Goal: Information Seeking & Learning: Learn about a topic

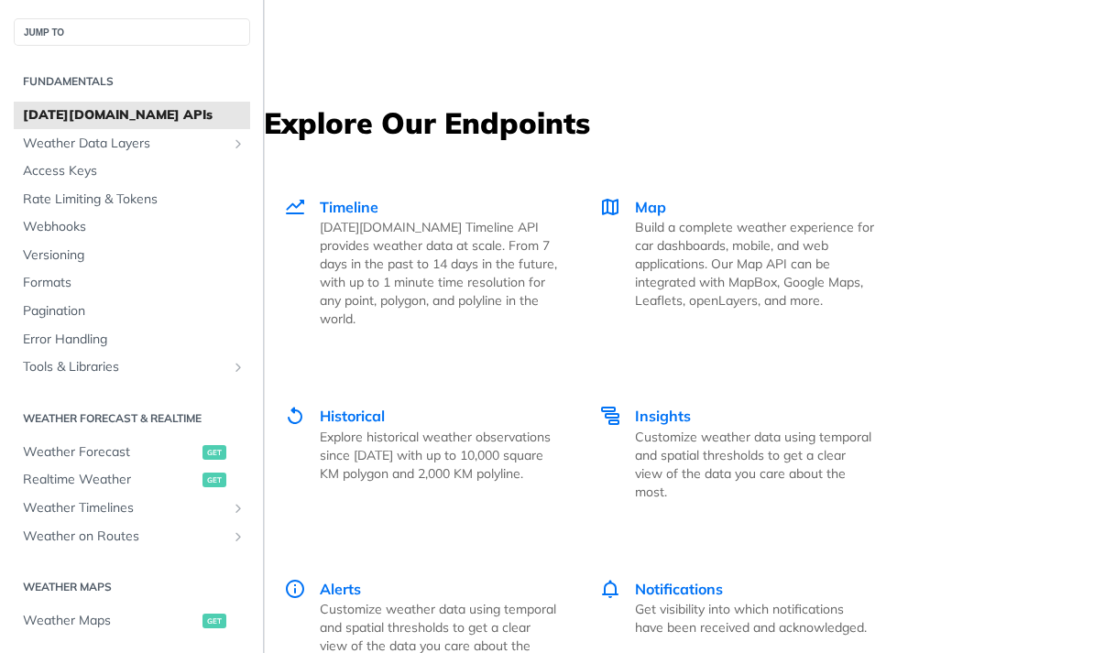
scroll to position [3848, 0]
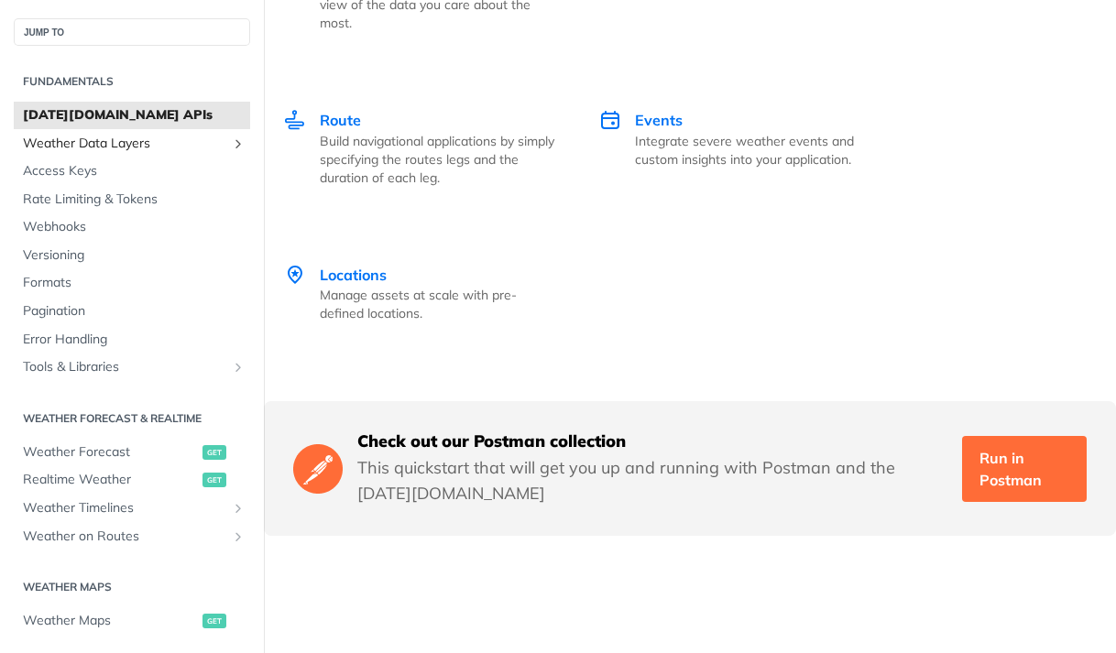
click at [180, 142] on span "Weather Data Layers" at bounding box center [124, 144] width 203 height 18
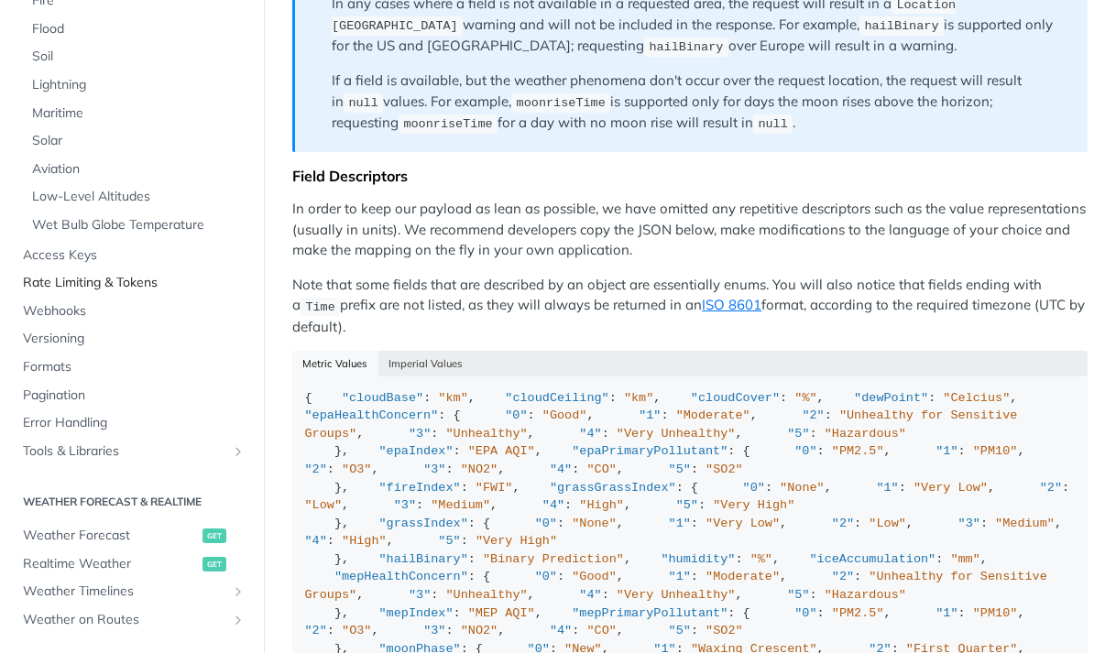
scroll to position [458, 0]
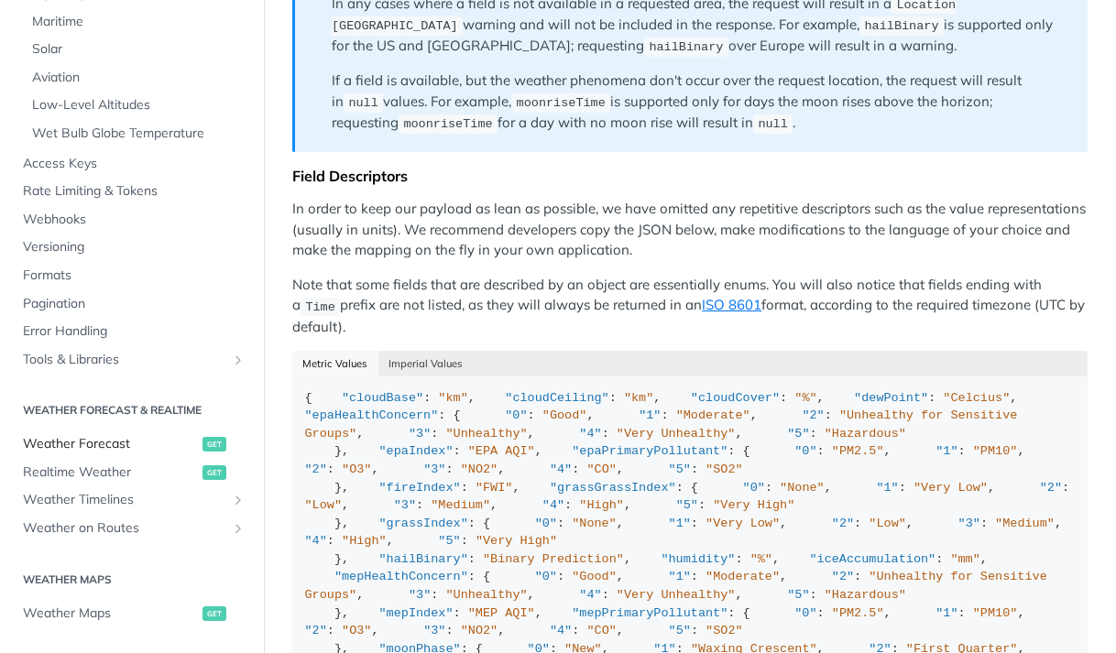
click at [132, 443] on span "Weather Forecast" at bounding box center [110, 444] width 175 height 18
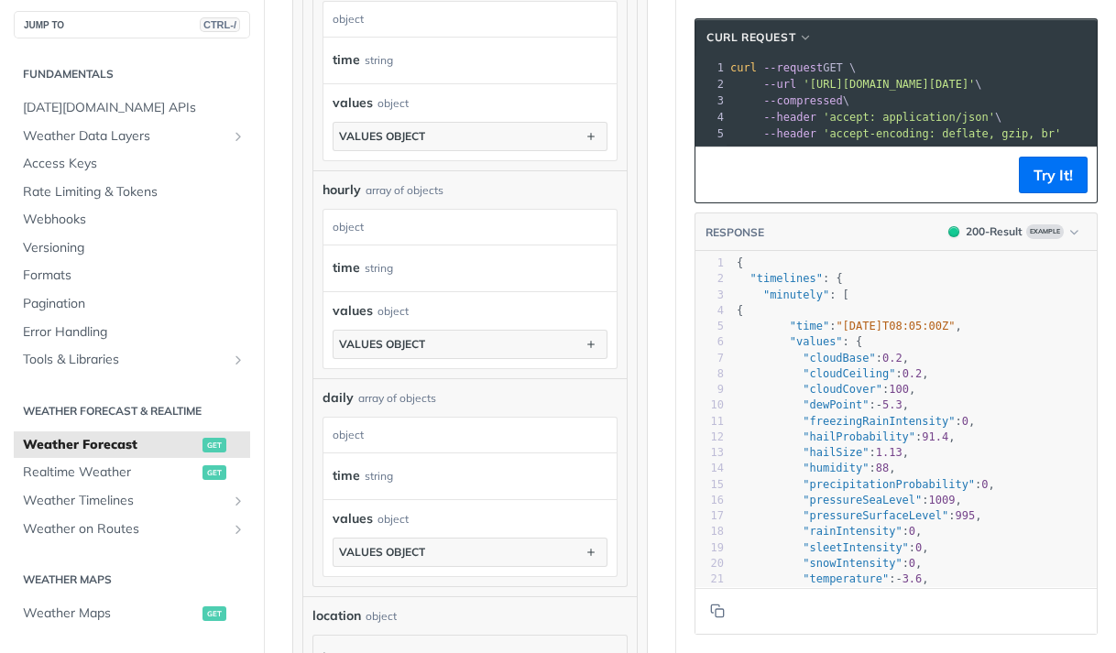
scroll to position [1741, 0]
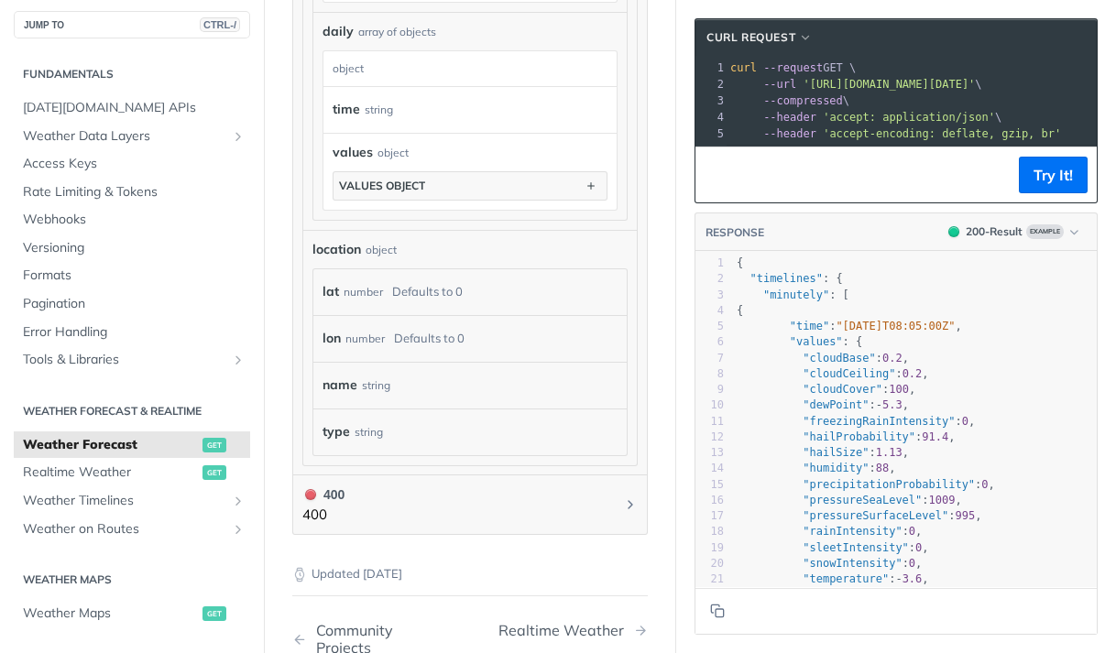
click at [139, 457] on link "Weather Forecast get" at bounding box center [132, 445] width 236 height 27
click at [130, 466] on span "Realtime Weather" at bounding box center [110, 473] width 175 height 18
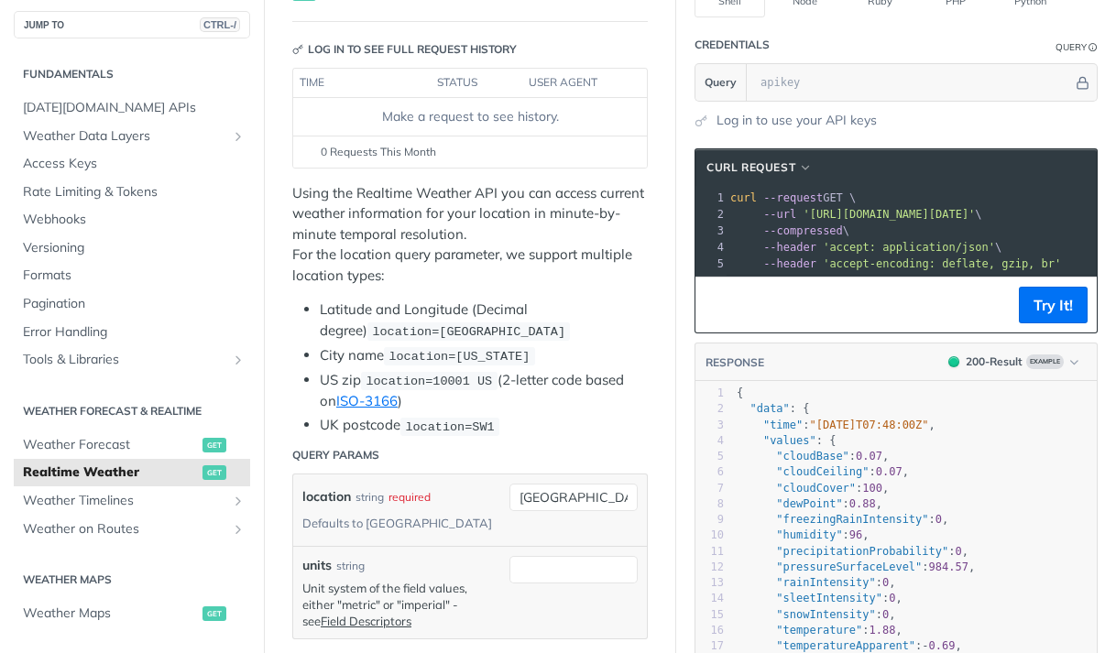
scroll to position [367, 0]
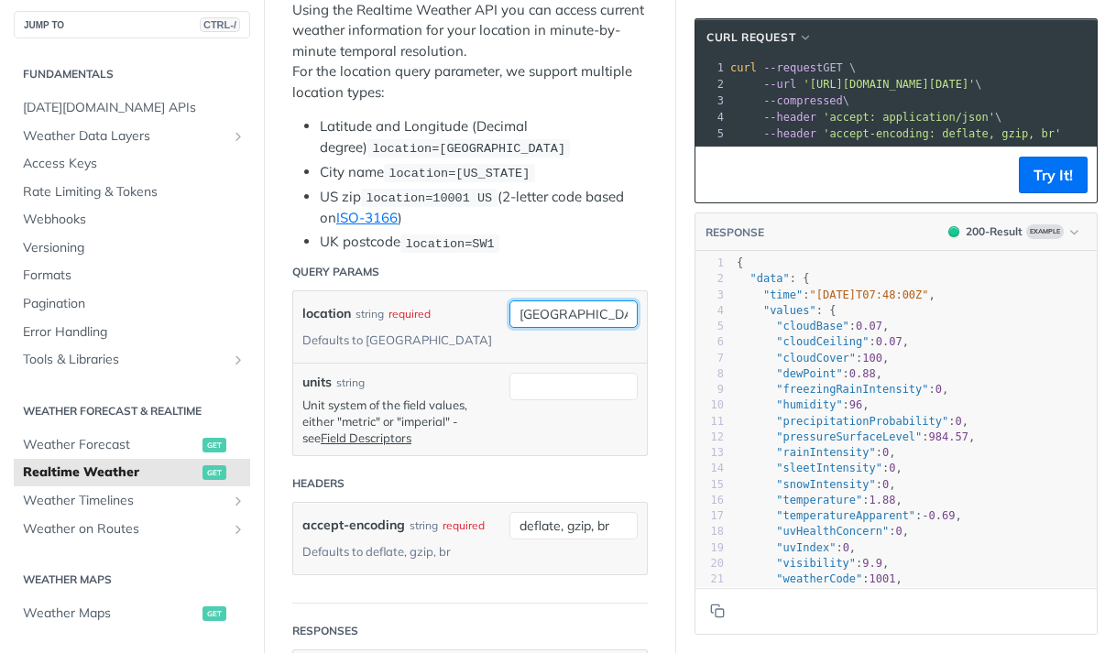
click at [558, 313] on input "toronto" at bounding box center [573, 314] width 128 height 27
click at [873, 319] on pre ""values" : {" at bounding box center [948, 311] width 430 height 16
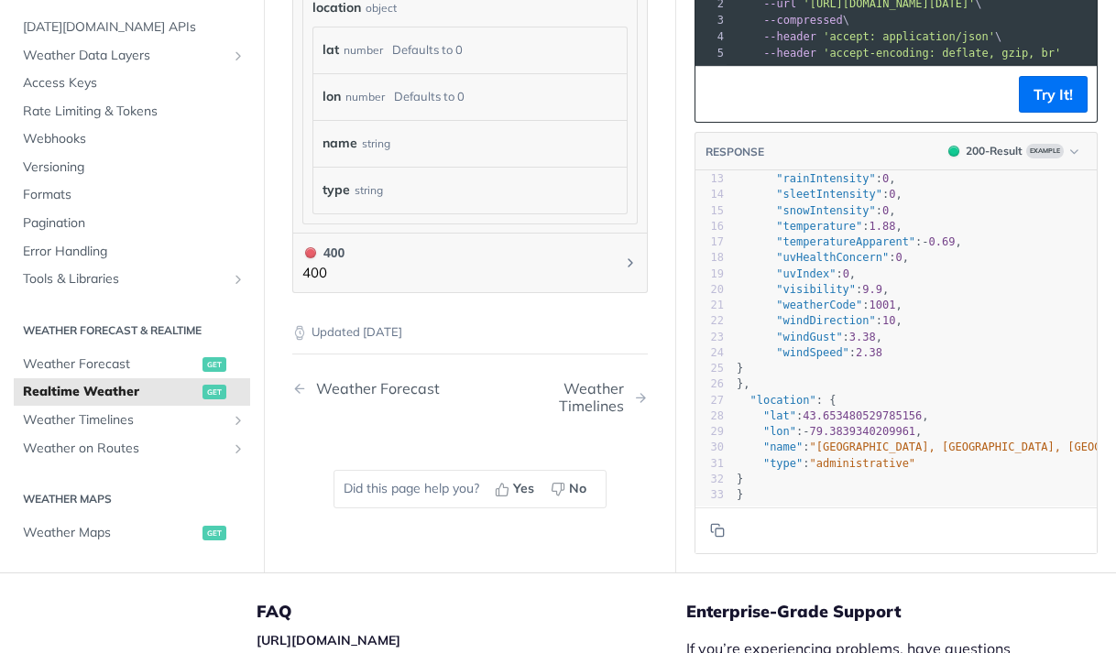
scroll to position [0, 0]
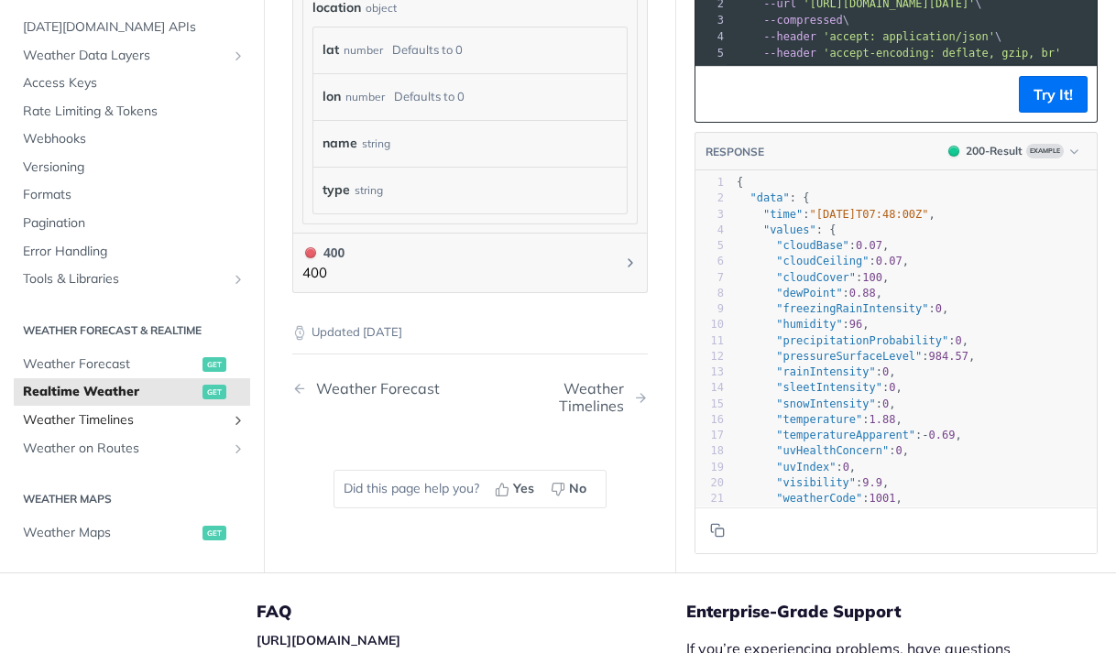
click at [147, 430] on span "Weather Timelines" at bounding box center [124, 420] width 203 height 18
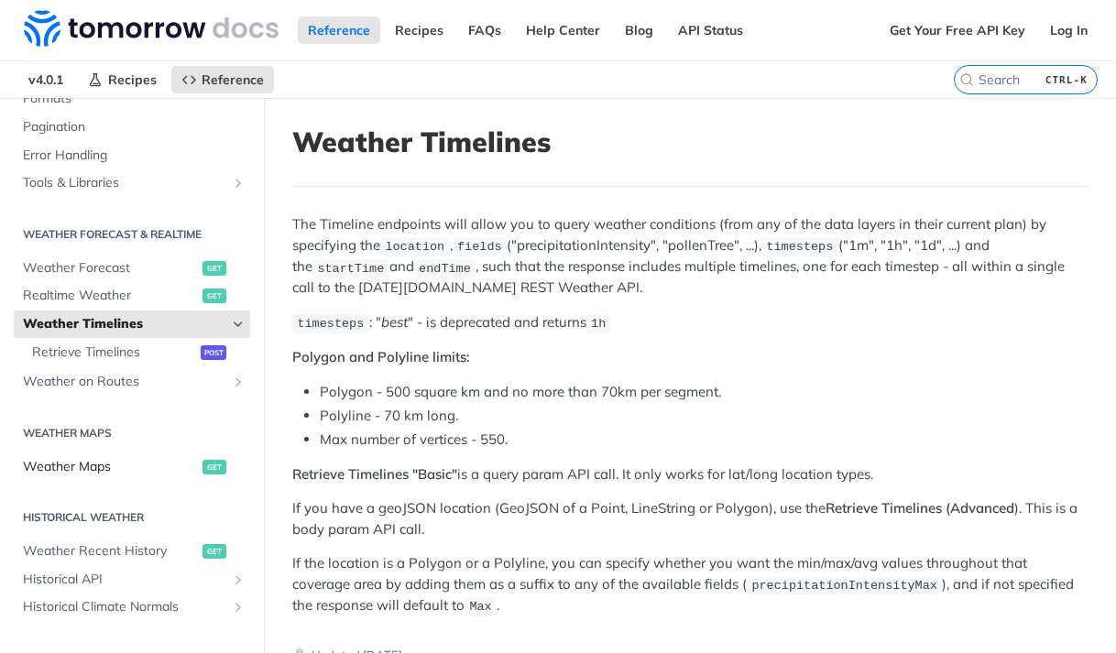
scroll to position [374, 0]
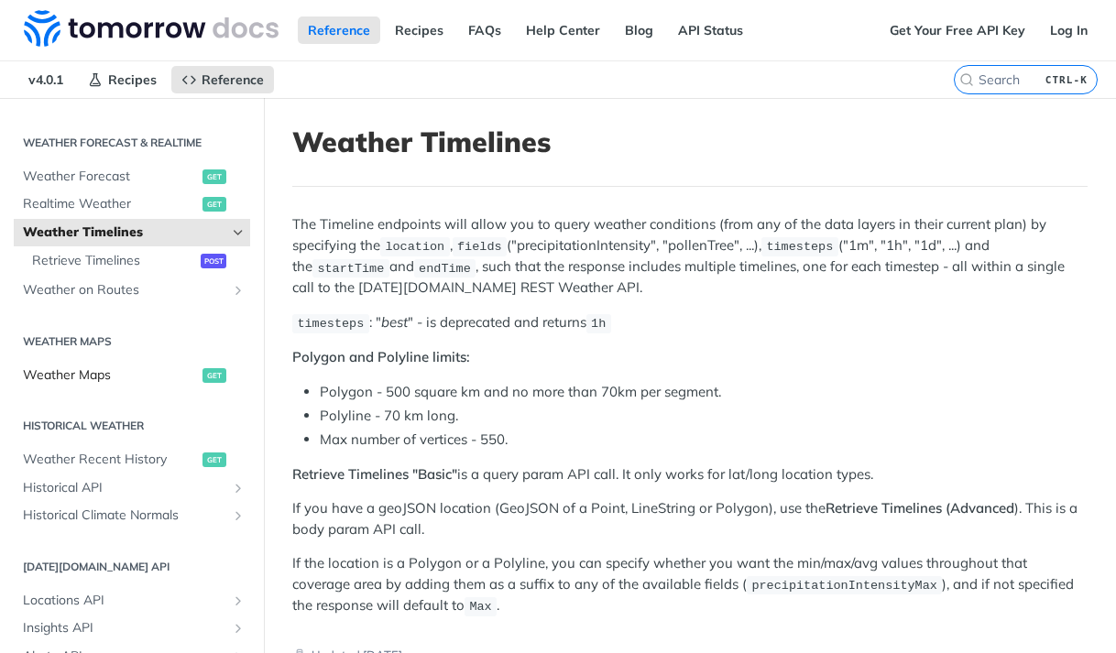
click at [173, 379] on span "Weather Maps" at bounding box center [110, 376] width 175 height 18
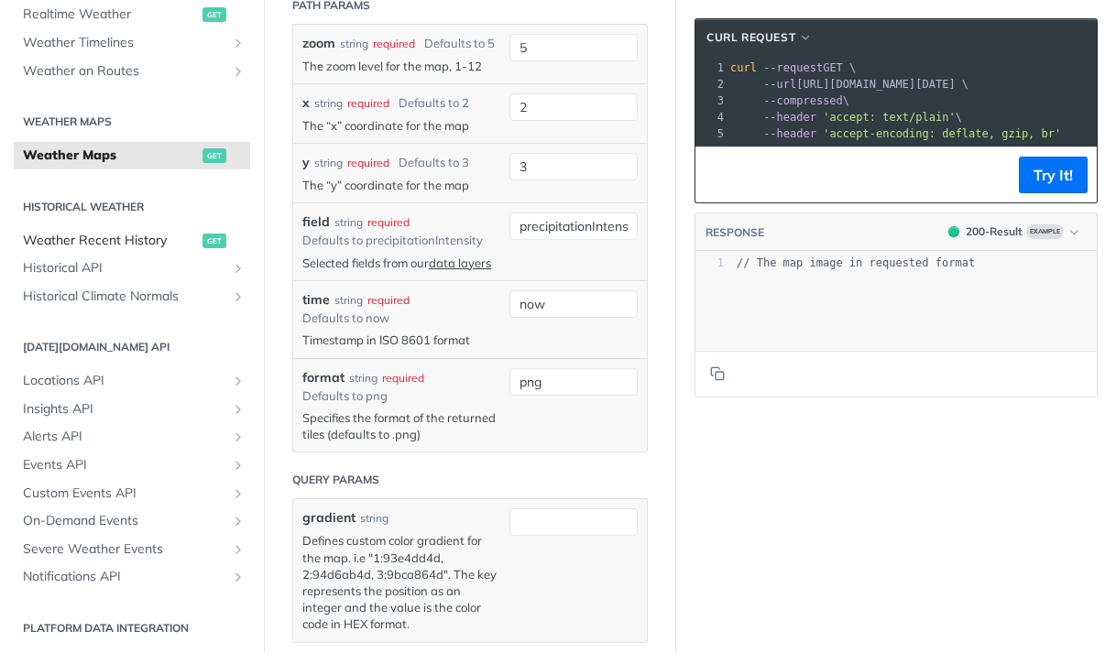
scroll to position [564, 0]
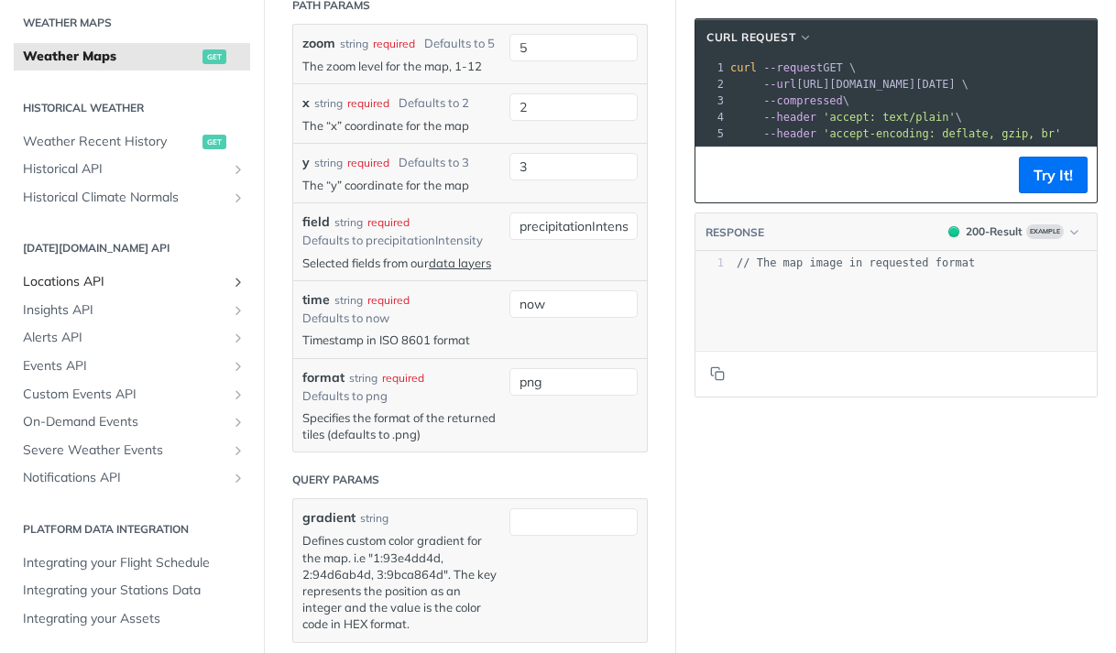
click at [184, 281] on span "Locations API" at bounding box center [124, 282] width 203 height 18
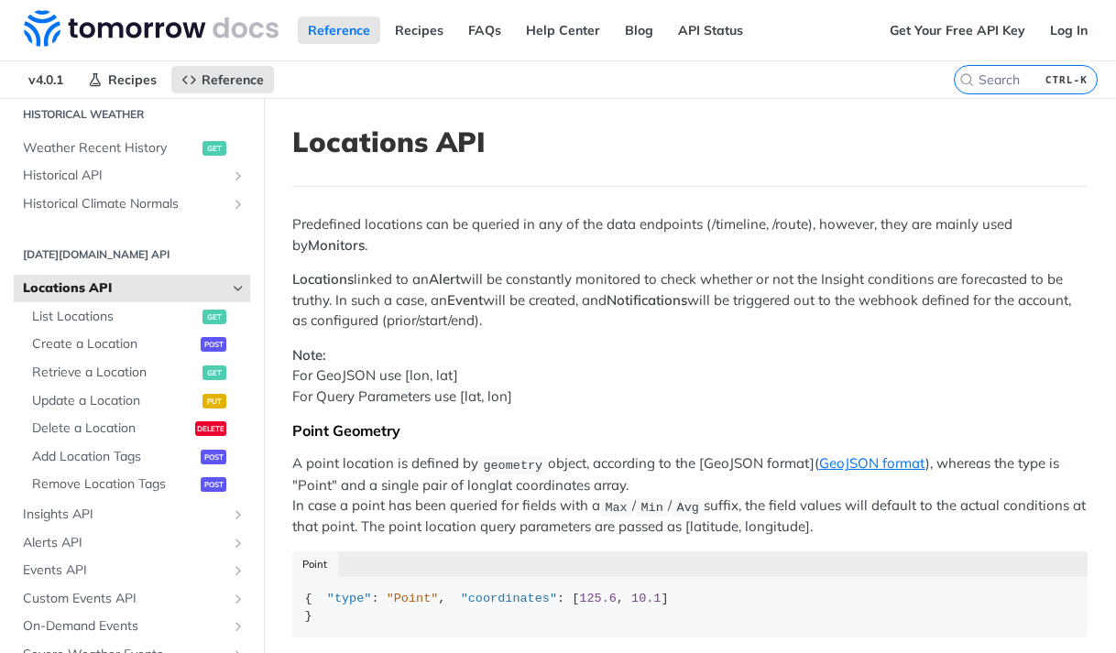
scroll to position [748, 0]
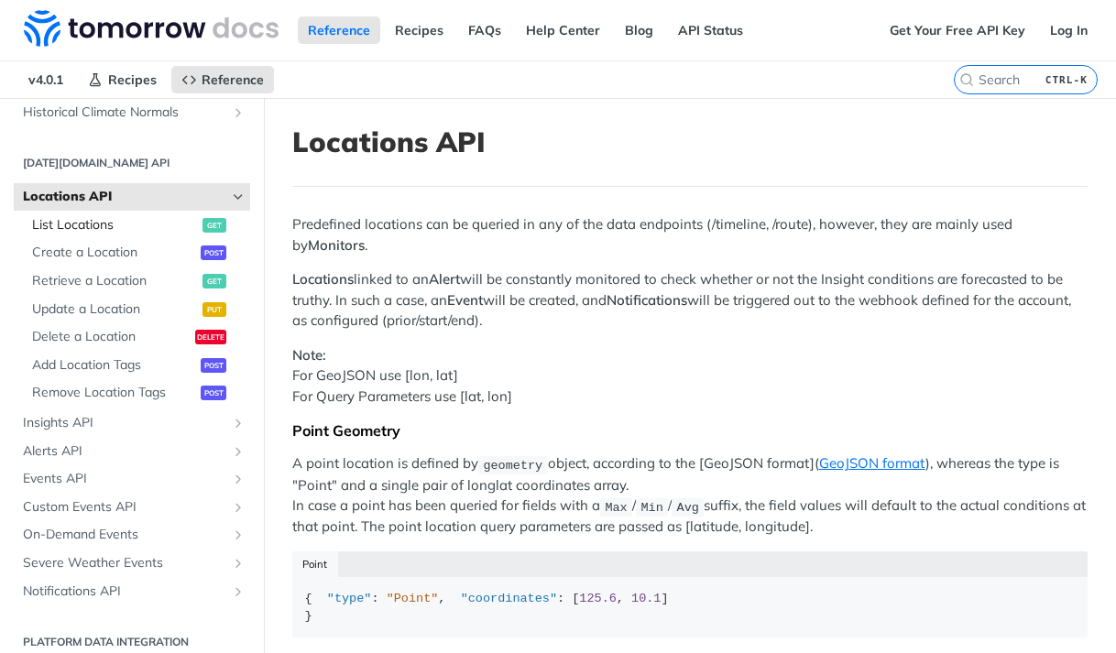
click at [98, 227] on span "List Locations" at bounding box center [115, 225] width 166 height 18
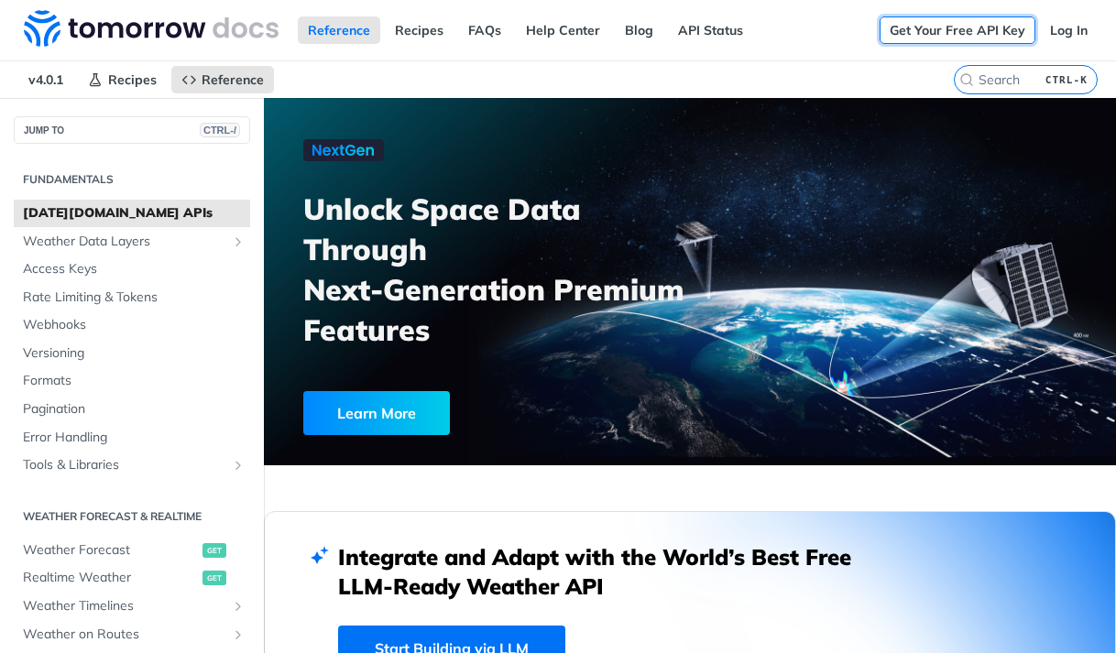
click at [969, 35] on link "Get Your Free API Key" at bounding box center [958, 29] width 156 height 27
click at [923, 28] on link "Get Your Free API Key" at bounding box center [958, 29] width 156 height 27
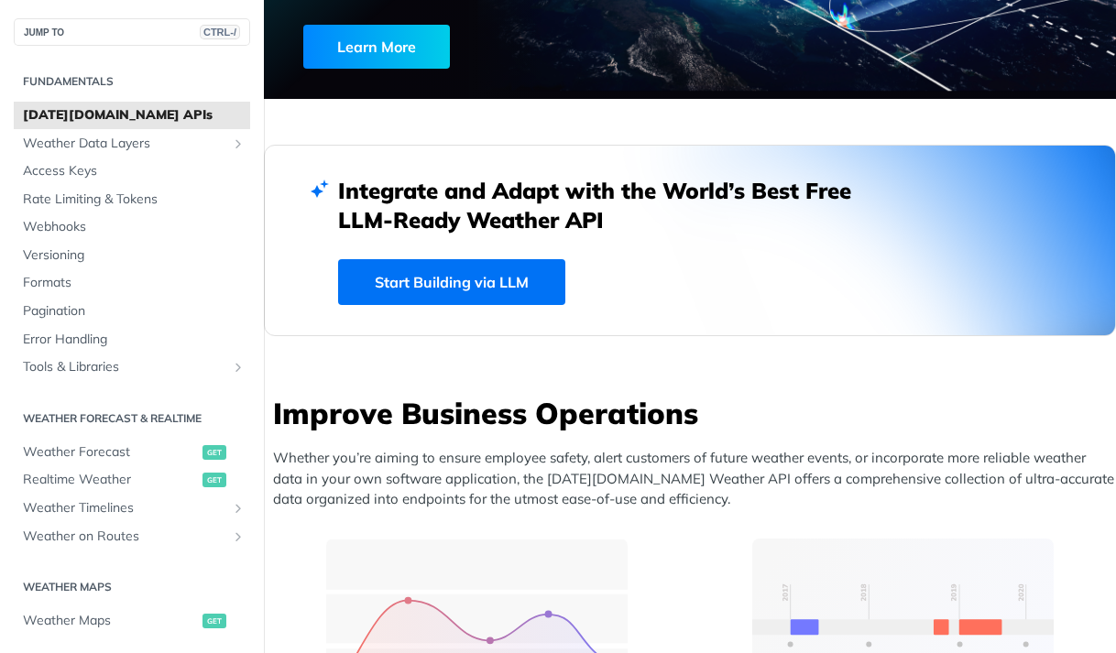
scroll to position [733, 0]
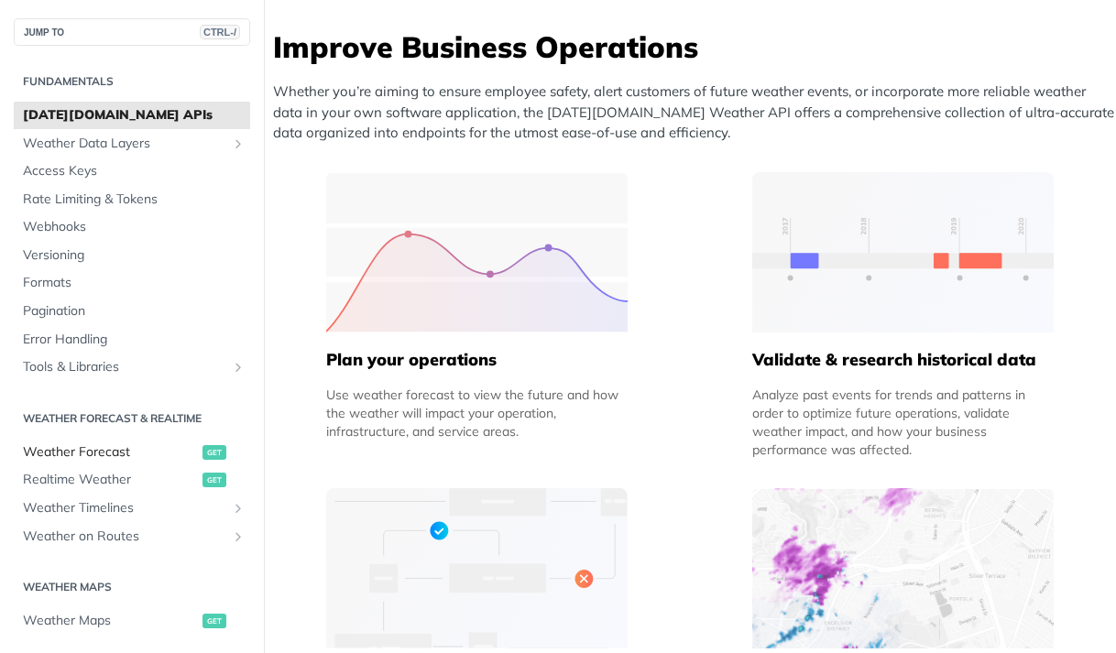
click at [109, 452] on span "Weather Forecast" at bounding box center [110, 452] width 175 height 18
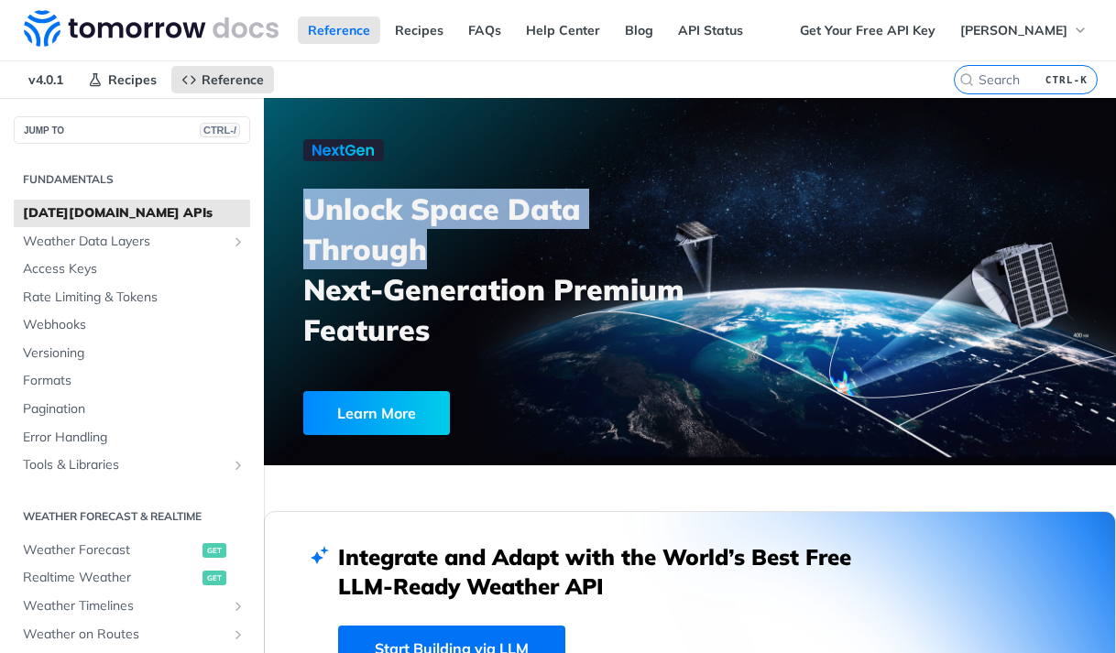
click at [433, 259] on h3 "Unlock Space Data Through Next-Generation Premium Features" at bounding box center [506, 269] width 407 height 161
click at [648, 249] on h3 "Unlock Space Data Through Next-Generation Premium Features" at bounding box center [506, 269] width 407 height 161
drag, startPoint x: 725, startPoint y: 290, endPoint x: 314, endPoint y: 288, distance: 410.5
click at [314, 288] on div "Unlock Space Data Through Next-Generation Premium Features Learn More" at bounding box center [690, 281] width 852 height 367
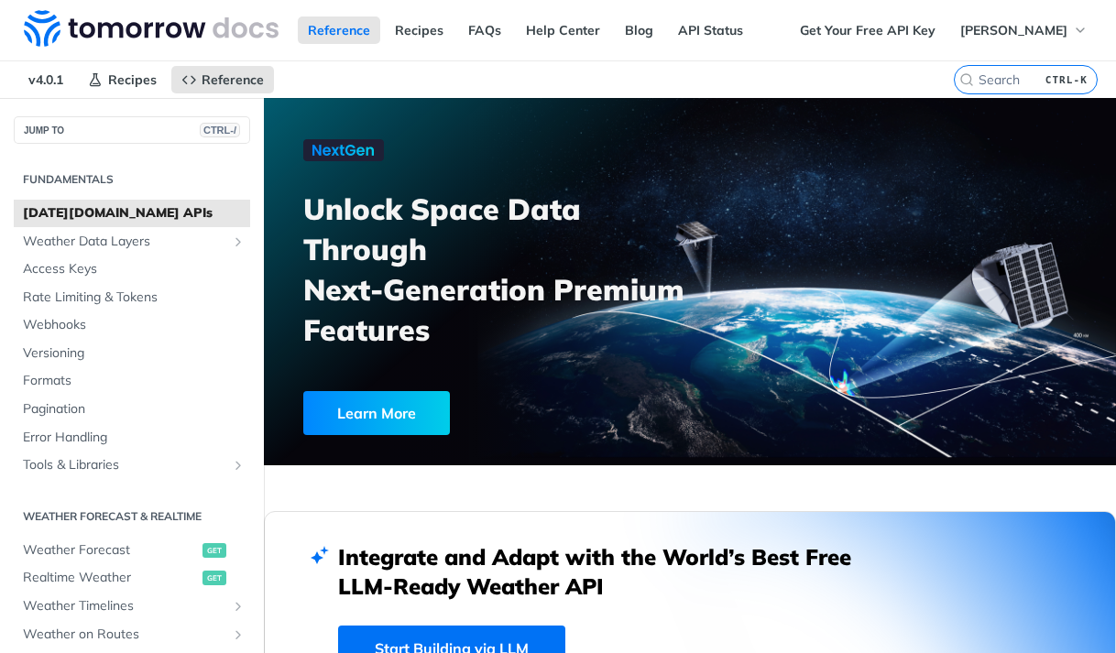
click at [509, 344] on h3 "Unlock Space Data Through Next-Generation Premium Features" at bounding box center [506, 269] width 407 height 161
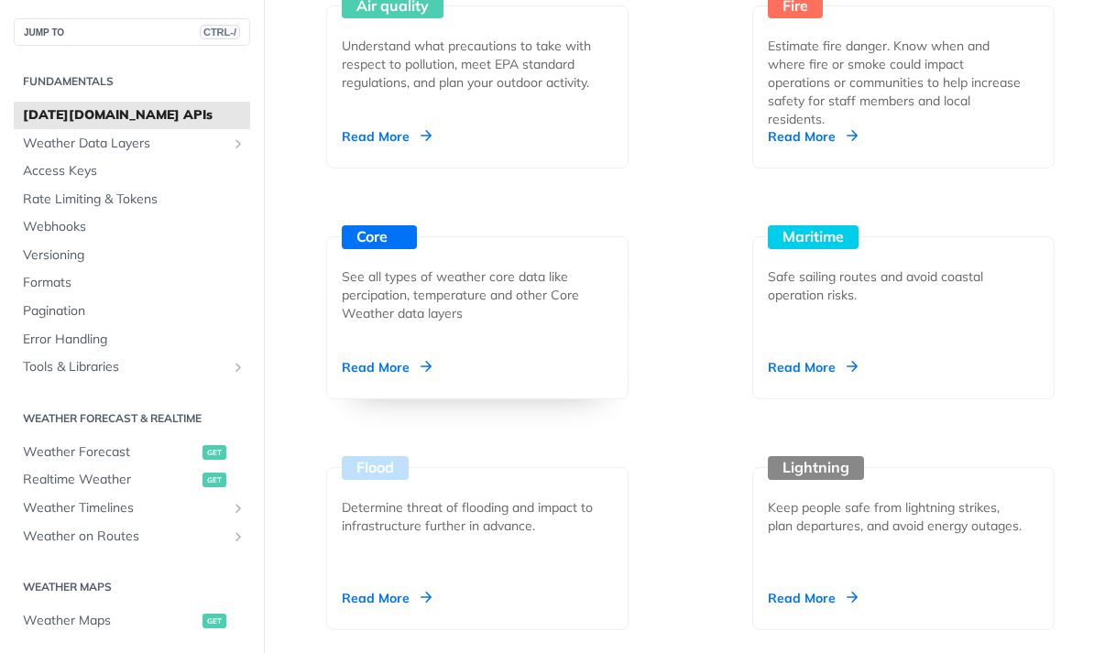
scroll to position [2932, 0]
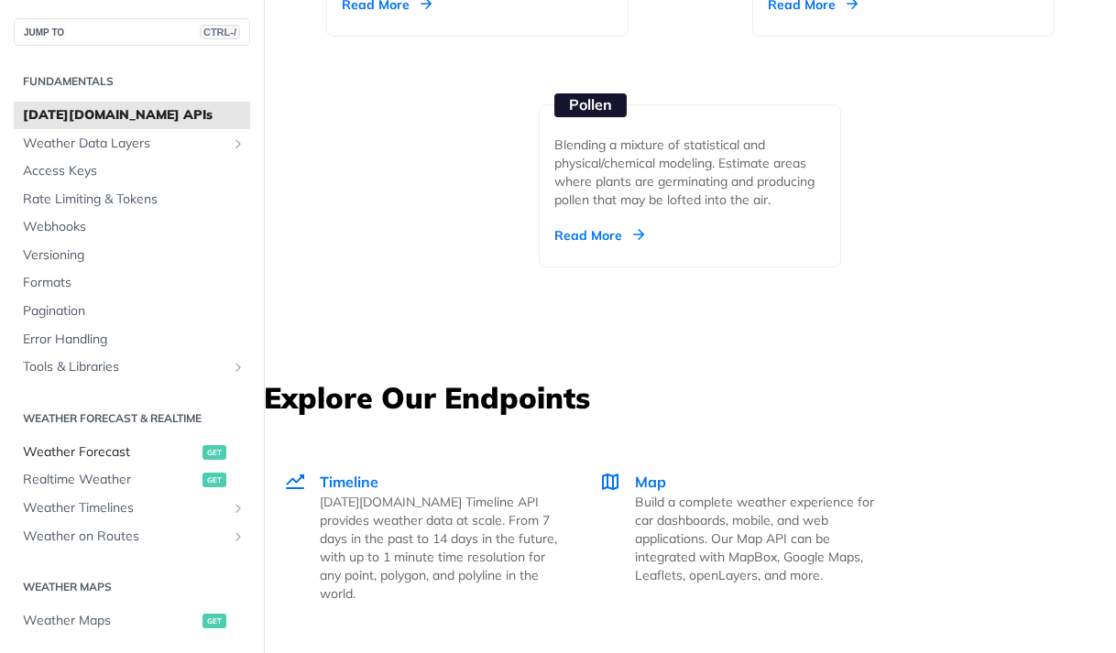
click at [108, 439] on link "Weather Forecast get" at bounding box center [132, 452] width 236 height 27
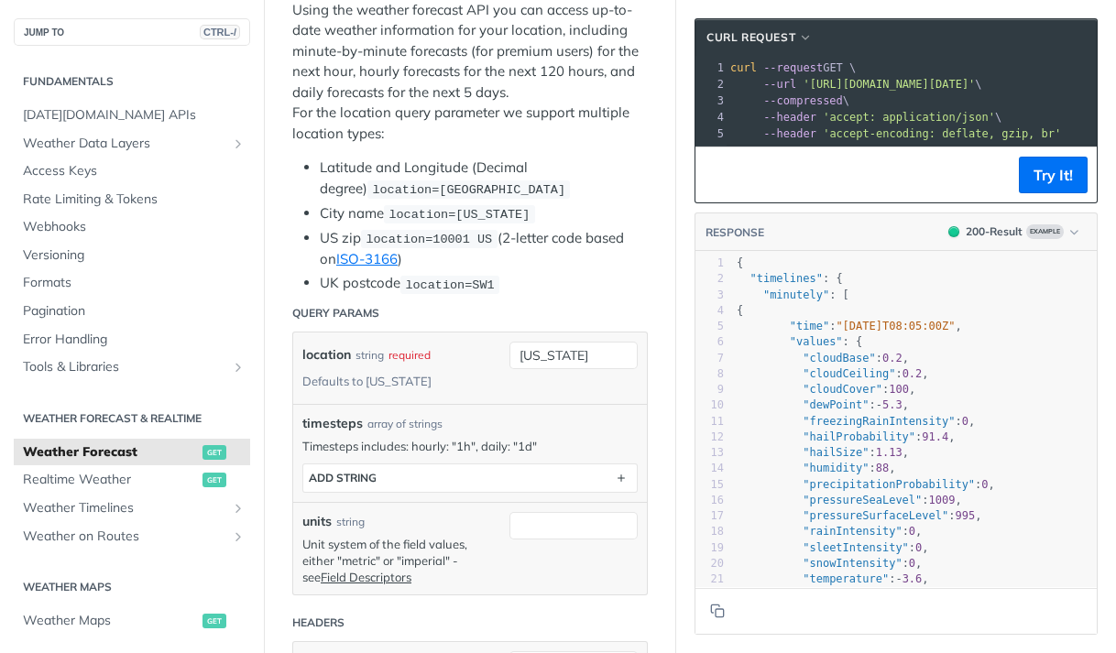
scroll to position [92, 0]
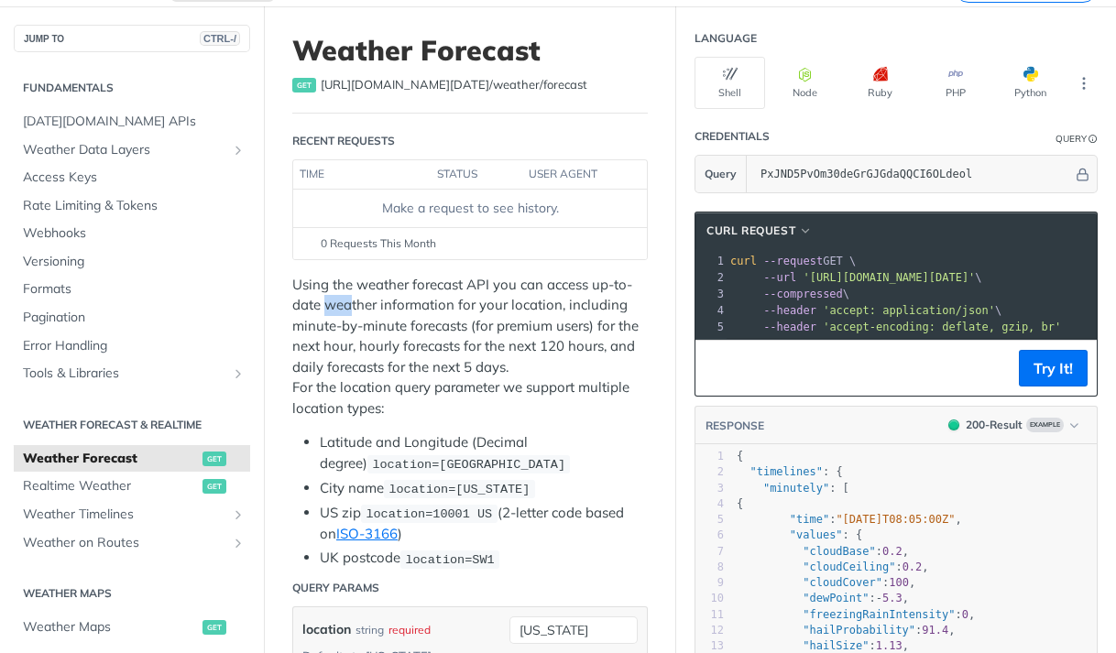
drag, startPoint x: 348, startPoint y: 312, endPoint x: 387, endPoint y: 312, distance: 38.5
click at [384, 312] on p "Using the weather forecast API you can access up-to-date weather information fo…" at bounding box center [470, 347] width 356 height 145
drag, startPoint x: 294, startPoint y: 331, endPoint x: 373, endPoint y: 332, distance: 78.8
click at [360, 334] on p "Using the weather forecast API you can access up-to-date weather information fo…" at bounding box center [470, 347] width 356 height 145
click at [395, 332] on p "Using the weather forecast API you can access up-to-date weather information fo…" at bounding box center [470, 347] width 356 height 145
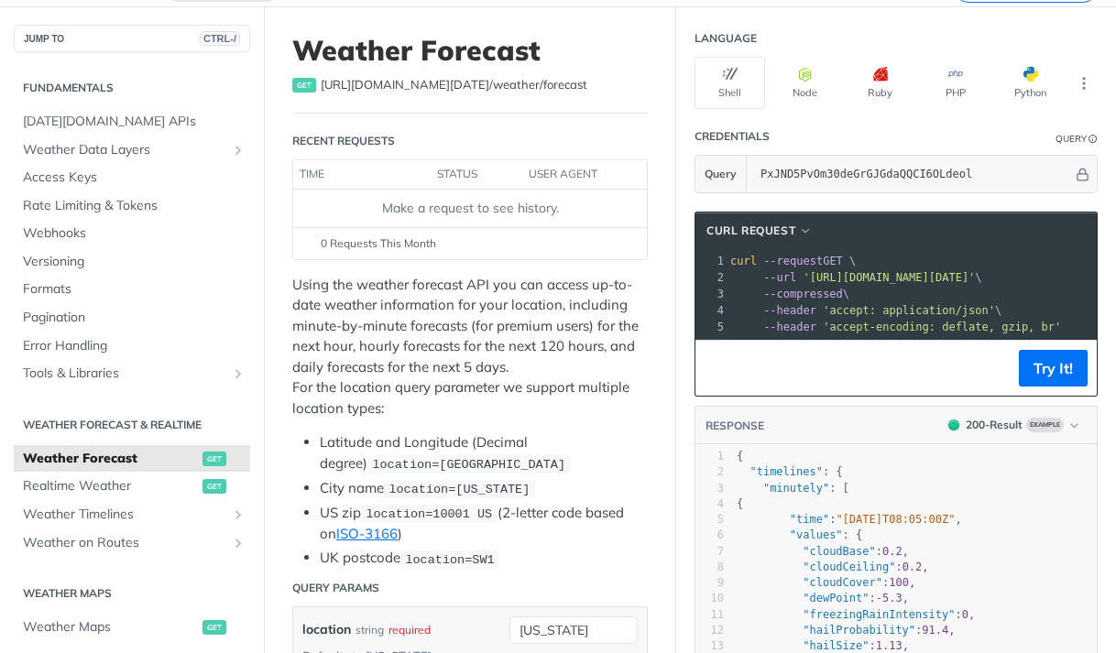
drag, startPoint x: 433, startPoint y: 330, endPoint x: 449, endPoint y: 330, distance: 15.6
click at [438, 330] on p "Using the weather forecast API you can access up-to-date weather information fo…" at bounding box center [470, 347] width 356 height 145
click at [483, 326] on p "Using the weather forecast API you can access up-to-date weather information fo…" at bounding box center [470, 347] width 356 height 145
drag, startPoint x: 463, startPoint y: 331, endPoint x: 520, endPoint y: 335, distance: 57.9
click at [475, 332] on p "Using the weather forecast API you can access up-to-date weather information fo…" at bounding box center [470, 347] width 356 height 145
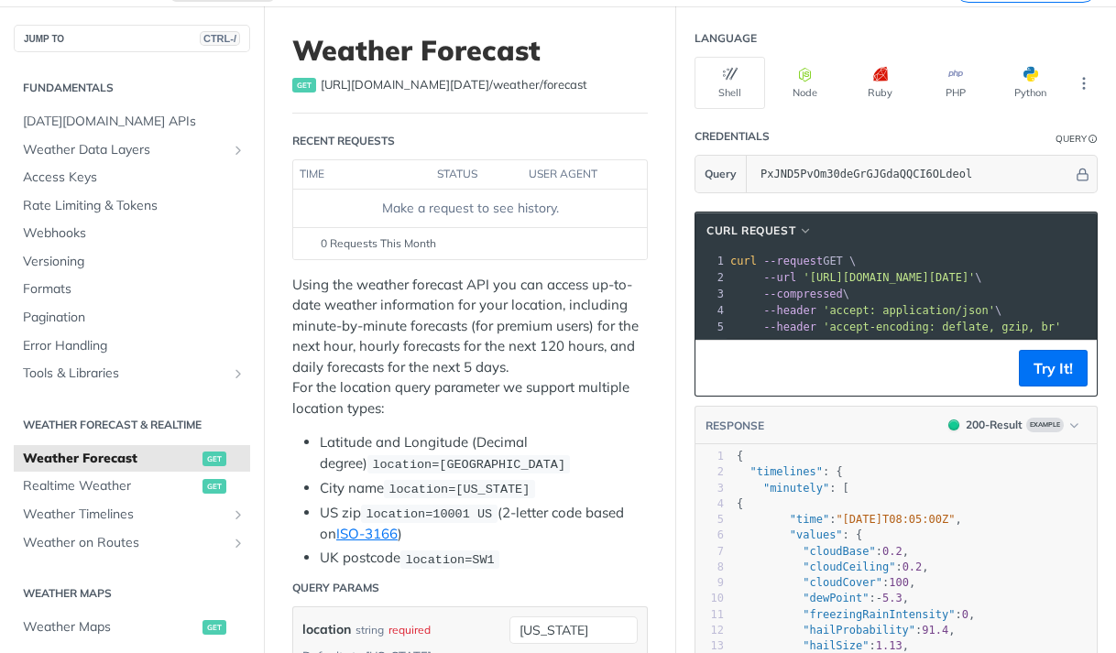
click at [520, 335] on p "Using the weather forecast API you can access up-to-date weather information fo…" at bounding box center [470, 347] width 356 height 145
drag, startPoint x: 335, startPoint y: 347, endPoint x: 399, endPoint y: 348, distance: 63.2
click at [399, 348] on p "Using the weather forecast API you can access up-to-date weather information fo…" at bounding box center [470, 347] width 356 height 145
click at [444, 345] on p "Using the weather forecast API you can access up-to-date weather information fo…" at bounding box center [470, 347] width 356 height 145
drag, startPoint x: 450, startPoint y: 344, endPoint x: 541, endPoint y: 343, distance: 90.7
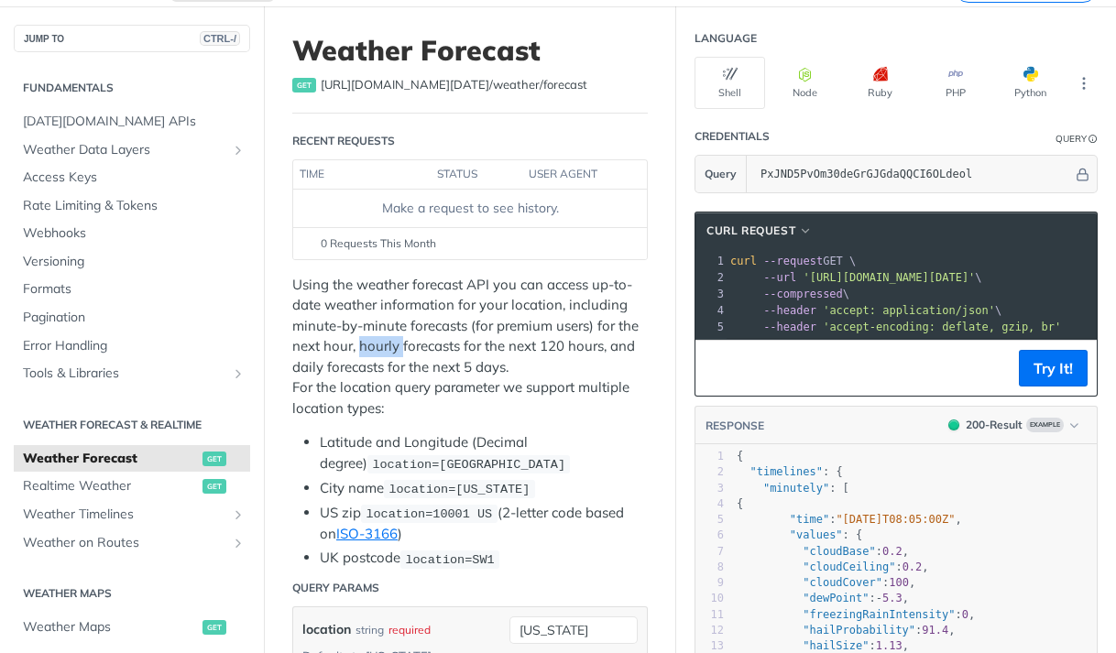
click at [524, 344] on p "Using the weather forecast API you can access up-to-date weather information fo…" at bounding box center [470, 347] width 356 height 145
click at [605, 344] on p "Using the weather forecast API you can access up-to-date weather information fo…" at bounding box center [470, 347] width 356 height 145
click at [597, 346] on p "Using the weather forecast API you can access up-to-date weather information fo…" at bounding box center [470, 347] width 356 height 145
click at [608, 345] on p "Using the weather forecast API you can access up-to-date weather information fo…" at bounding box center [470, 347] width 356 height 145
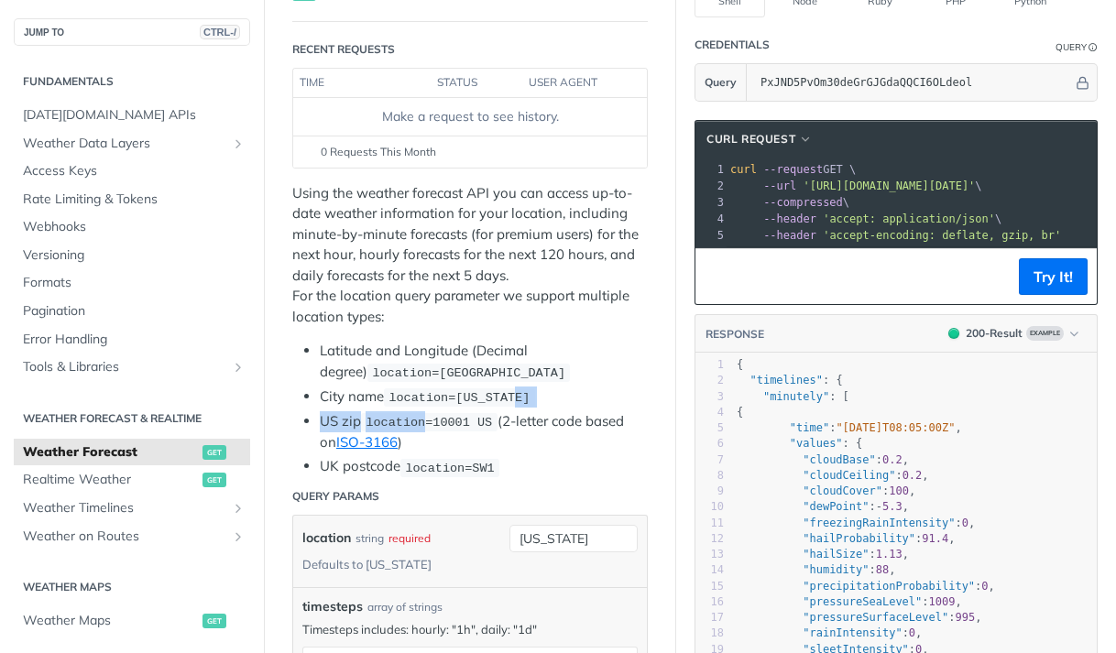
drag, startPoint x: 439, startPoint y: 408, endPoint x: 404, endPoint y: 408, distance: 34.8
click at [413, 408] on ul "Latitude and Longitude (Decimal degree) location=42.3478, -71.0466 City name lo…" at bounding box center [470, 409] width 356 height 137
click at [376, 413] on code "location=10001 US" at bounding box center [429, 422] width 137 height 18
click at [443, 422] on span "location=10001 US" at bounding box center [429, 423] width 126 height 14
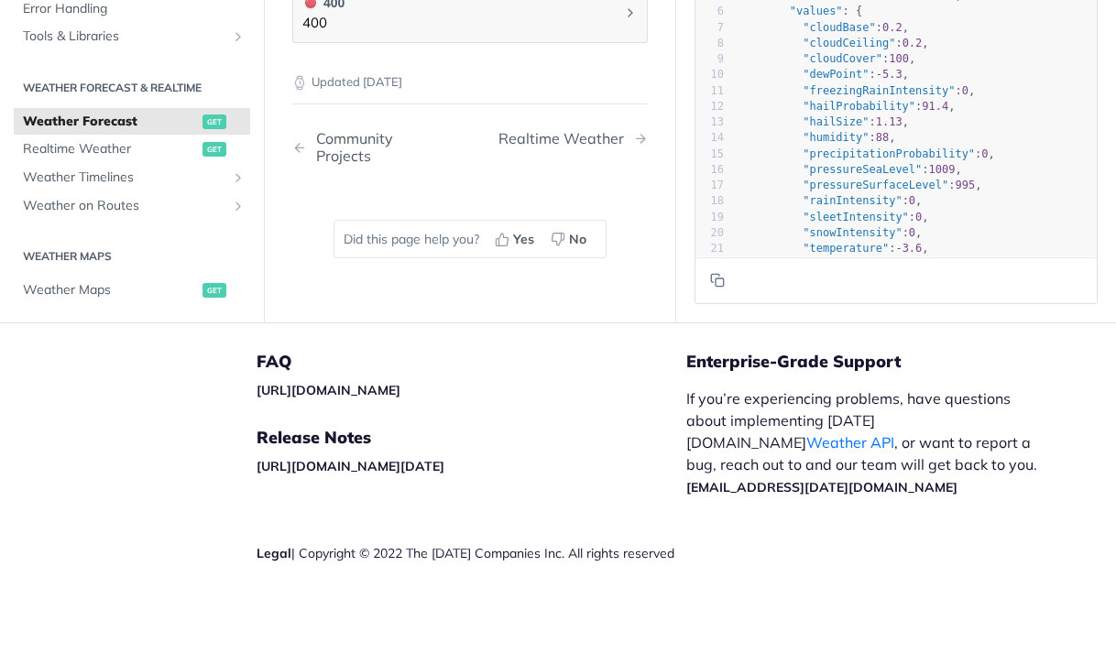
scroll to position [2075, 0]
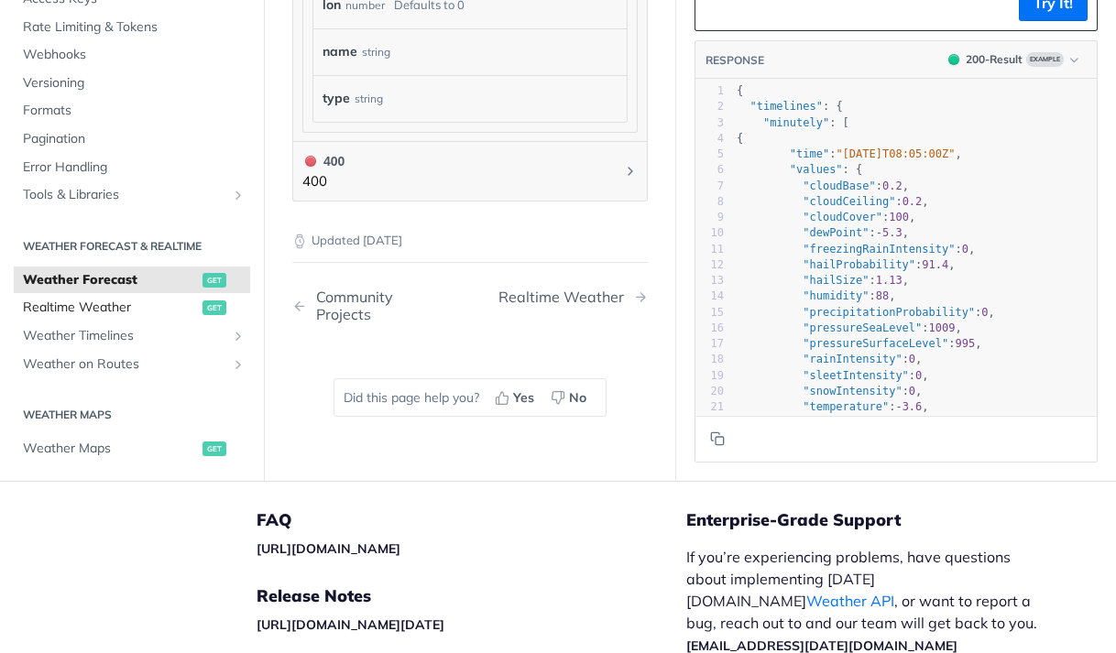
click at [179, 317] on span "Realtime Weather" at bounding box center [110, 308] width 175 height 18
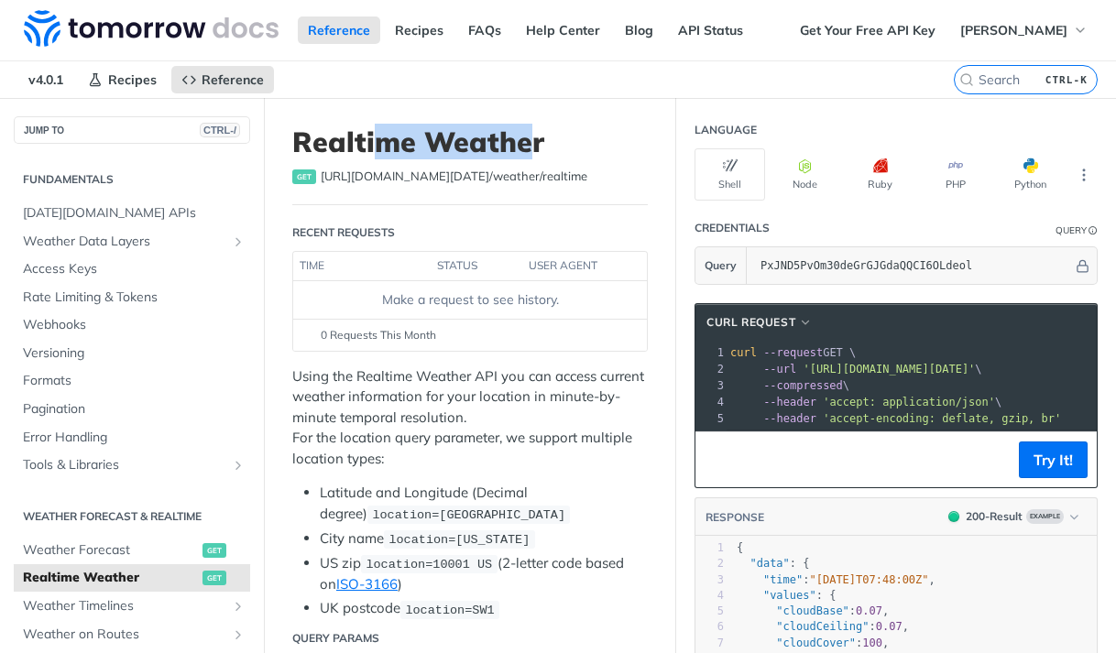
drag, startPoint x: 531, startPoint y: 142, endPoint x: 376, endPoint y: 145, distance: 154.9
click at [377, 145] on h1 "Realtime Weather" at bounding box center [470, 142] width 356 height 33
click at [519, 137] on h1 "Realtime Weather" at bounding box center [470, 142] width 356 height 33
drag, startPoint x: 534, startPoint y: 137, endPoint x: 523, endPoint y: 138, distance: 11.1
click at [523, 138] on h1 "Realtime Weather" at bounding box center [470, 142] width 356 height 33
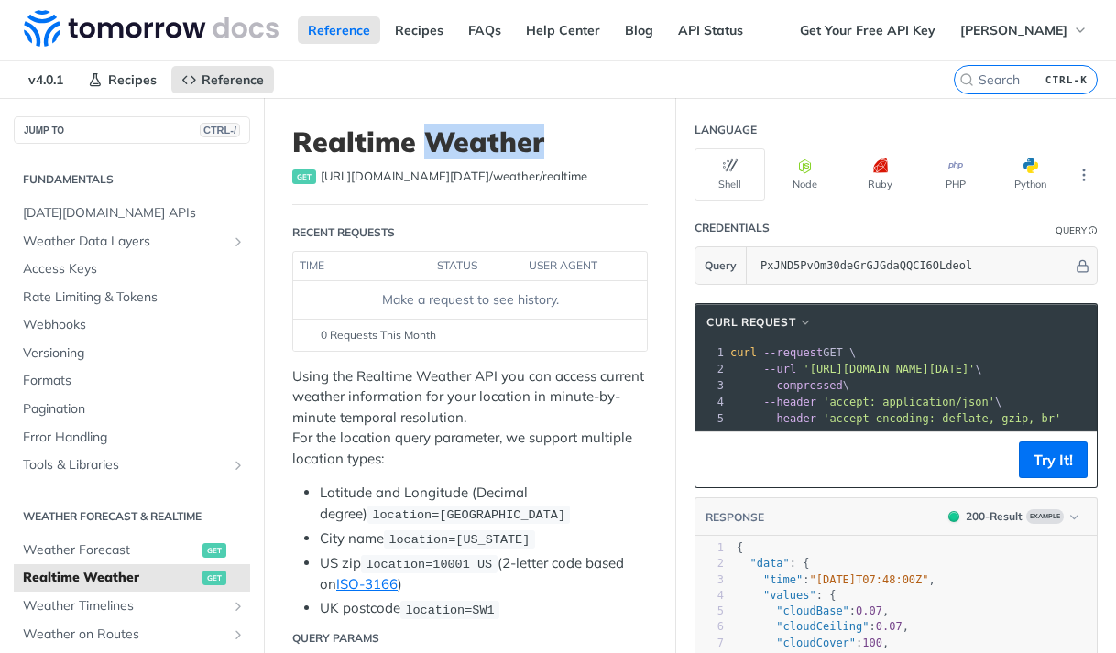
drag, startPoint x: 543, startPoint y: 139, endPoint x: 420, endPoint y: 142, distance: 123.7
click at [420, 142] on h1 "Realtime Weather" at bounding box center [470, 142] width 356 height 33
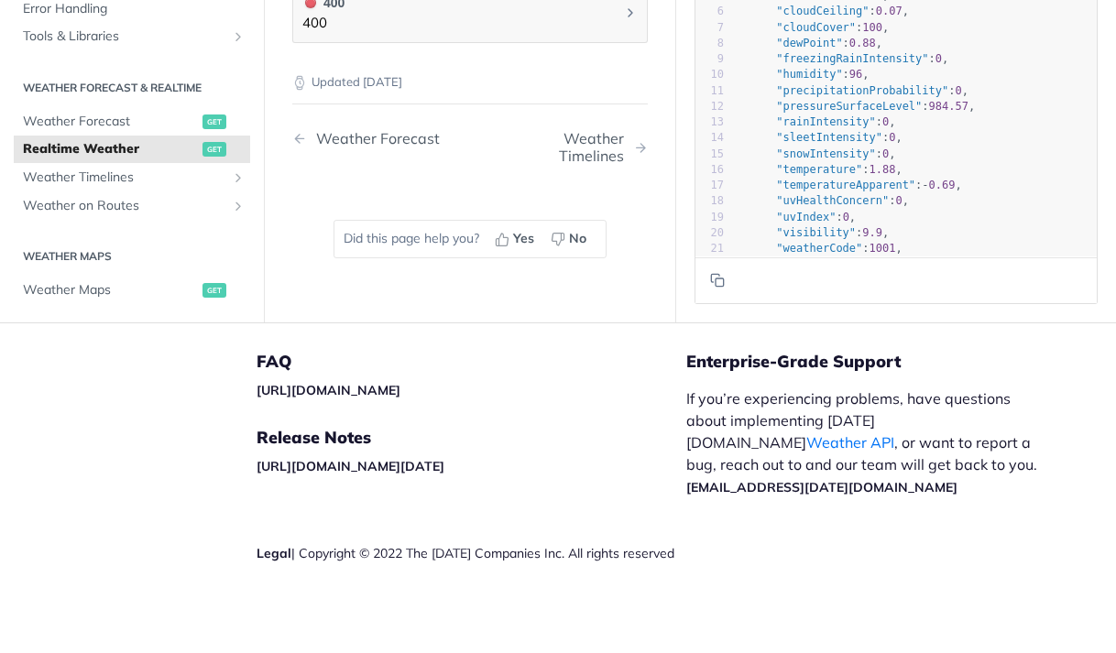
scroll to position [1343, 0]
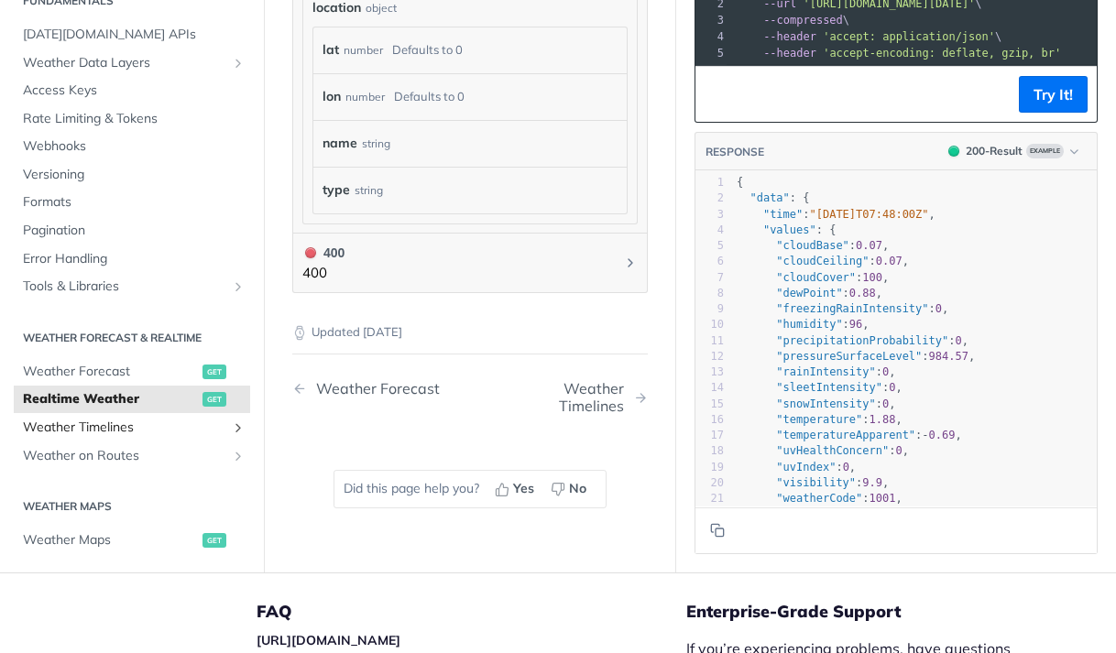
click at [127, 437] on span "Weather Timelines" at bounding box center [124, 428] width 203 height 18
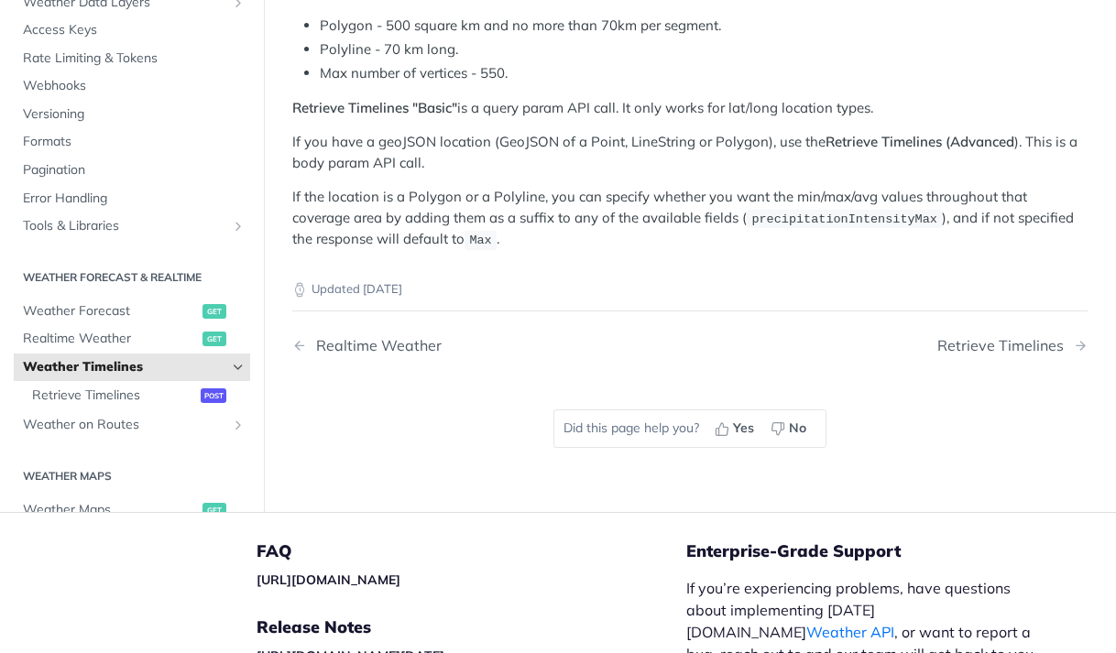
scroll to position [92, 0]
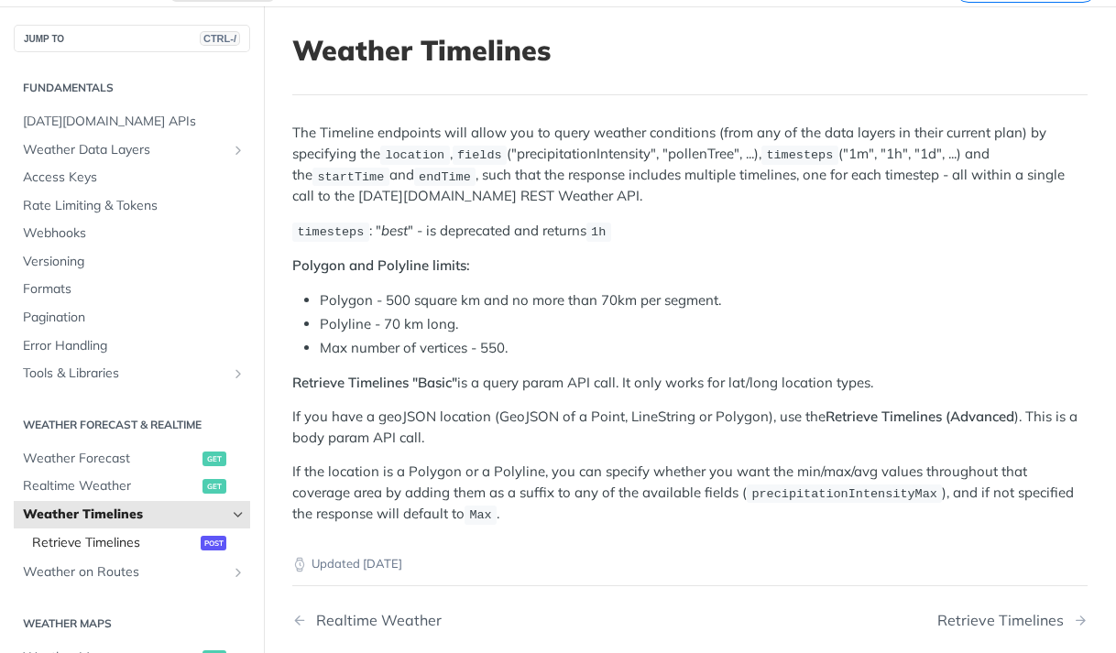
click at [112, 547] on span "Retrieve Timelines" at bounding box center [114, 543] width 164 height 18
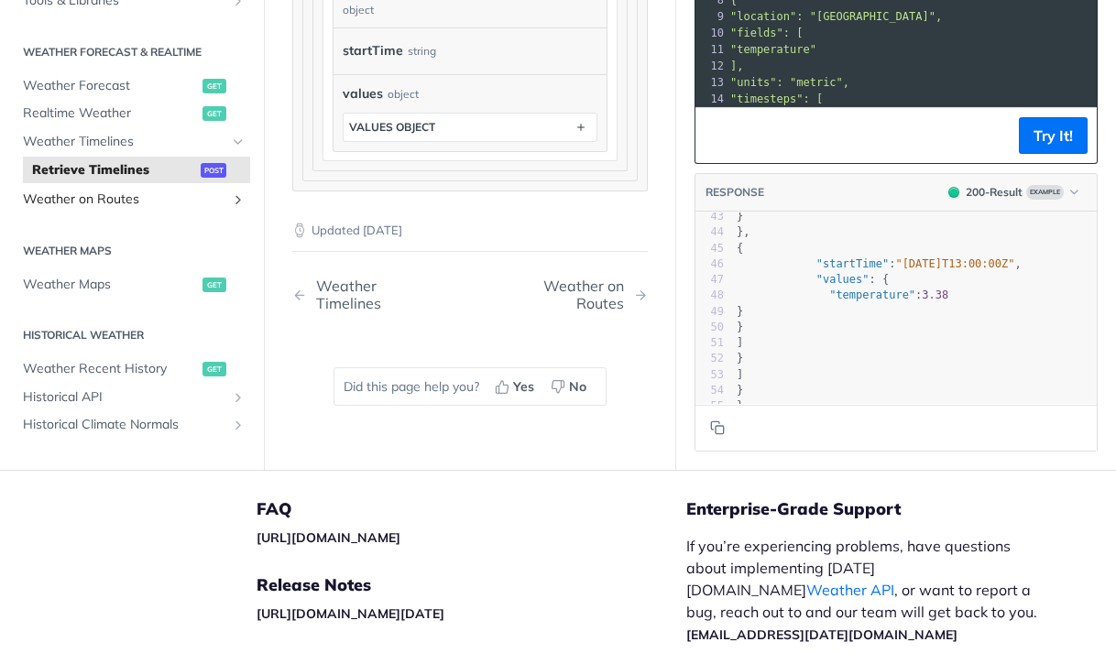
click at [151, 210] on span "Weather on Routes" at bounding box center [124, 201] width 203 height 18
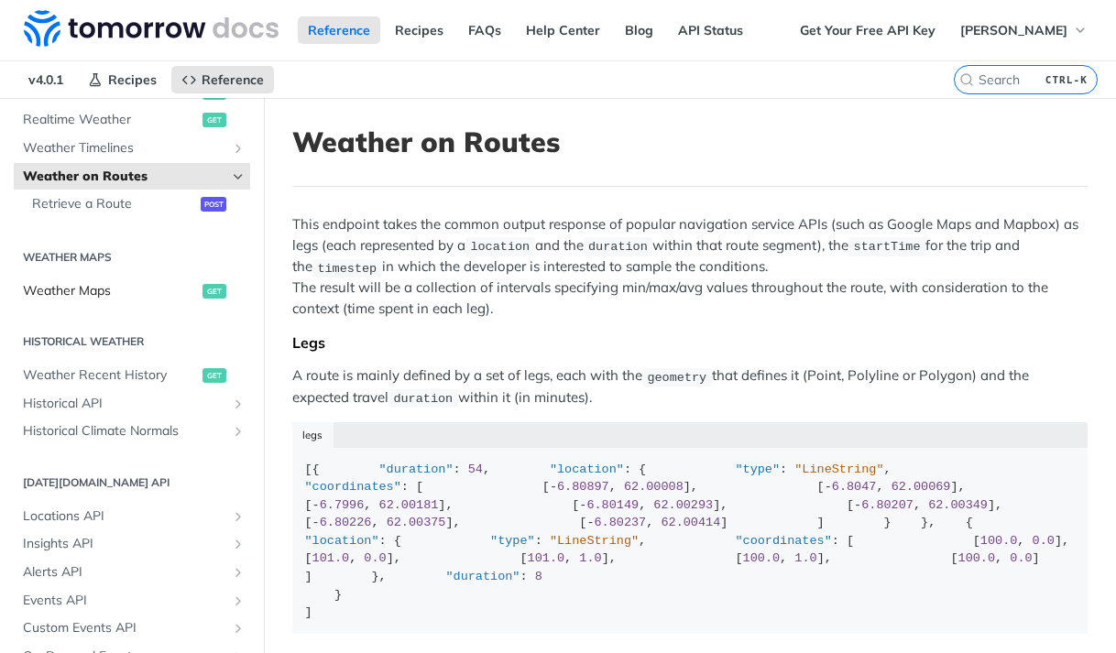
click at [107, 301] on link "Weather Maps get" at bounding box center [132, 291] width 236 height 27
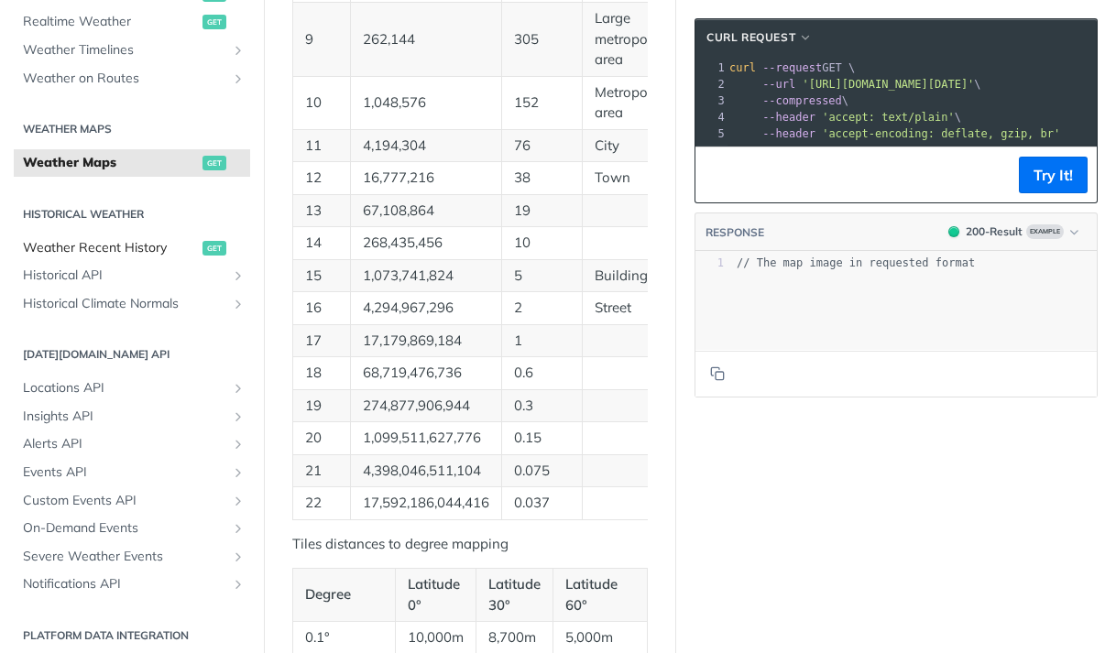
click at [93, 241] on span "Weather Recent History" at bounding box center [110, 248] width 175 height 18
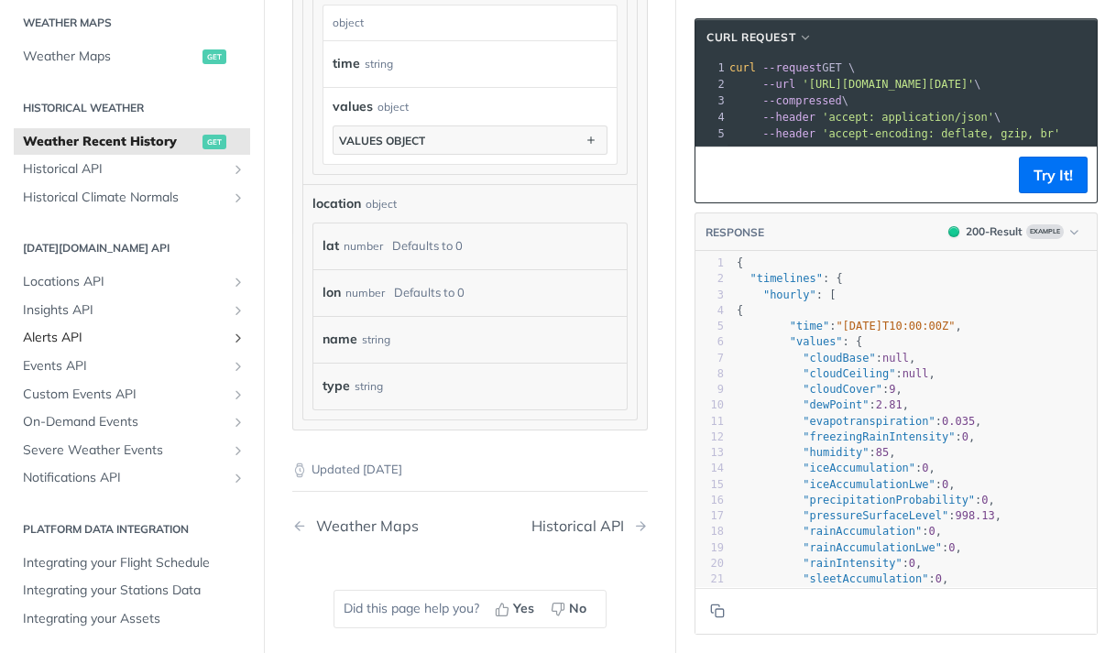
click at [135, 337] on span "Alerts API" at bounding box center [124, 338] width 203 height 18
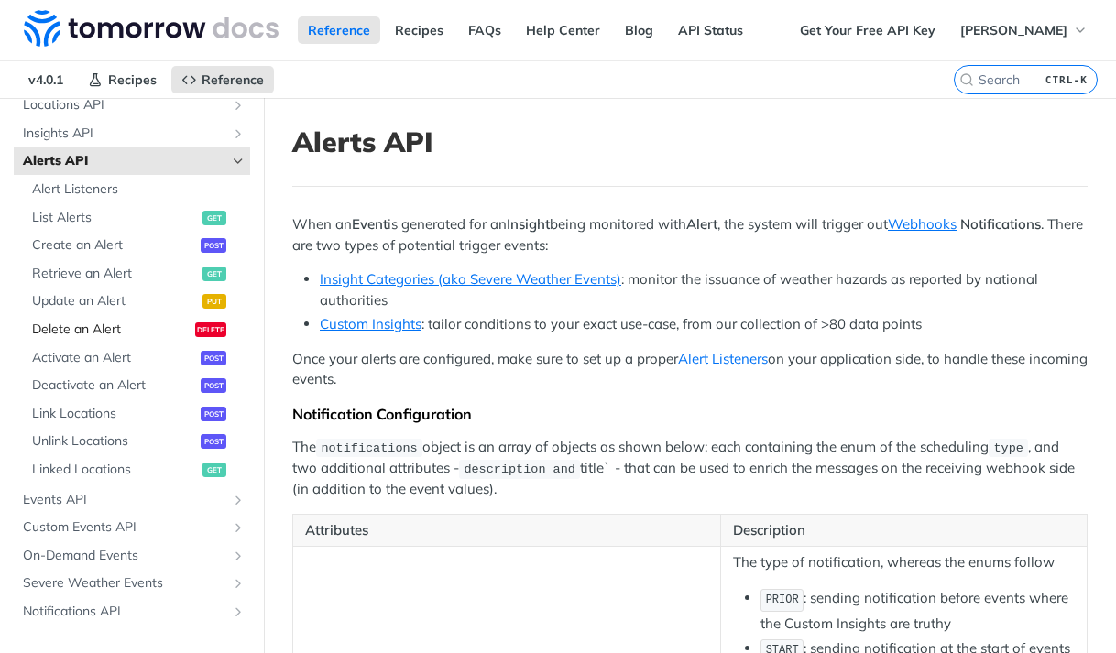
click at [107, 323] on span "Delete an Alert" at bounding box center [111, 330] width 159 height 18
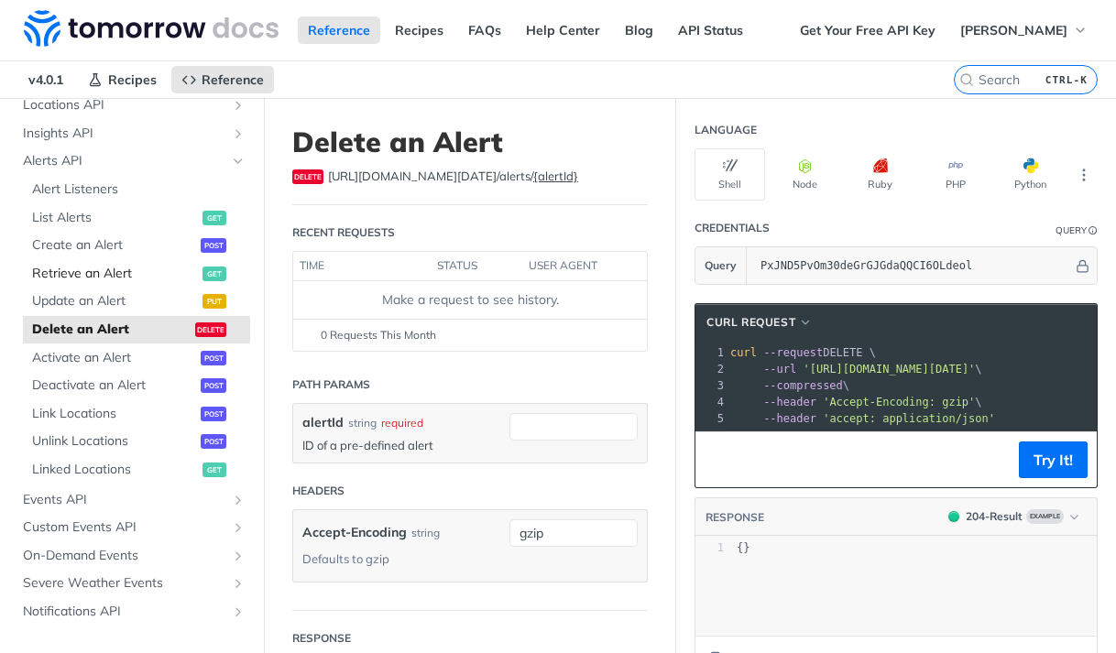
click at [136, 265] on span "Retrieve an Alert" at bounding box center [115, 274] width 166 height 18
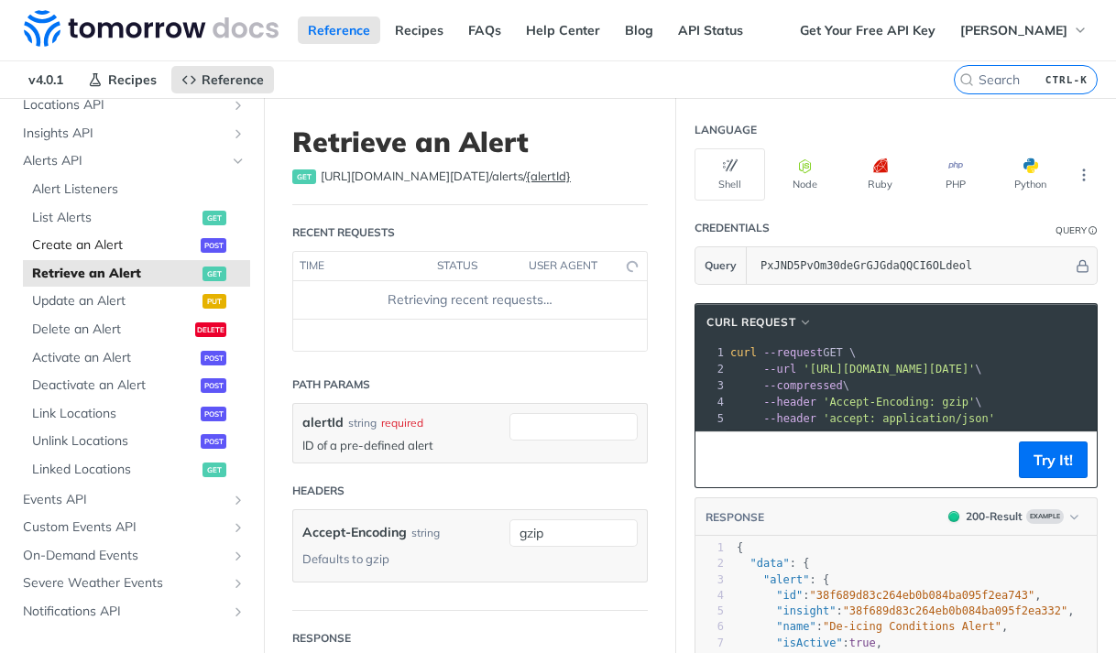
click at [155, 254] on span "Create an Alert" at bounding box center [114, 245] width 164 height 18
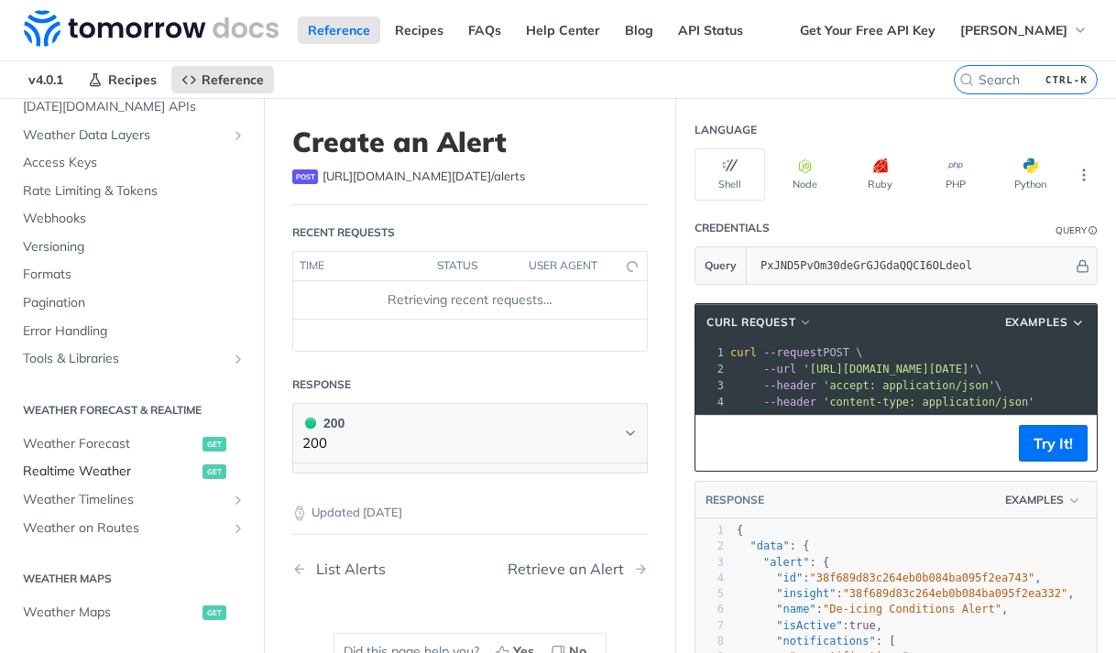
select select "true"
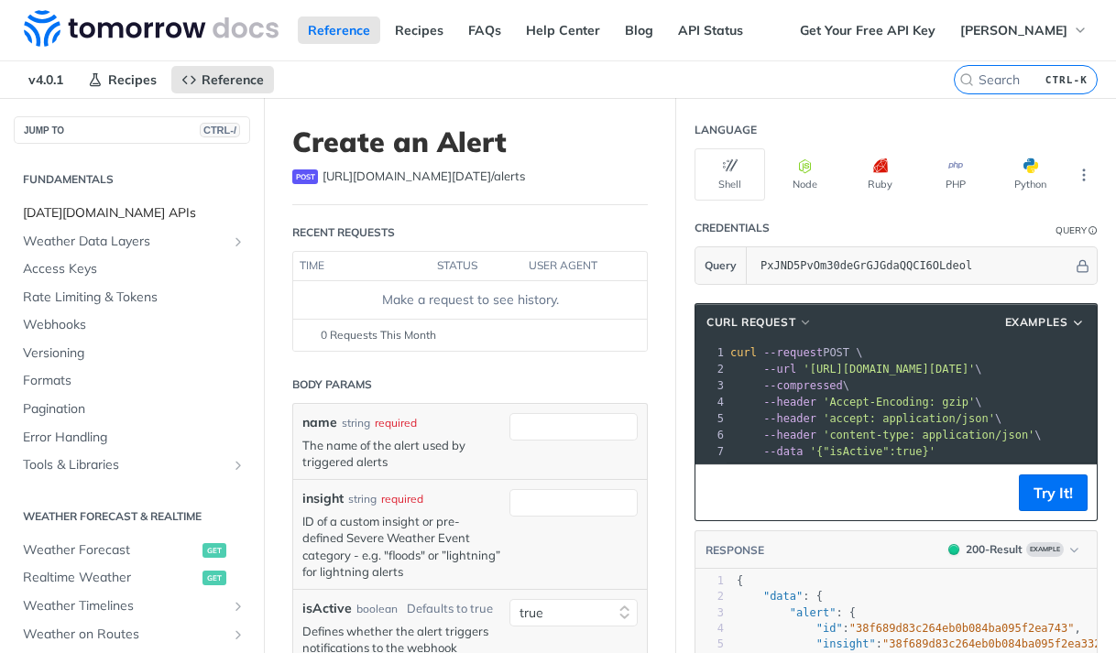
click at [124, 201] on link "[DATE][DOMAIN_NAME] APIs" at bounding box center [132, 213] width 236 height 27
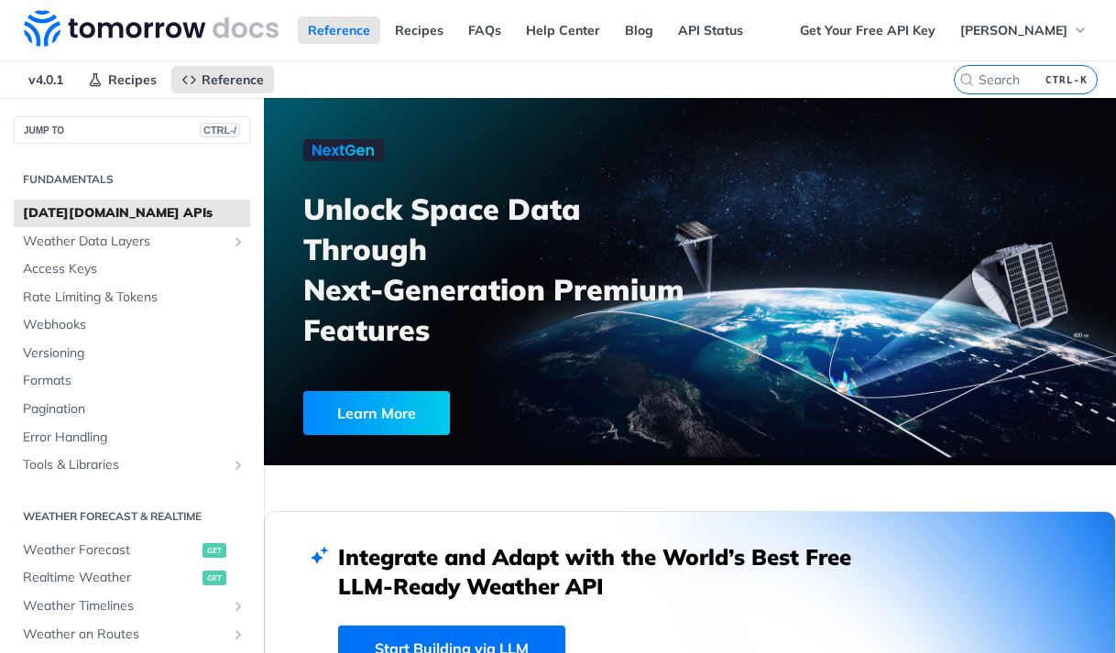
scroll to position [641, 0]
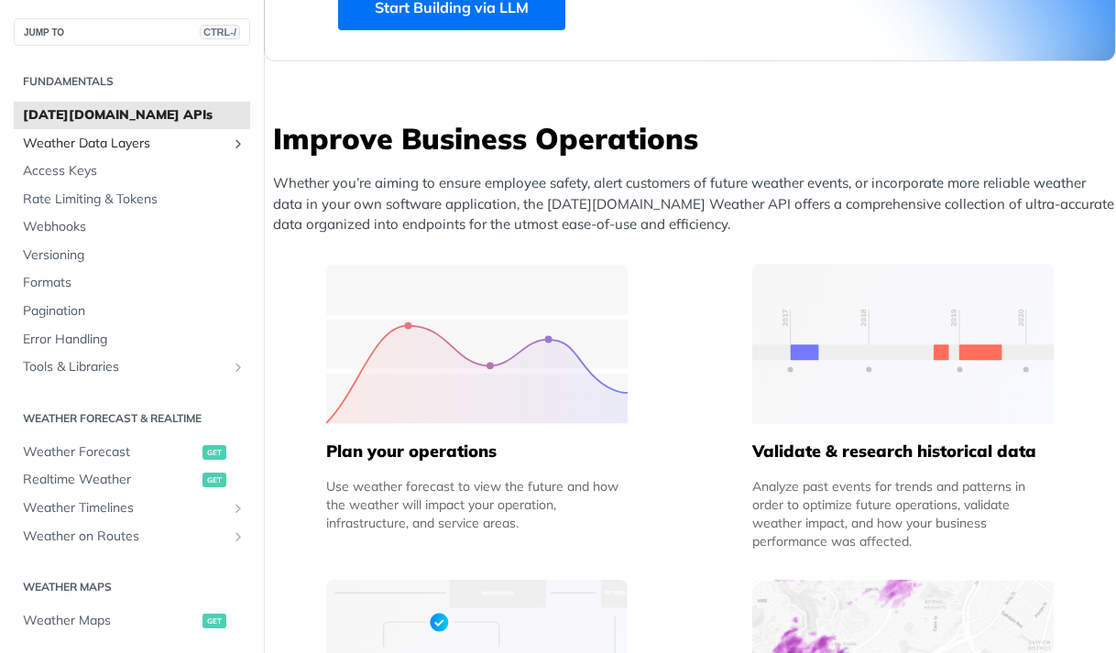
click at [113, 149] on span "Weather Data Layers" at bounding box center [124, 144] width 203 height 18
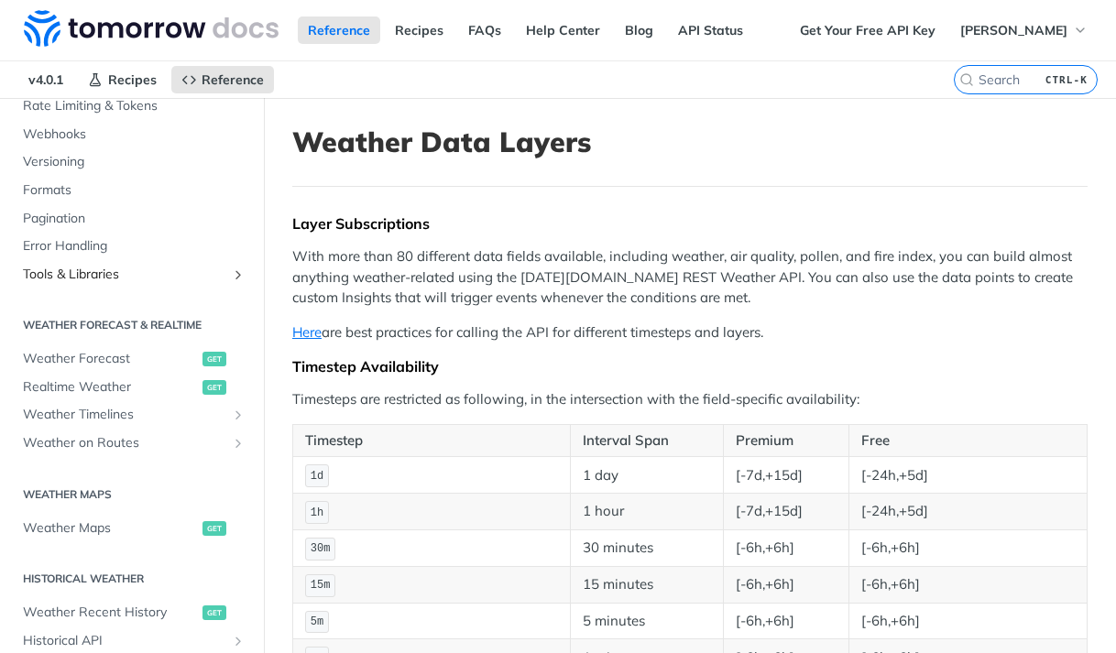
scroll to position [733, 0]
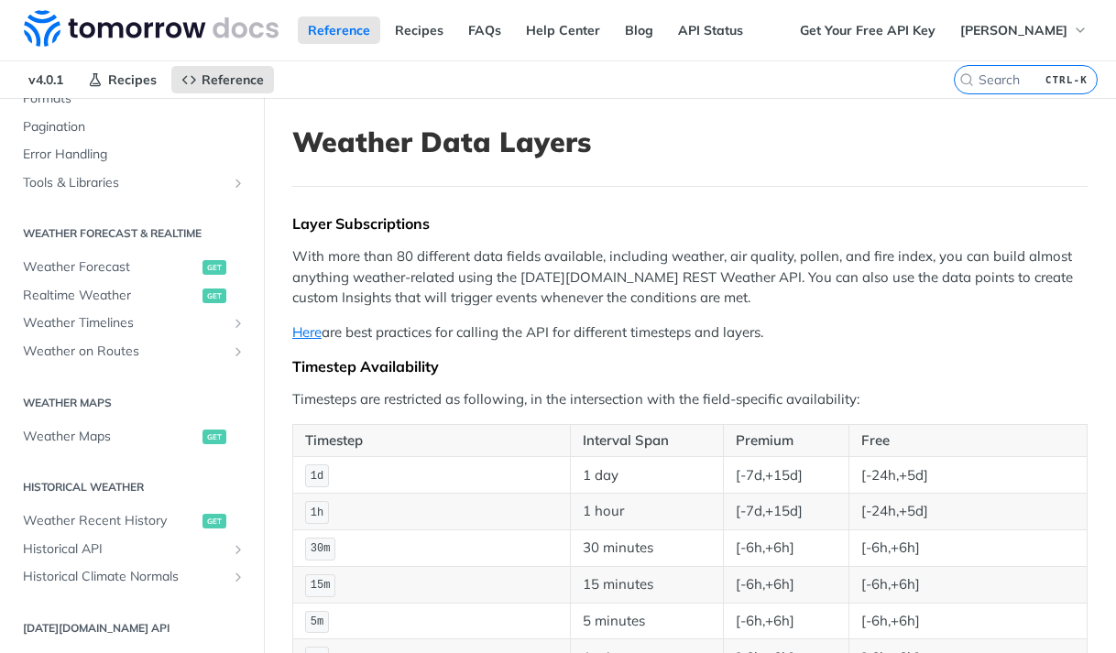
click at [991, 157] on h1 "Weather Data Layers" at bounding box center [689, 142] width 795 height 33
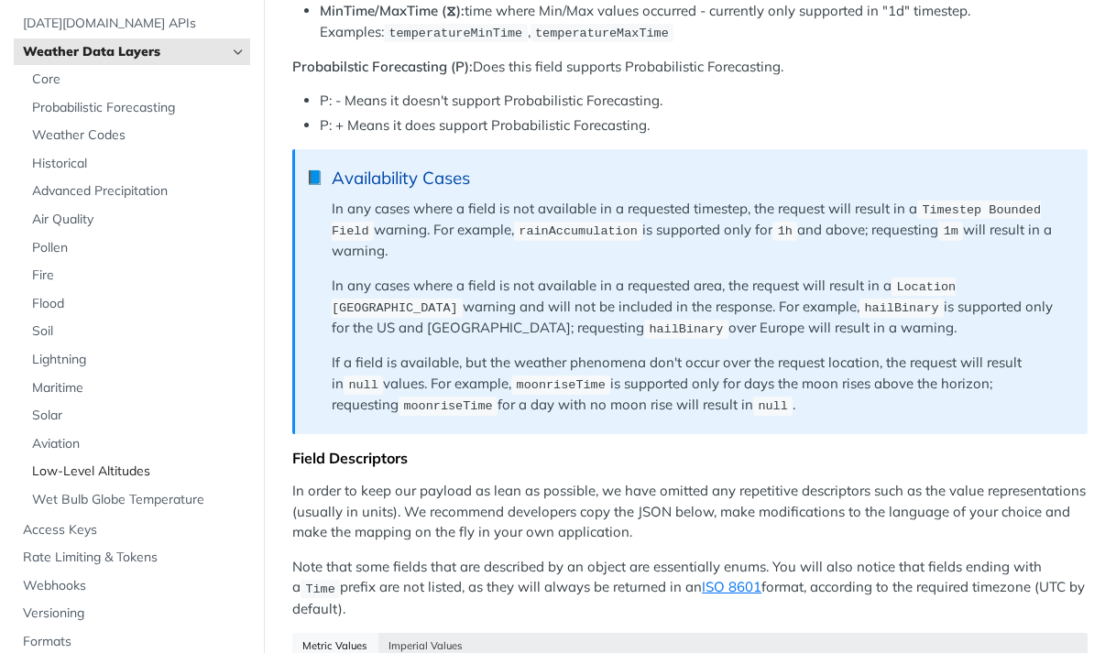
scroll to position [0, 0]
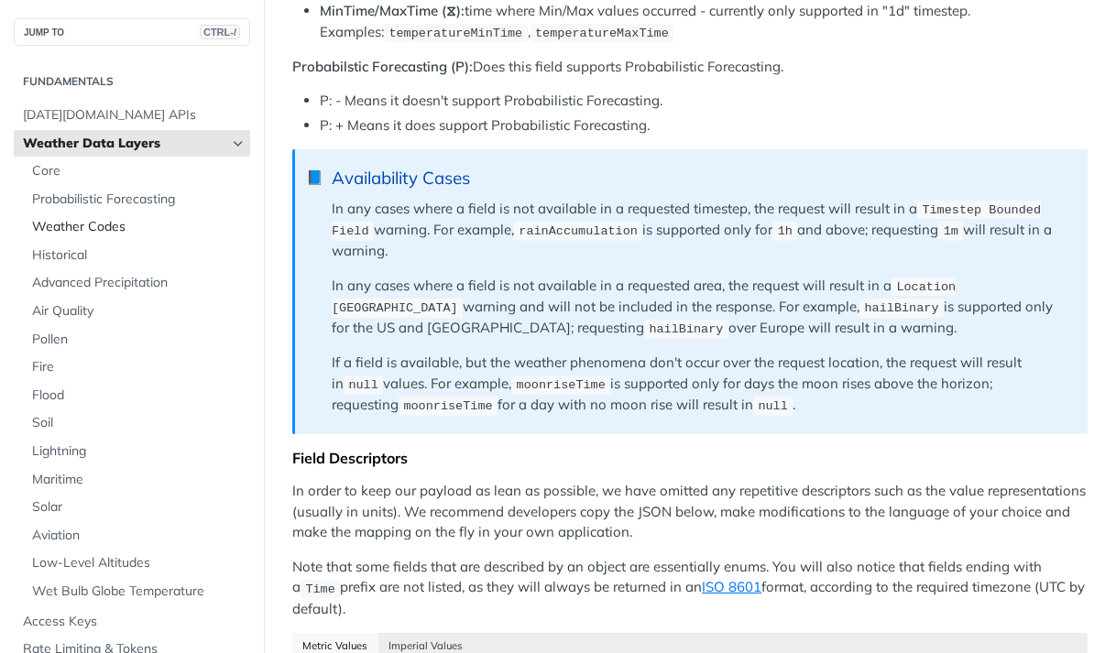
click at [132, 220] on span "Weather Codes" at bounding box center [139, 227] width 214 height 18
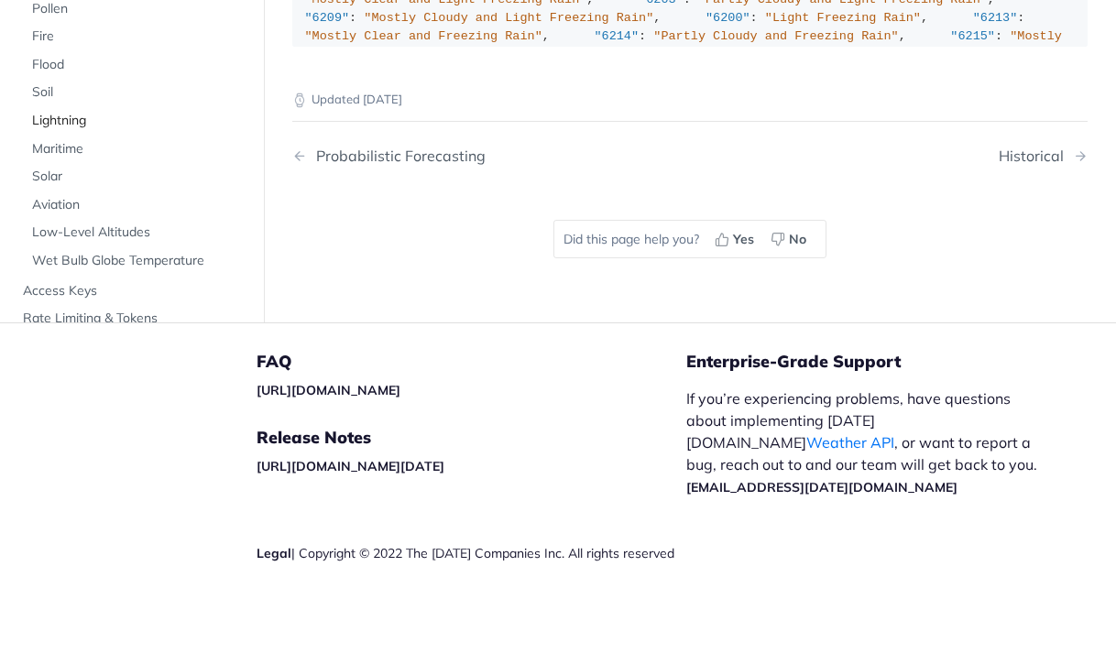
scroll to position [183, 0]
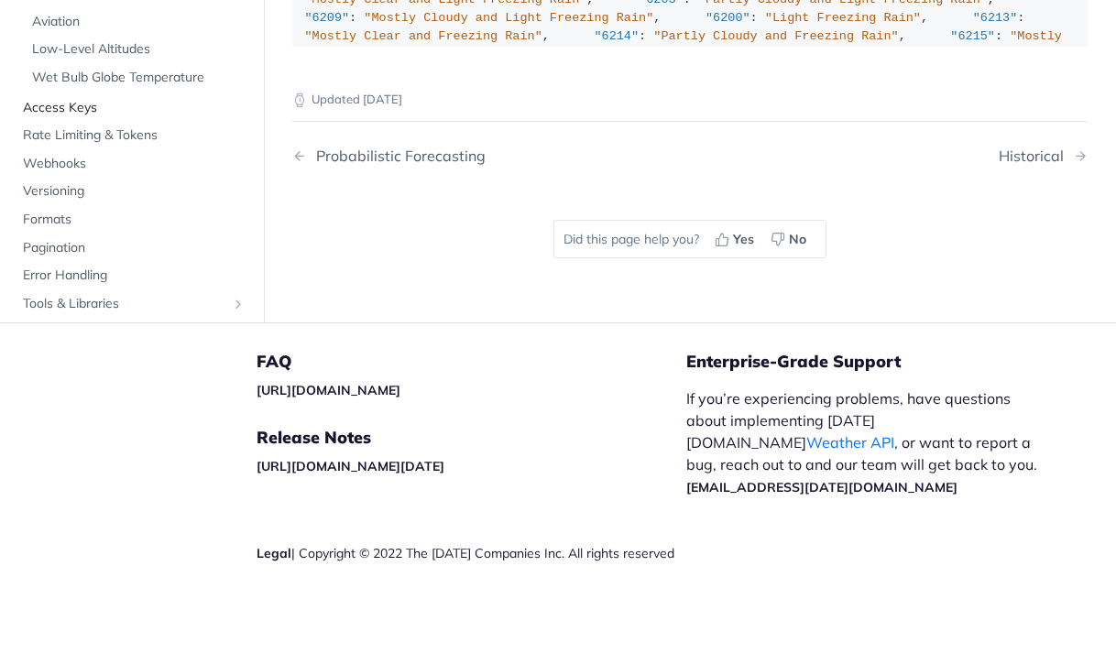
click at [132, 117] on span "Access Keys" at bounding box center [134, 108] width 223 height 18
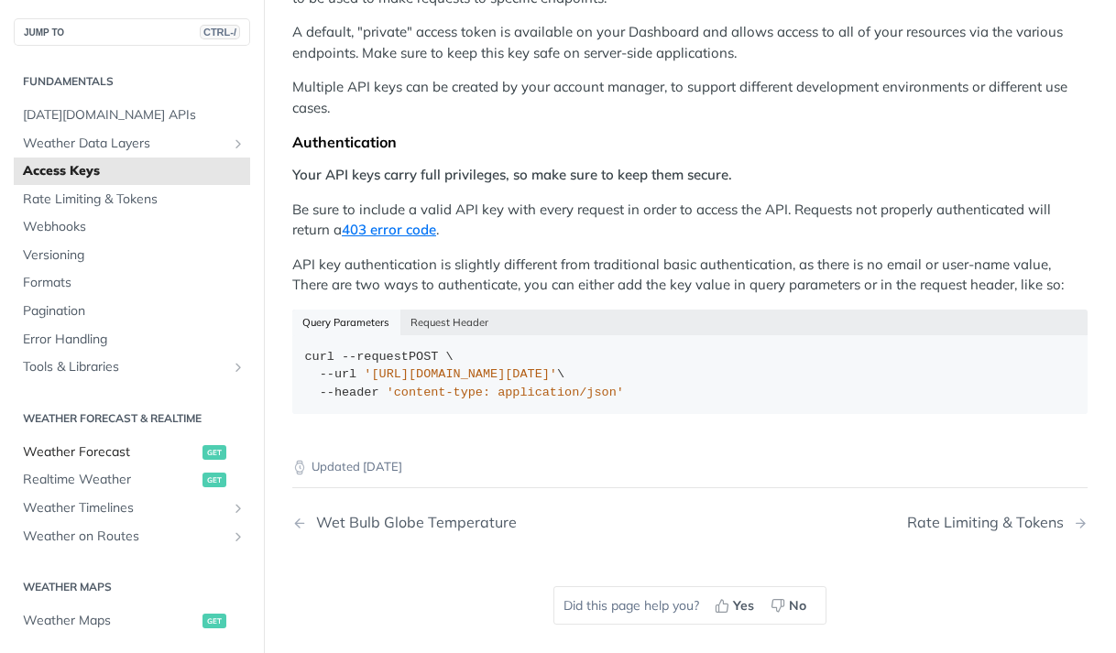
click at [88, 445] on span "Weather Forecast" at bounding box center [110, 452] width 175 height 18
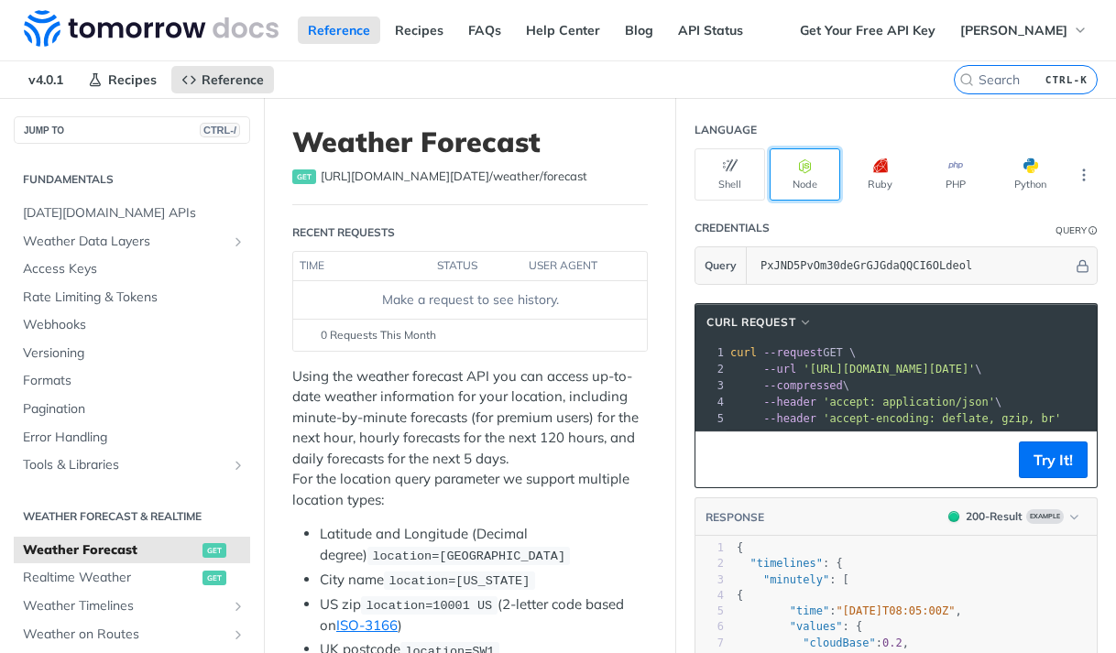
click at [780, 187] on button "Node" at bounding box center [805, 174] width 71 height 52
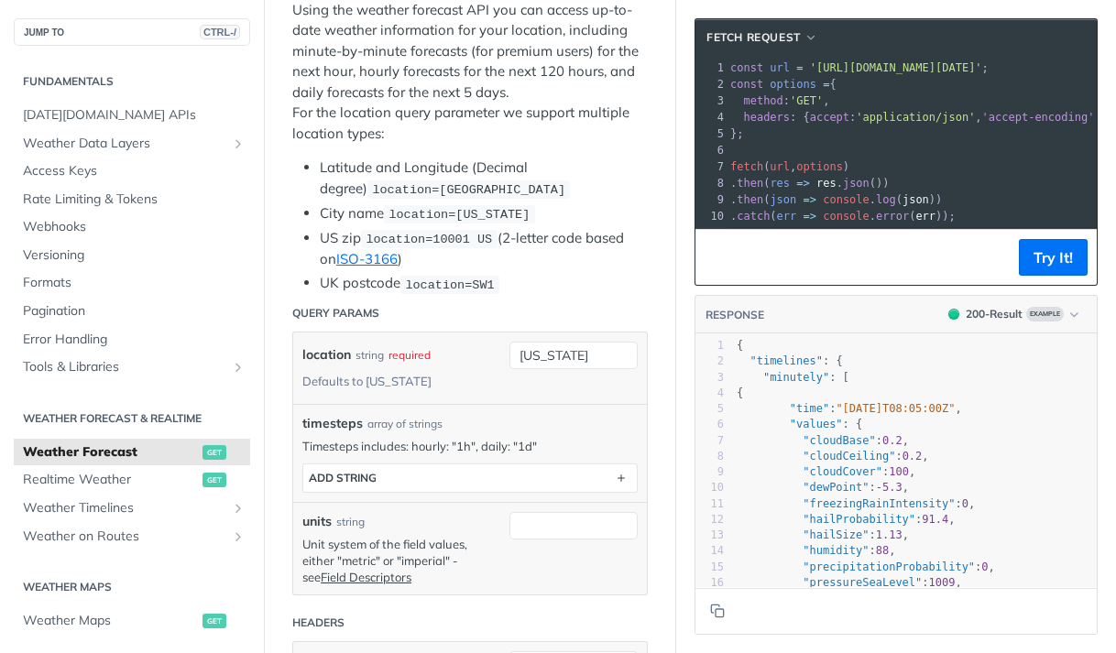
scroll to position [92, 0]
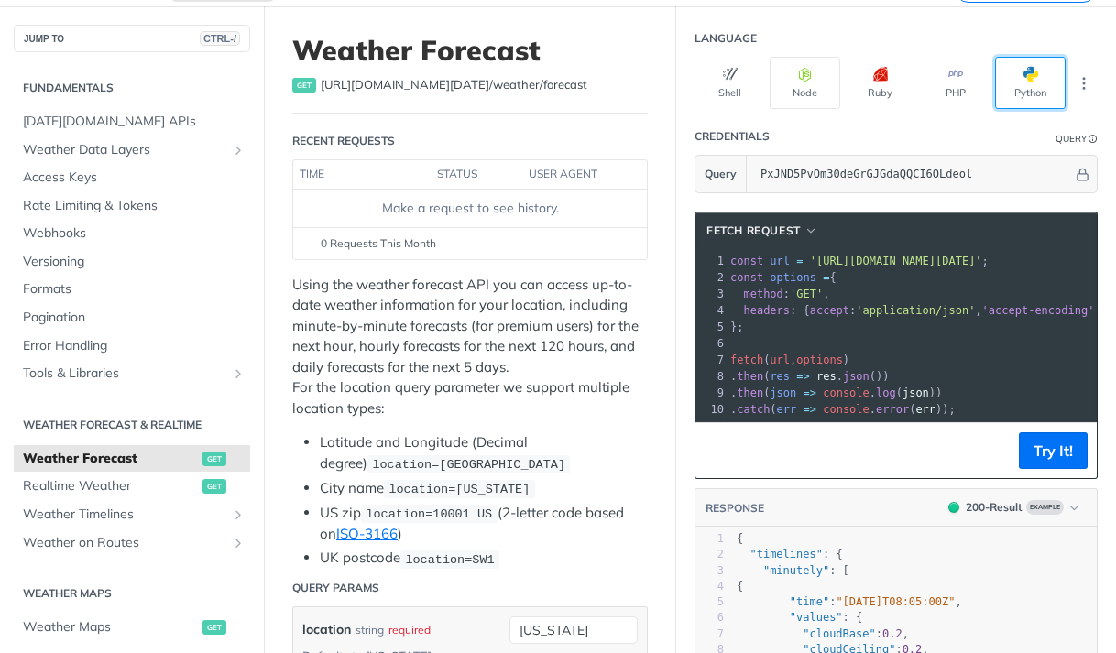
click at [1029, 91] on button "Python" at bounding box center [1030, 83] width 71 height 52
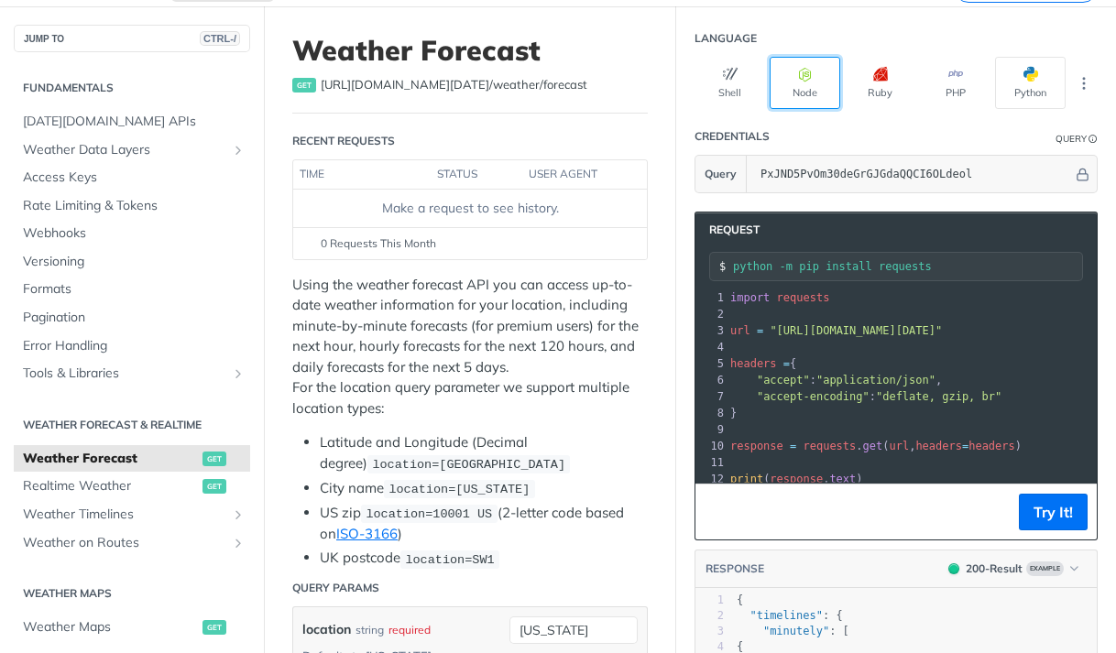
click at [798, 74] on icon "button" at bounding box center [805, 74] width 15 height 15
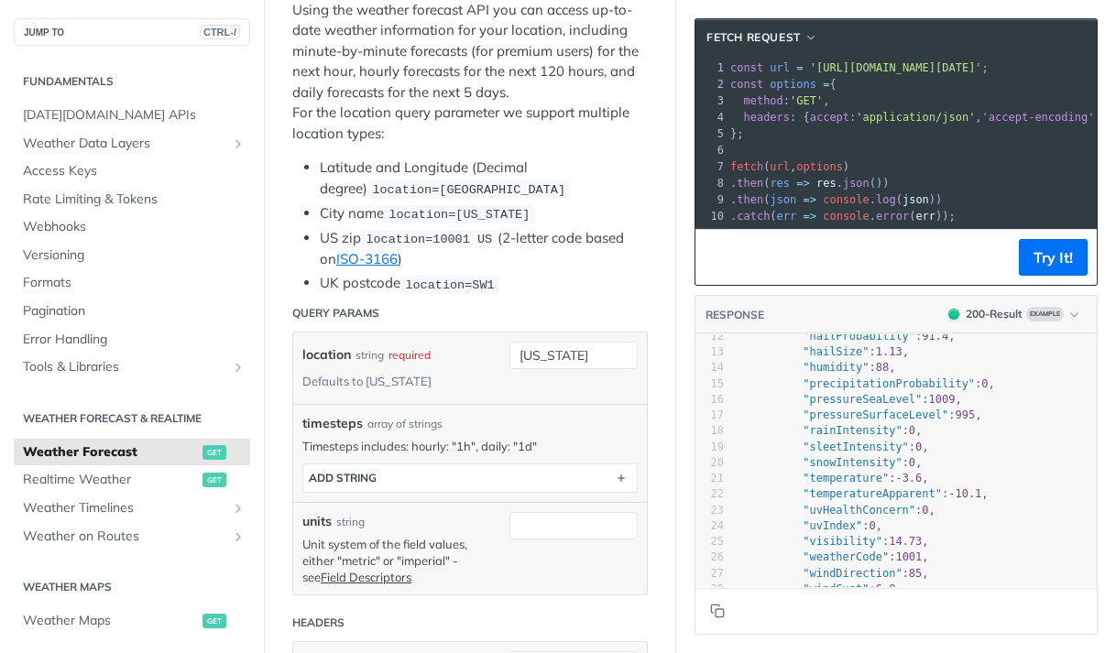
scroll to position [275, 0]
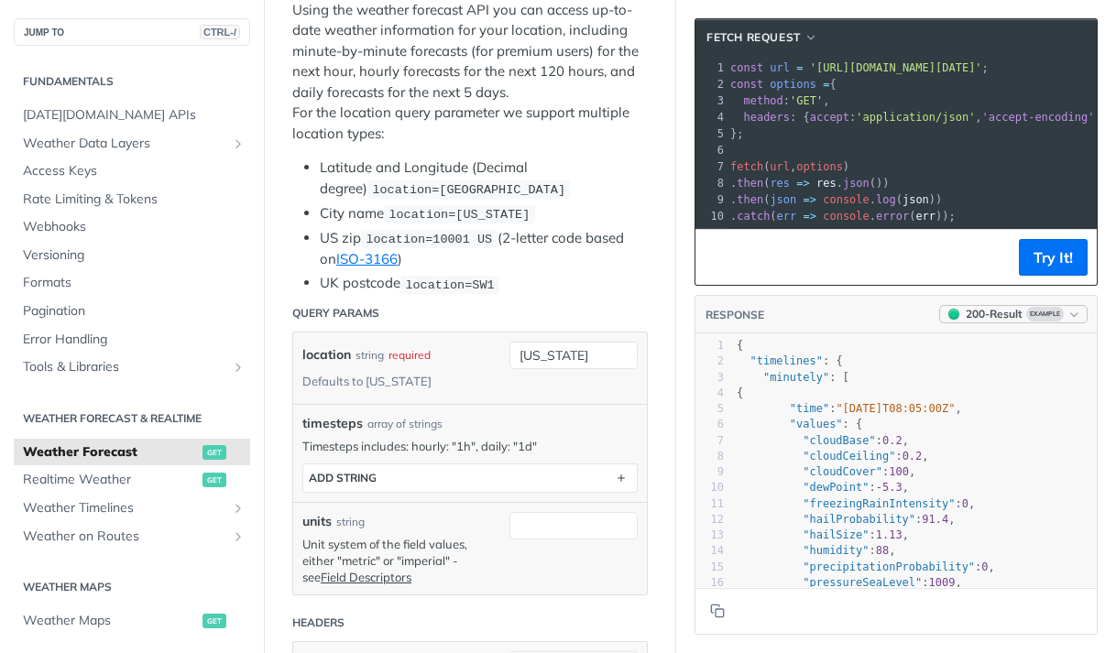
click at [1068, 322] on icon "button" at bounding box center [1075, 315] width 14 height 14
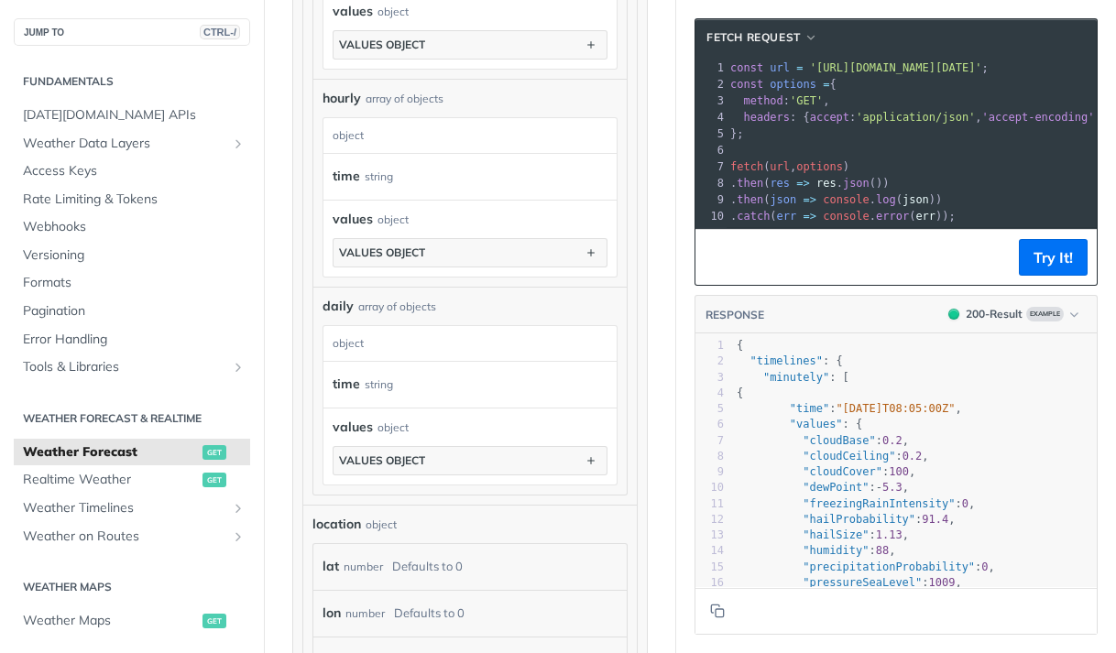
click at [391, 315] on div "array of objects" at bounding box center [397, 307] width 78 height 16
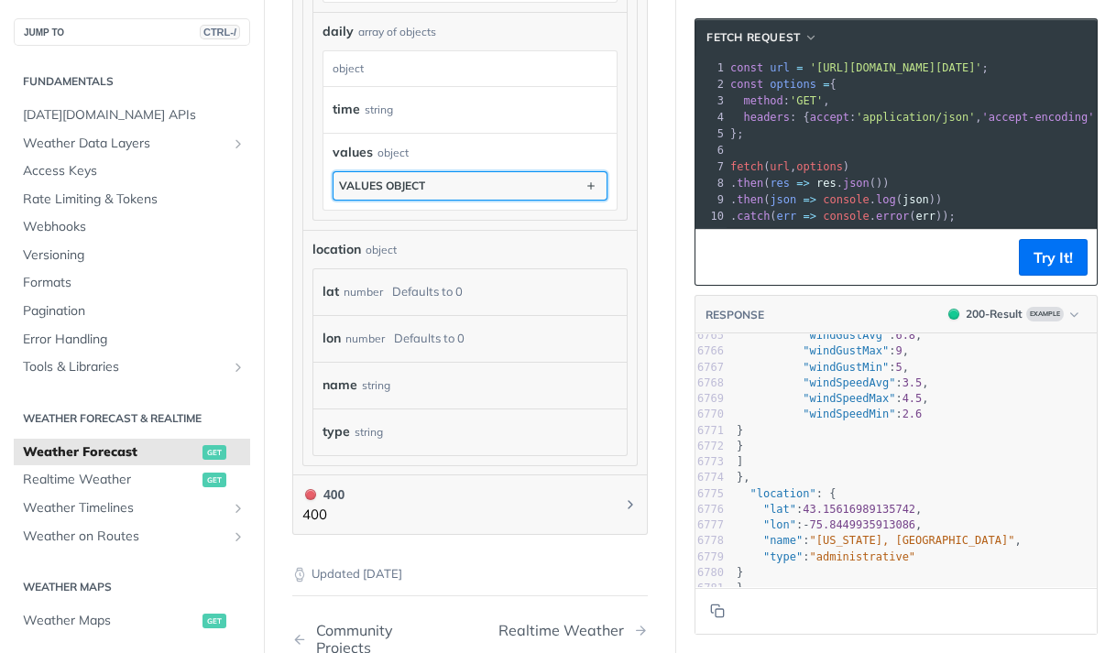
click at [438, 200] on button "values object" at bounding box center [470, 185] width 273 height 27
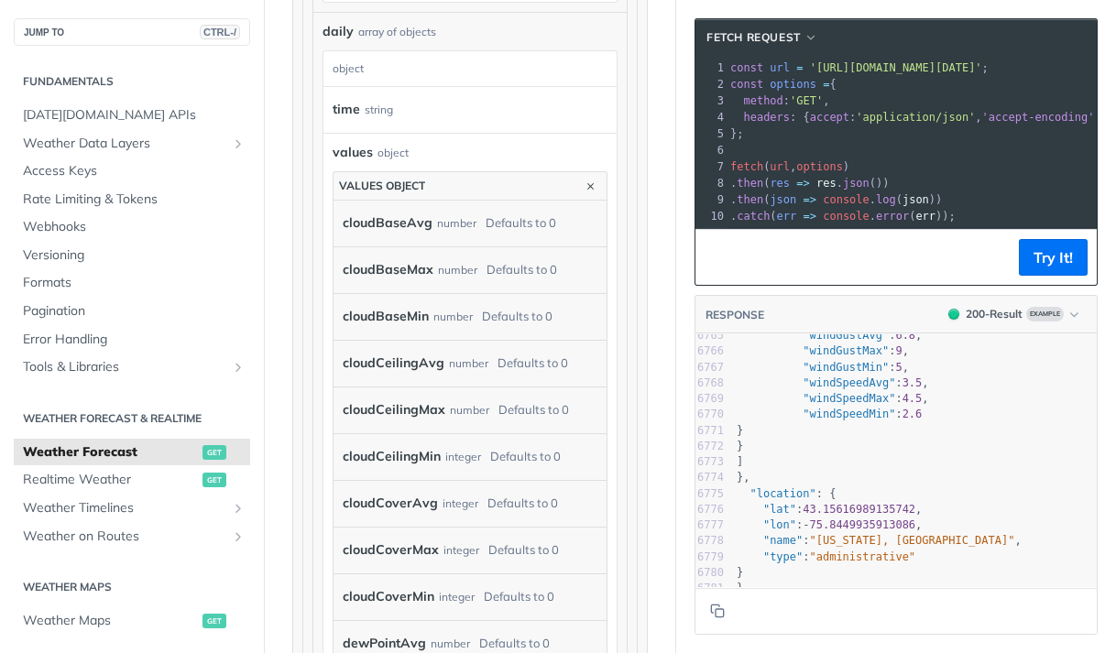
click at [416, 229] on div "cloudBaseAvg number Defaults to 0" at bounding box center [470, 224] width 273 height 46
click at [409, 235] on label "cloudBaseAvg" at bounding box center [388, 223] width 90 height 27
click at [433, 200] on button "values object" at bounding box center [470, 185] width 273 height 27
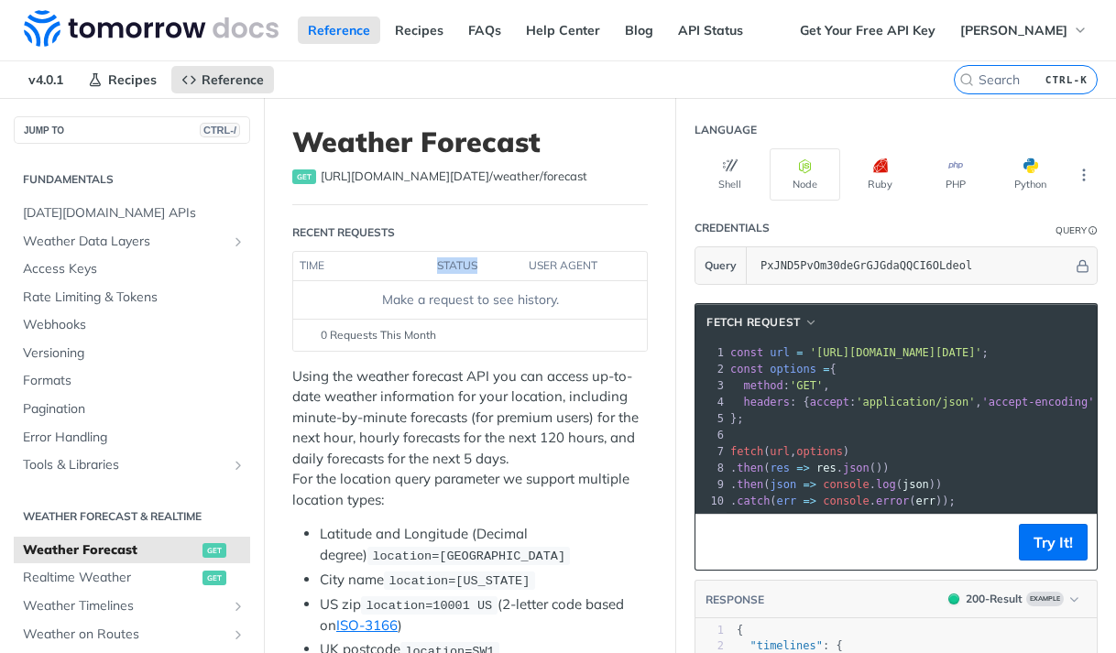
drag, startPoint x: 481, startPoint y: 257, endPoint x: 438, endPoint y: 262, distance: 43.3
click at [438, 262] on th "status" at bounding box center [477, 266] width 92 height 29
click at [436, 262] on th "status" at bounding box center [477, 266] width 92 height 29
drag, startPoint x: 436, startPoint y: 262, endPoint x: 473, endPoint y: 265, distance: 36.8
click at [473, 265] on th "status" at bounding box center [477, 266] width 92 height 29
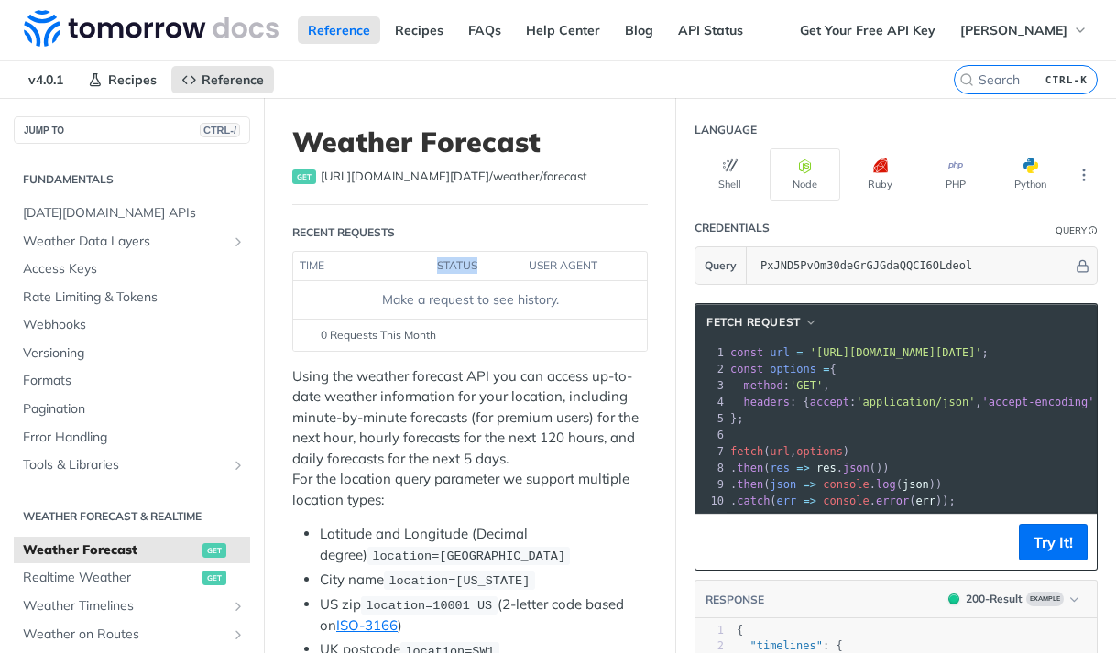
click at [481, 265] on th "status" at bounding box center [477, 266] width 92 height 29
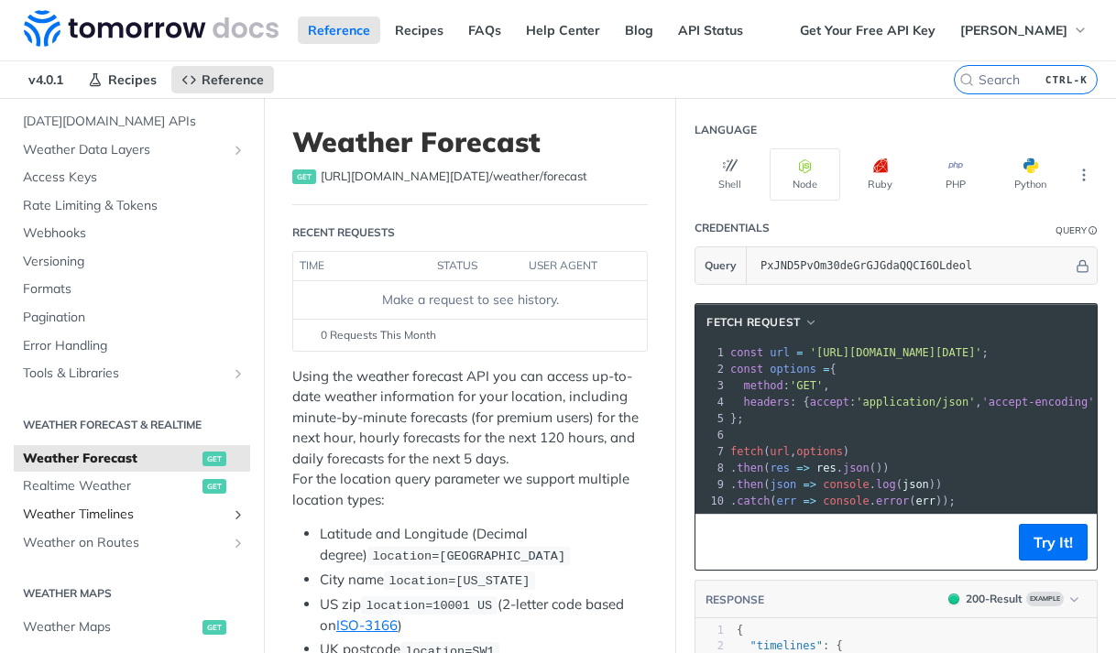
click at [112, 523] on link "Weather Timelines" at bounding box center [132, 514] width 236 height 27
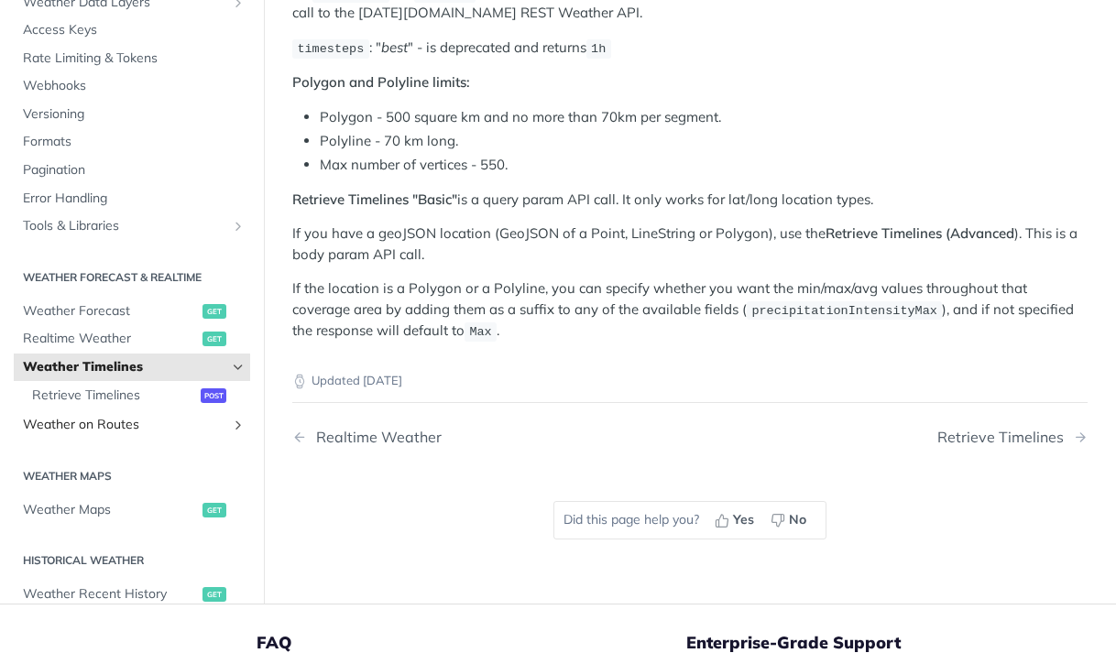
click at [145, 424] on span "Weather on Routes" at bounding box center [124, 425] width 203 height 18
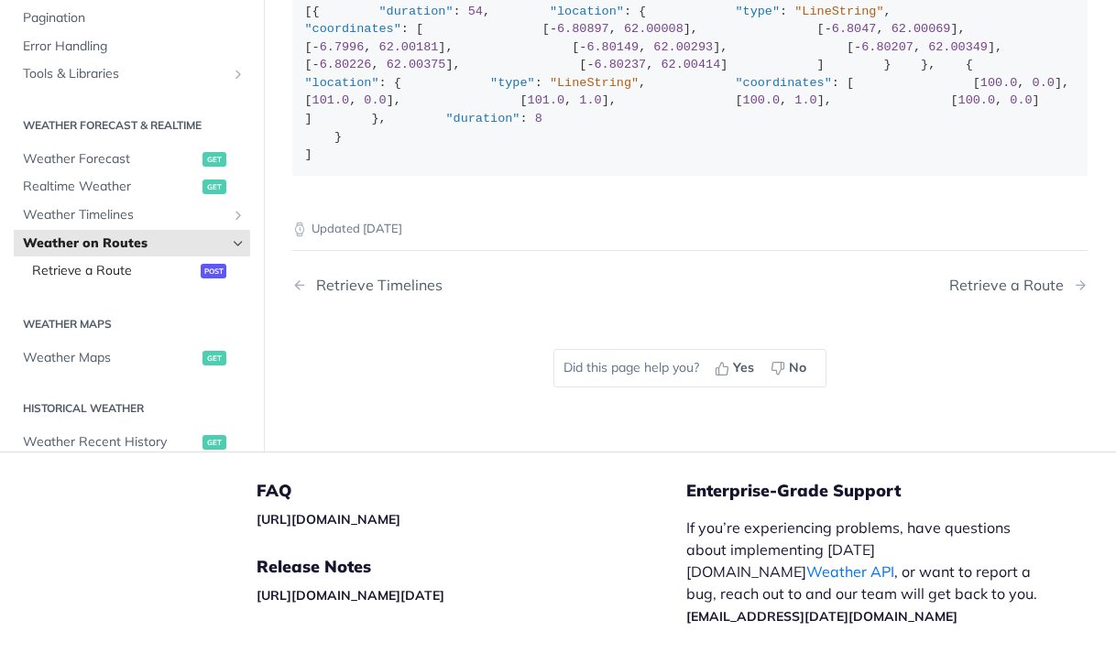
click at [148, 285] on link "Retrieve a Route post" at bounding box center [136, 270] width 227 height 27
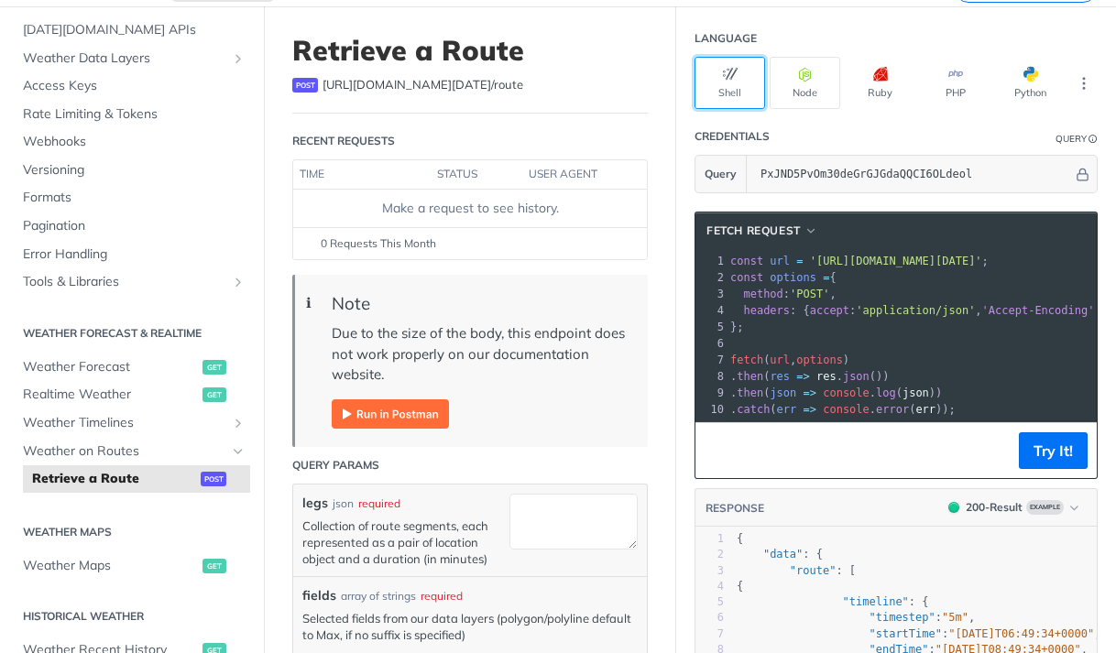
click at [728, 86] on button "Shell" at bounding box center [730, 83] width 71 height 52
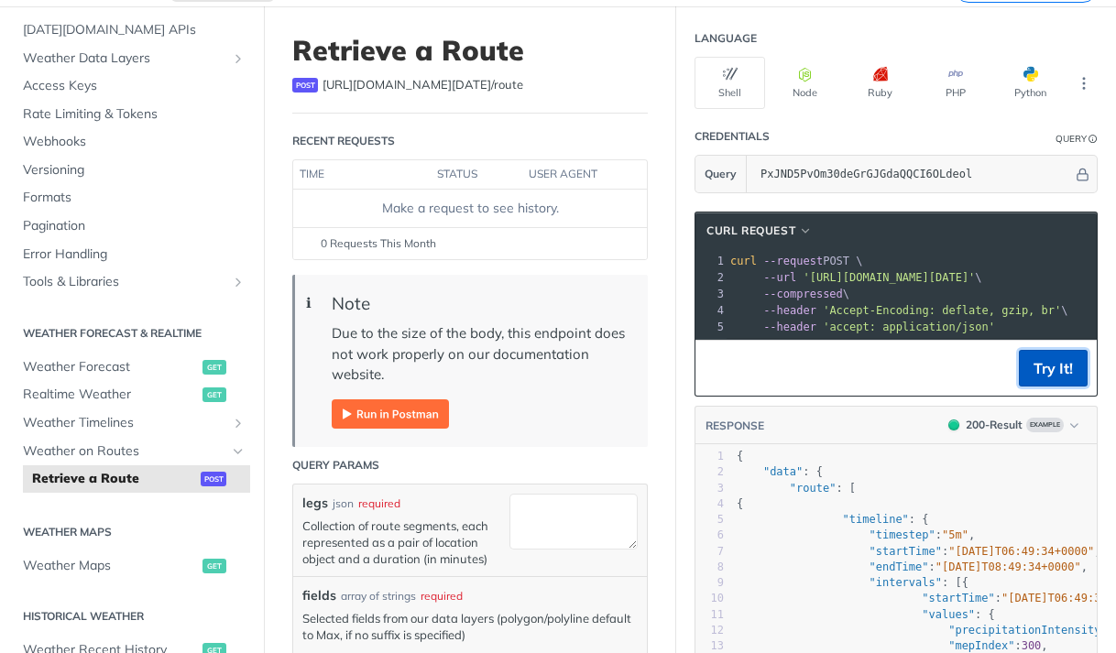
click at [1031, 379] on button "Try It!" at bounding box center [1053, 368] width 69 height 37
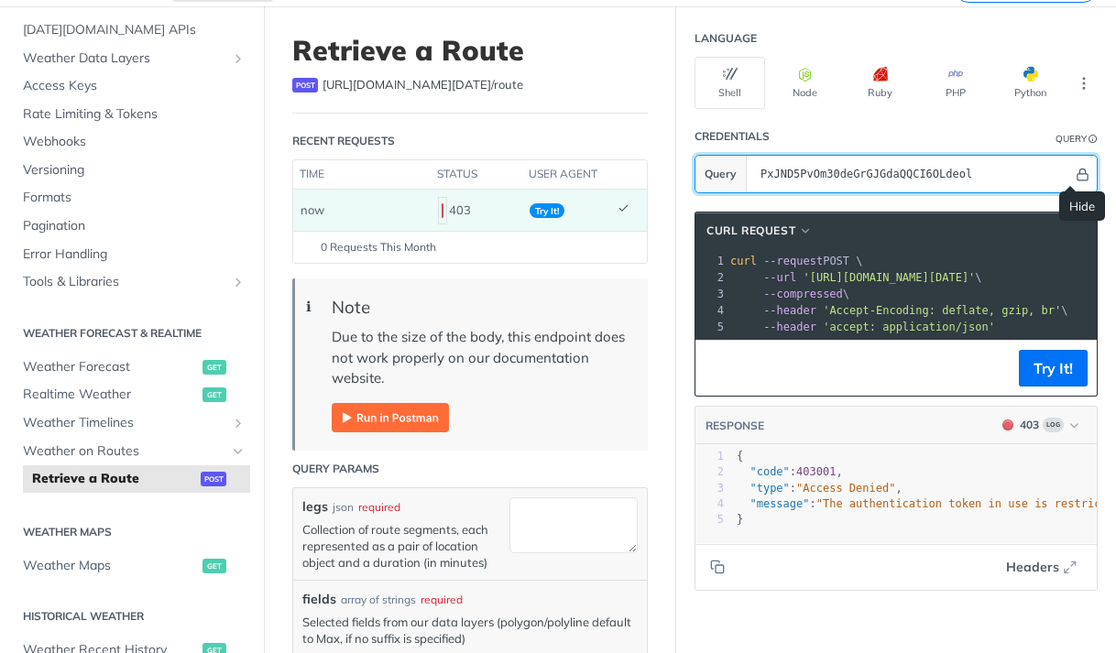
click at [1076, 171] on icon "Hide" at bounding box center [1083, 175] width 14 height 14
click at [1076, 171] on icon "Show" at bounding box center [1083, 175] width 14 height 14
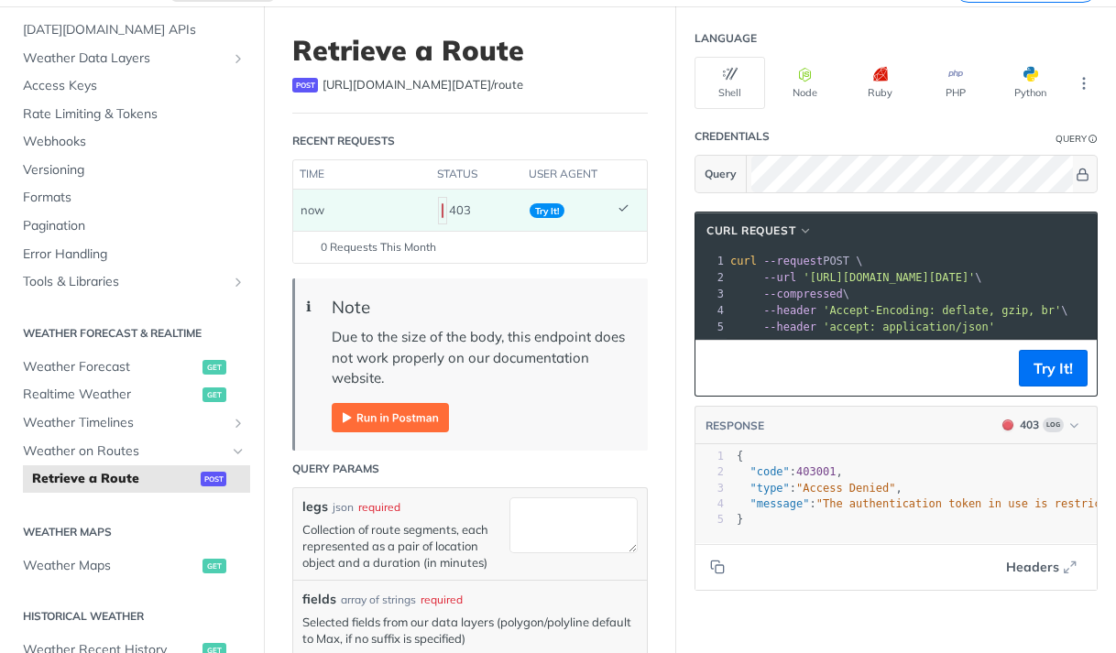
click at [886, 277] on span "'https://api.tomorrow.io/v4/route?units=metric&apikey=PxJND5PvOm30deGrGJGdaQQCI…" at bounding box center [889, 277] width 172 height 13
click at [883, 298] on pre "--compressed \" at bounding box center [1032, 294] width 611 height 16
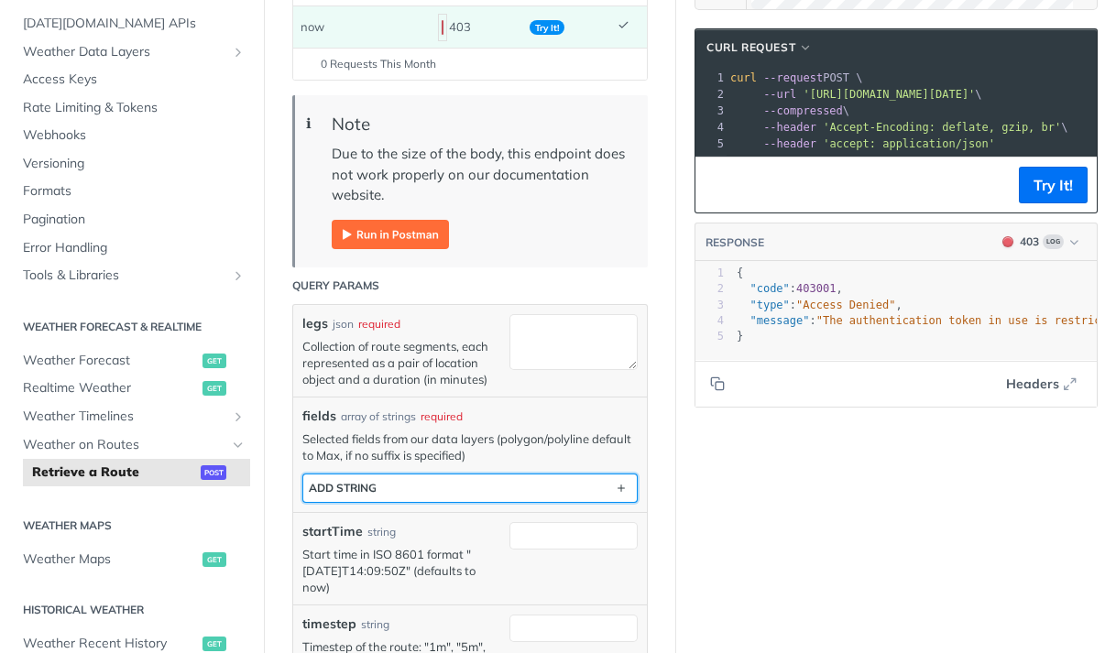
click at [435, 502] on button "ADD string" at bounding box center [470, 488] width 334 height 27
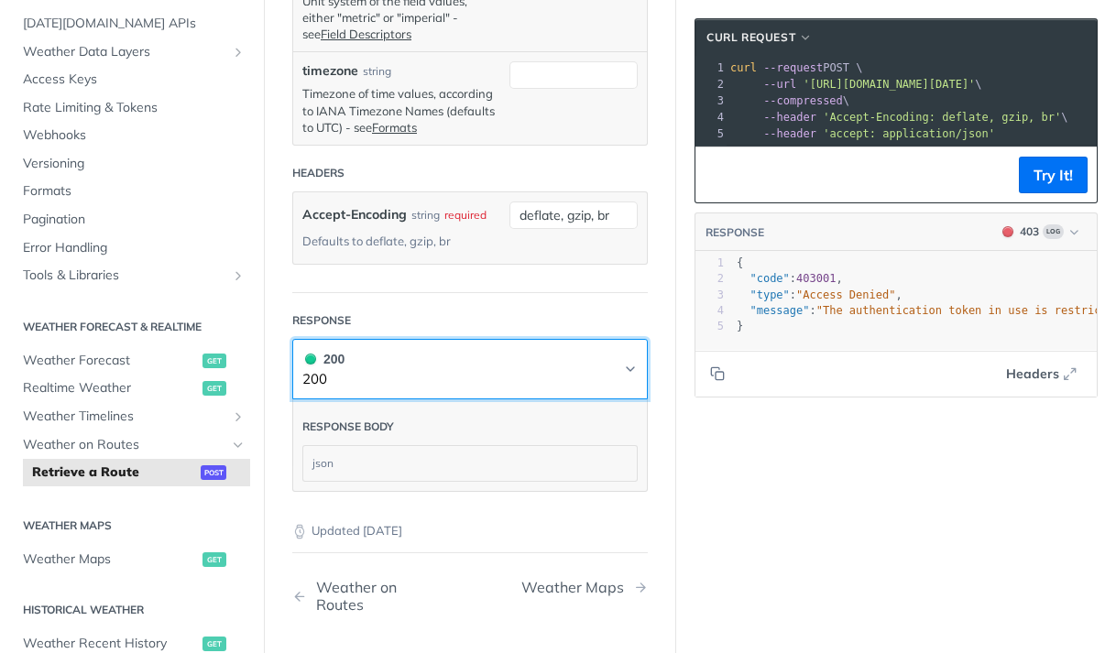
click at [584, 390] on button "200 200" at bounding box center [469, 369] width 335 height 41
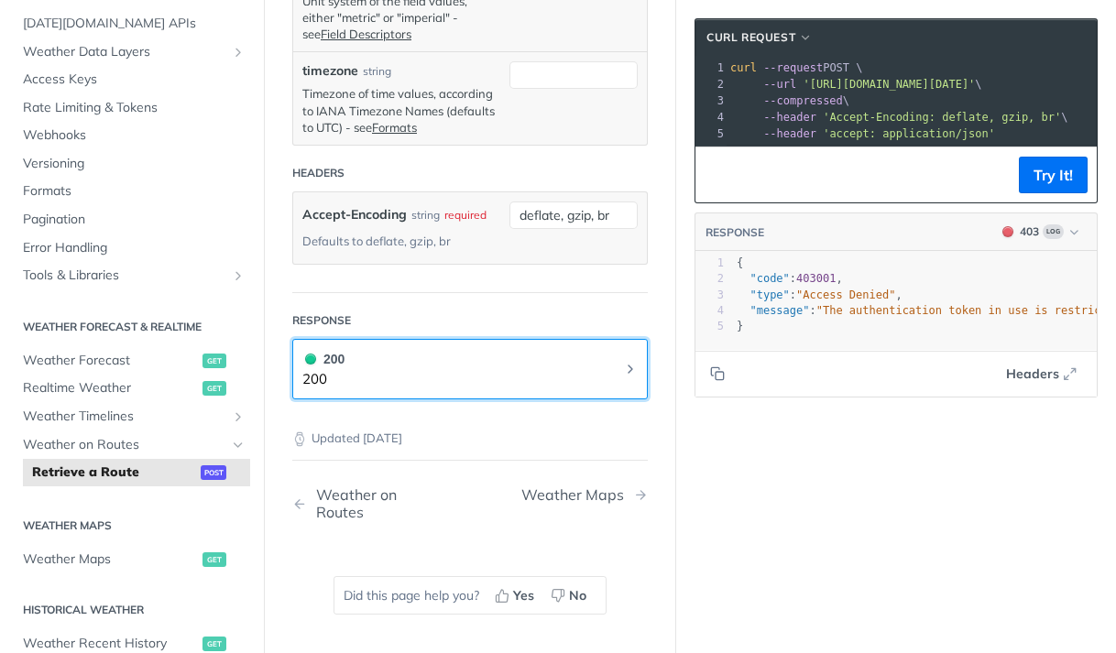
click at [584, 390] on button "200 200" at bounding box center [469, 369] width 335 height 41
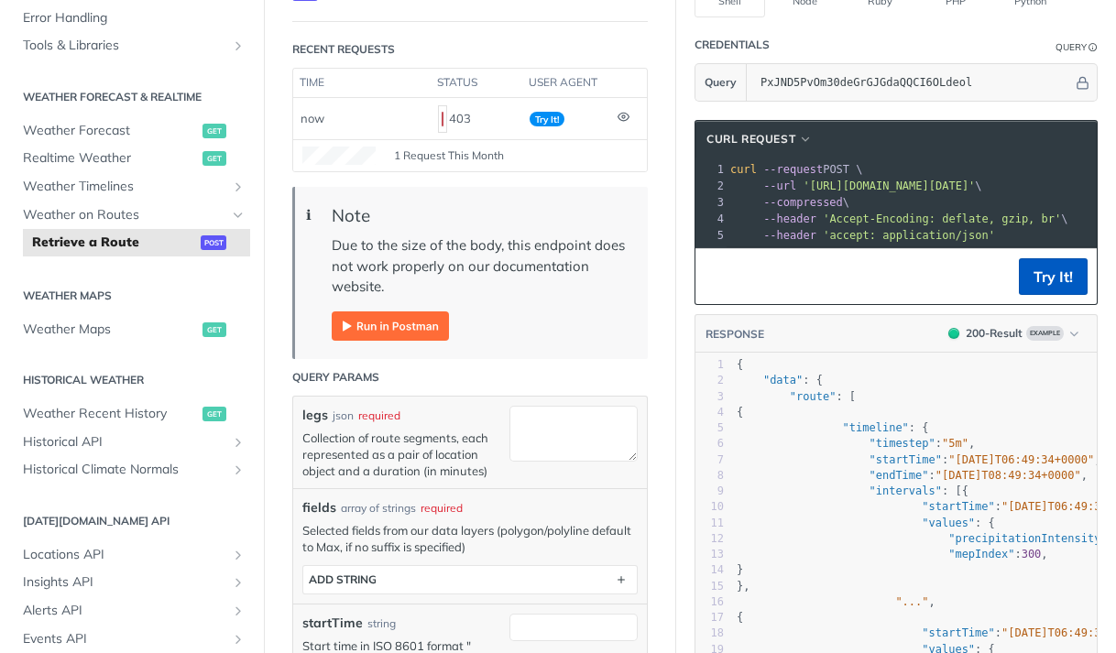
scroll to position [275, 0]
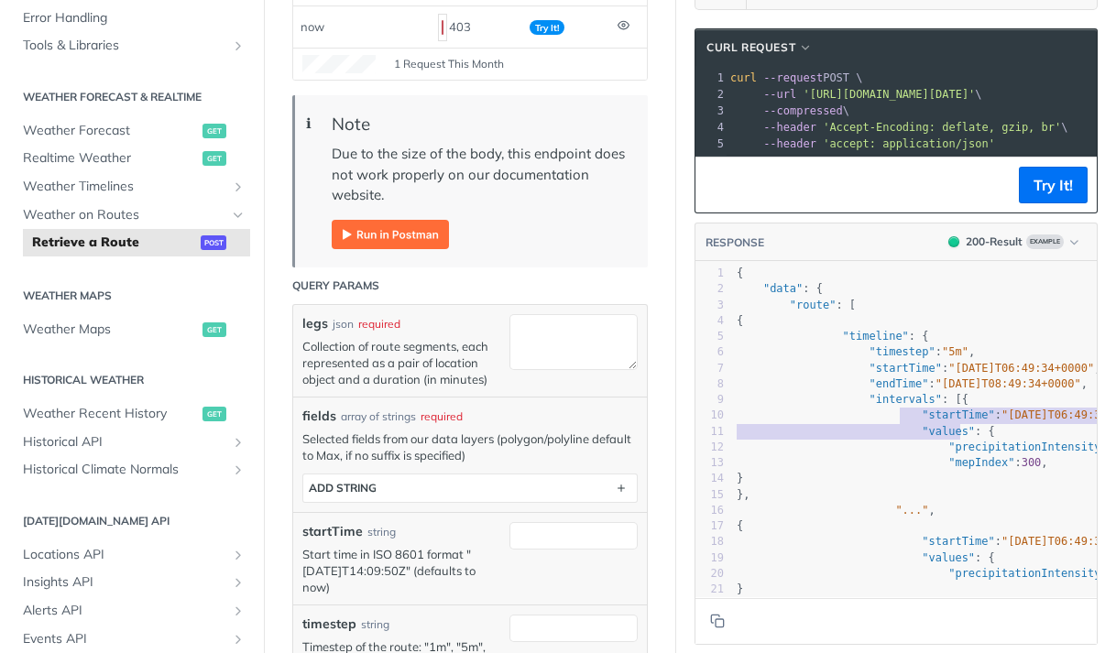
type textarea ""startTime": "[DATE]T06:49:34+0000", "values": {"
drag, startPoint x: 889, startPoint y: 432, endPoint x: 1046, endPoint y: 439, distance: 156.9
click at [1046, 439] on div "1 { 2 "data" : { 3 "route" : [ 4 { 5 "timeline" : { 6 "timestep" : "5m" , 7 "st…" at bounding box center [942, 495] width 418 height 458
drag, startPoint x: 900, startPoint y: 582, endPoint x: 1012, endPoint y: 577, distance: 111.9
click at [1012, 577] on div ""startTime": "2020-05-10T06:49:34+0000", "values": { x 1 { 2 "data" : { 3 "rout…" at bounding box center [895, 429] width 401 height 335
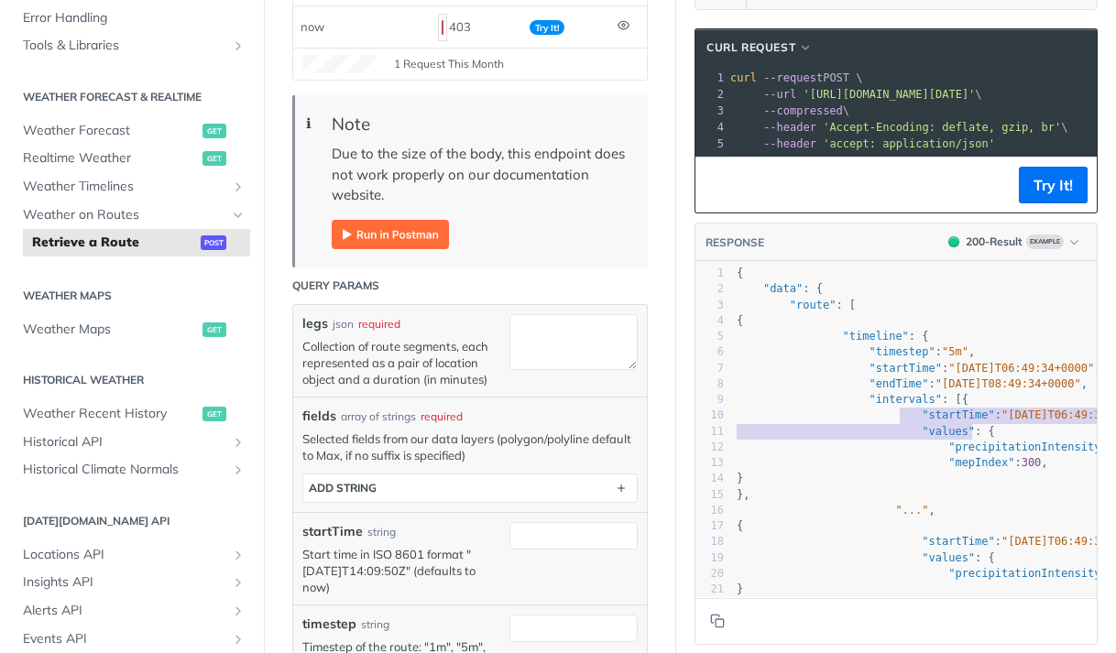
scroll to position [157, 0]
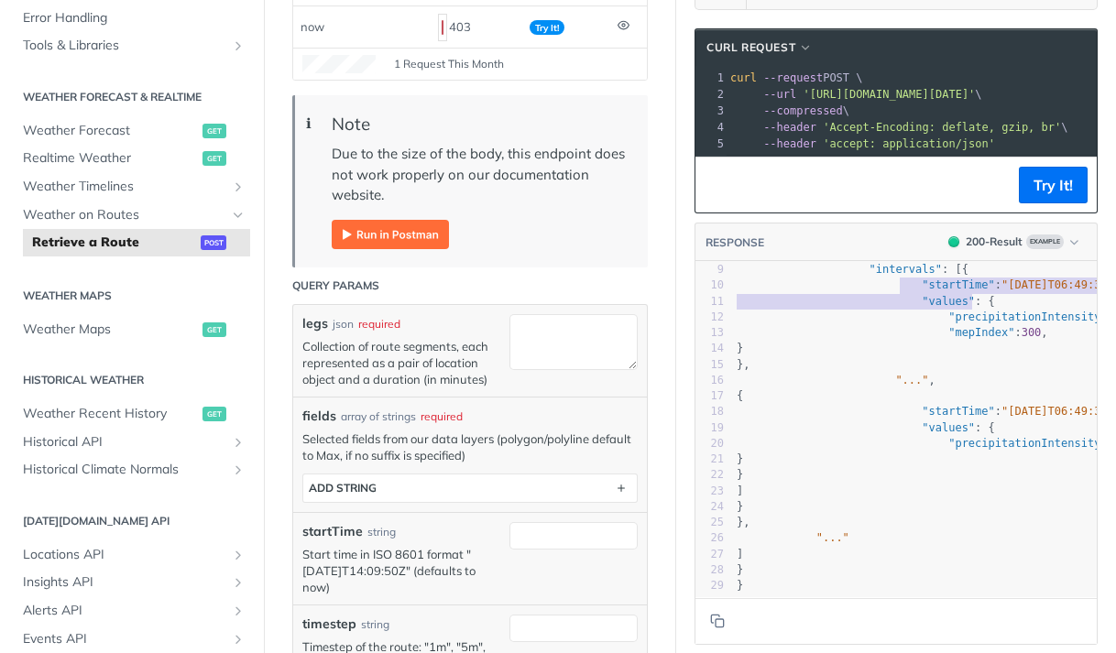
drag, startPoint x: 877, startPoint y: 583, endPoint x: 962, endPoint y: 583, distance: 85.2
click at [962, 597] on div at bounding box center [908, 597] width 350 height 1
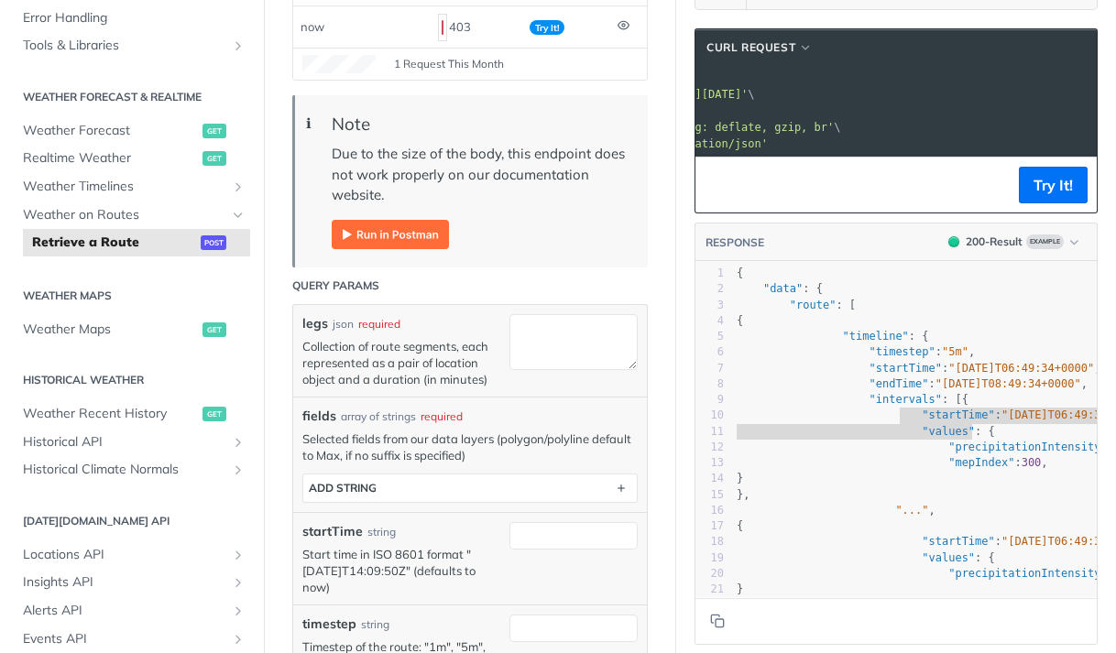
scroll to position [0, 0]
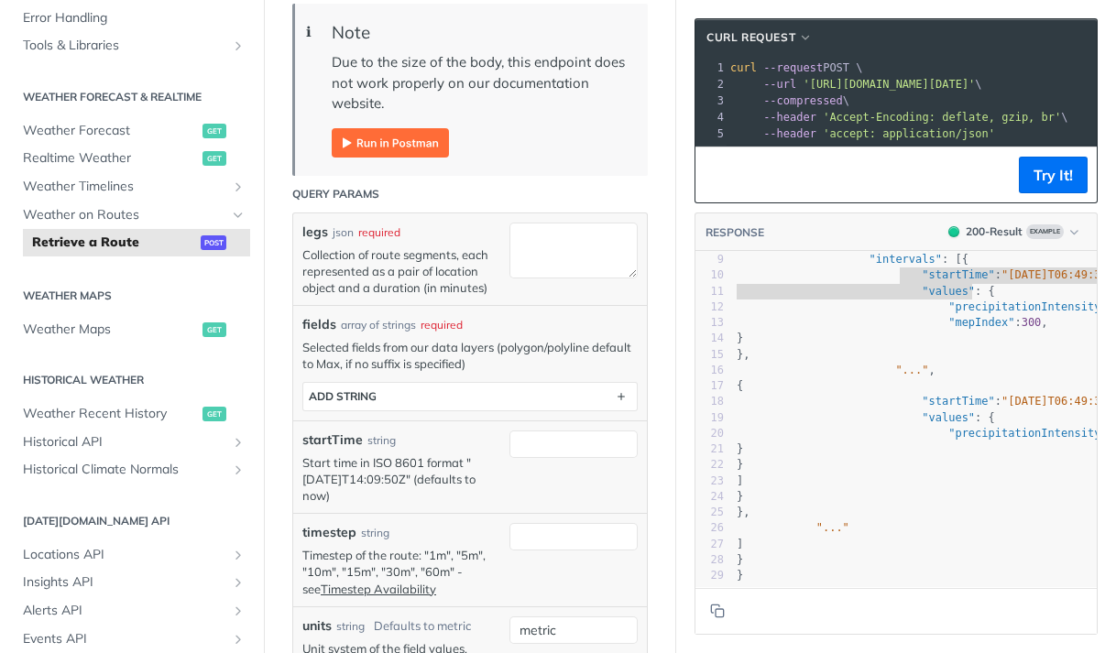
click at [370, 371] on p "Selected fields from our data layers (polygon/polyline default to Max, if no su…" at bounding box center [469, 355] width 335 height 33
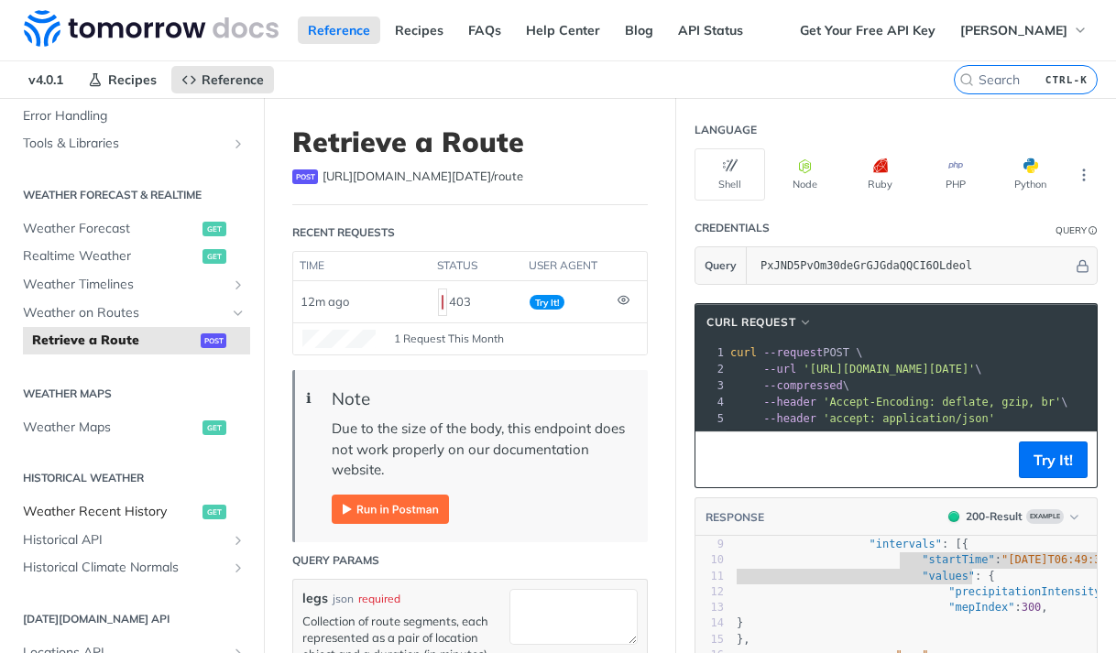
click at [93, 509] on span "Weather Recent History" at bounding box center [110, 512] width 175 height 18
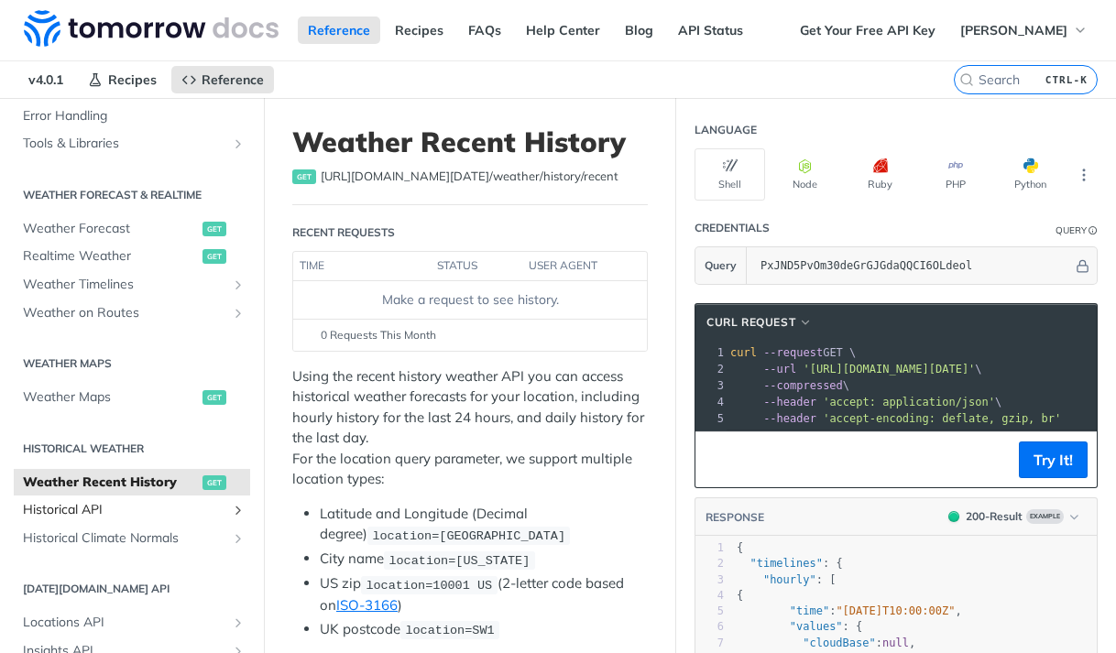
click at [51, 512] on span "Historical API" at bounding box center [124, 510] width 203 height 18
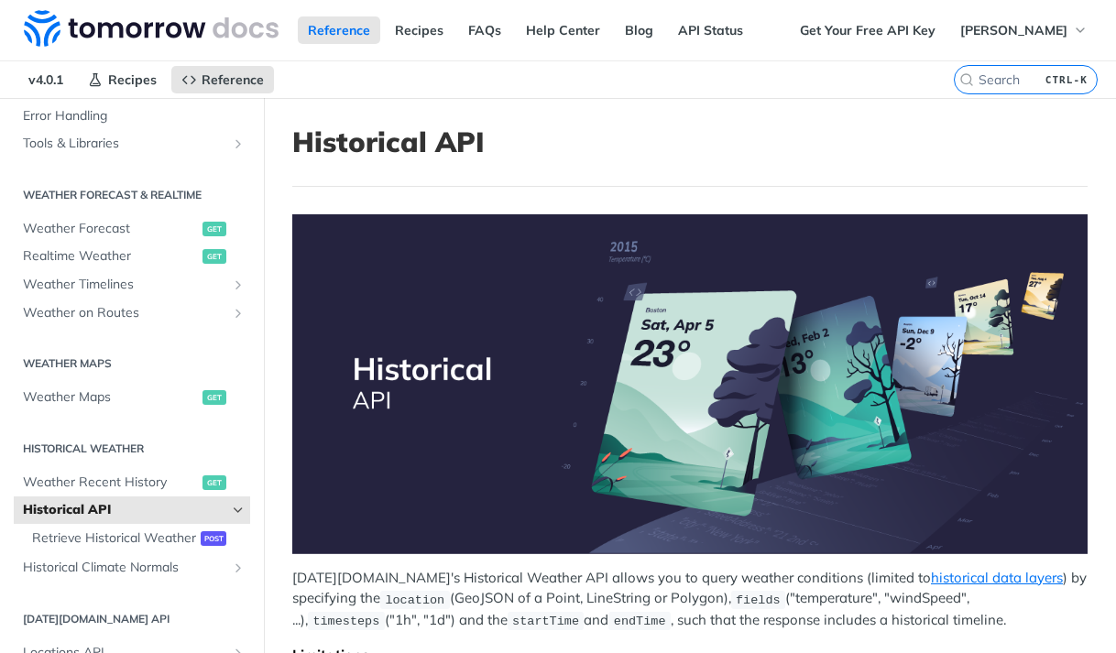
scroll to position [505, 0]
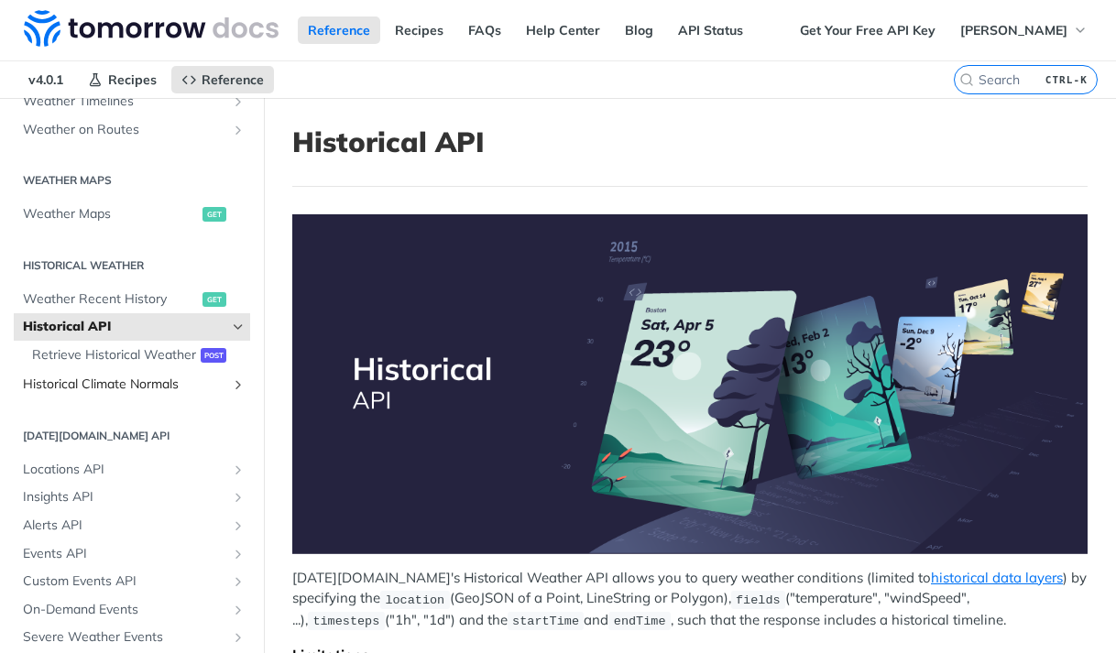
click at [126, 394] on span "Historical Climate Normals" at bounding box center [124, 385] width 203 height 18
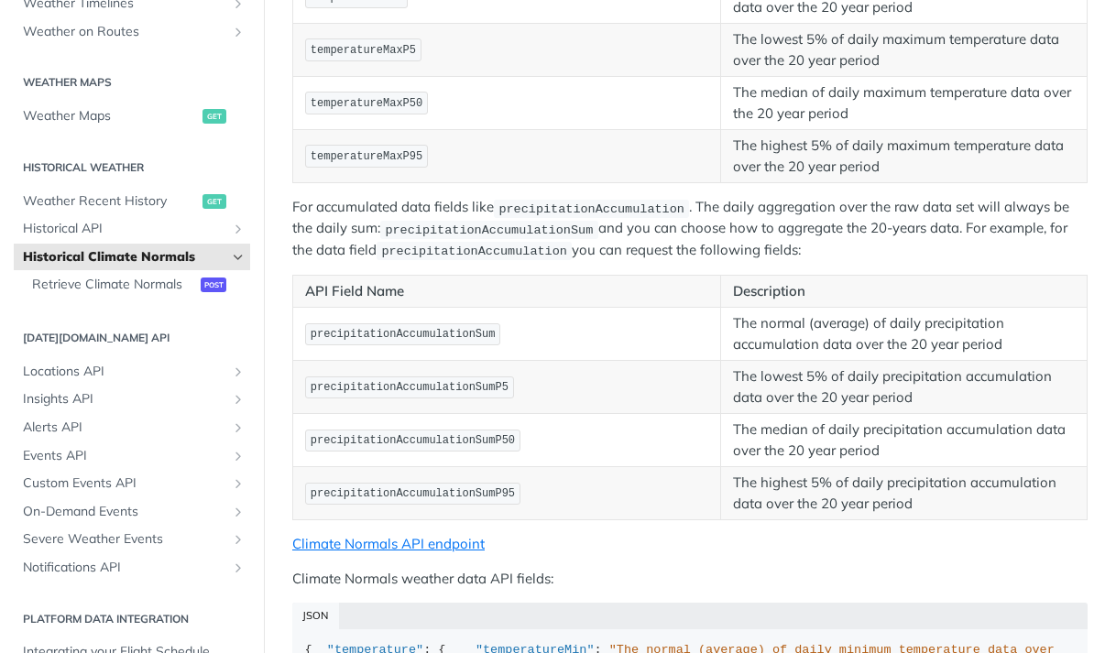
scroll to position [1008, 0]
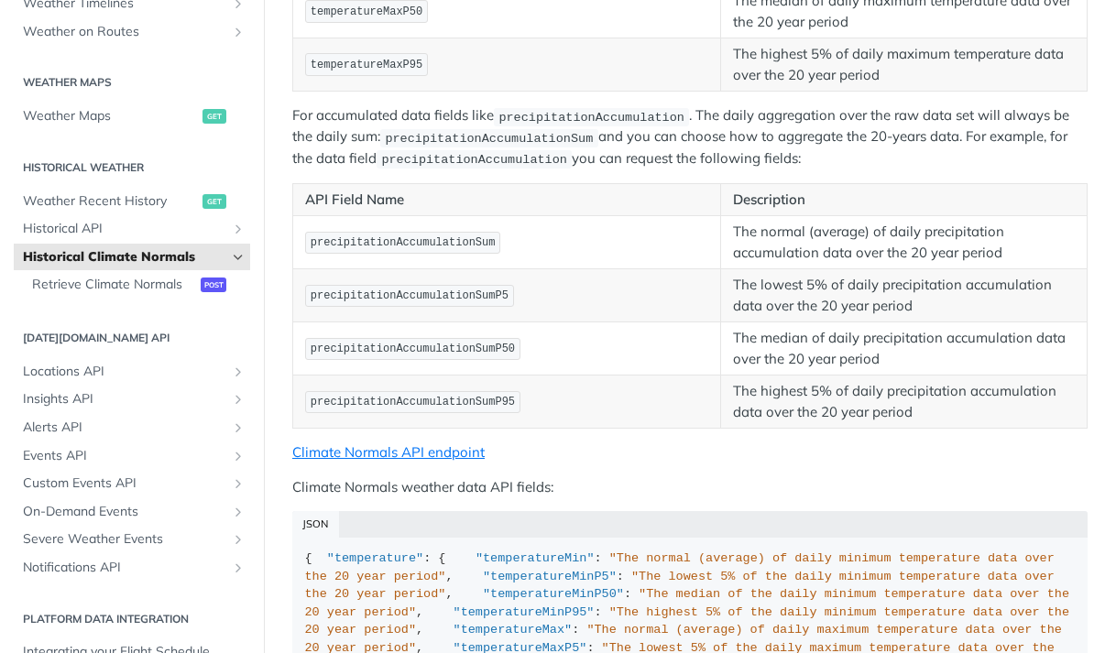
click at [357, 396] on span "precipitationAccumulationSumP95" at bounding box center [413, 402] width 204 height 13
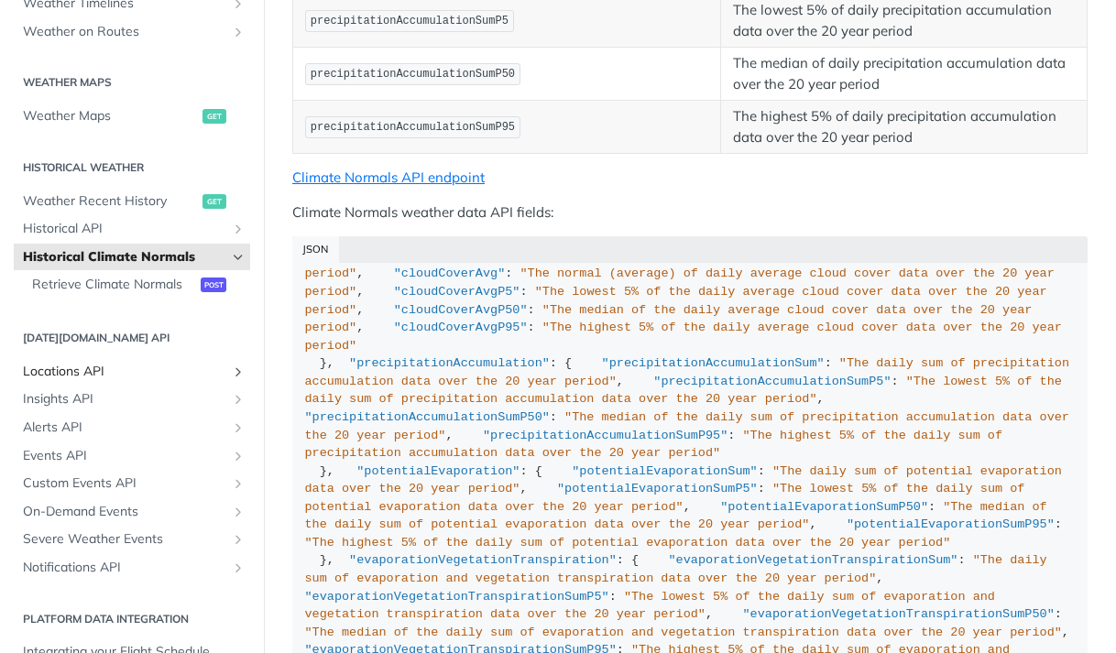
scroll to position [612, 0]
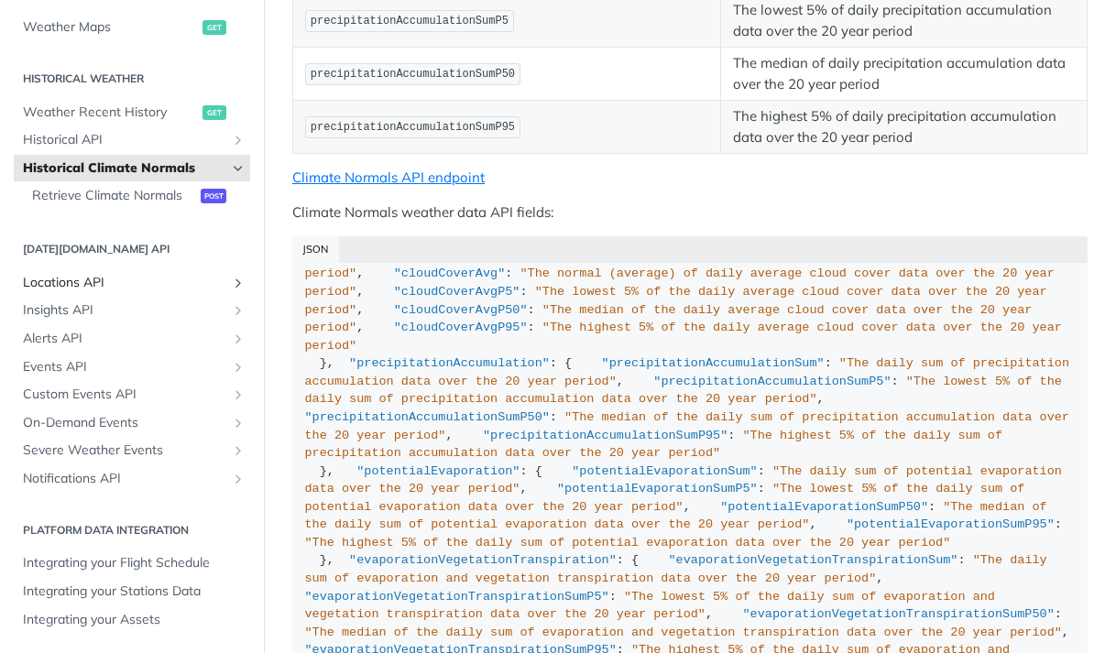
click at [127, 281] on span "Locations API" at bounding box center [124, 283] width 203 height 18
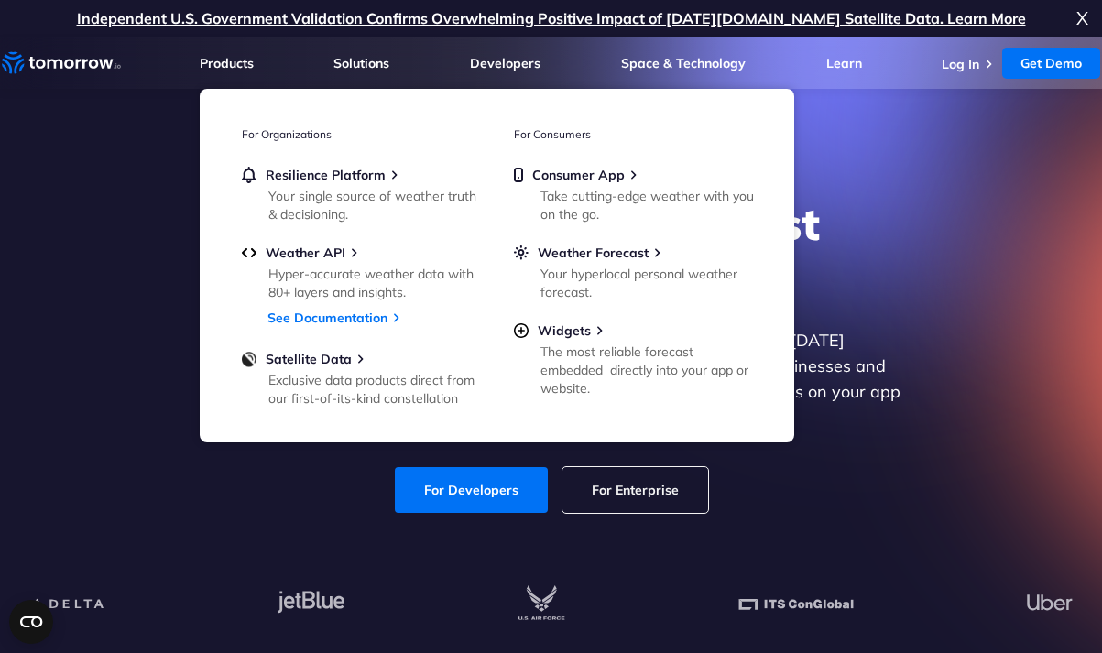
click at [251, 55] on link "Products" at bounding box center [227, 63] width 54 height 16
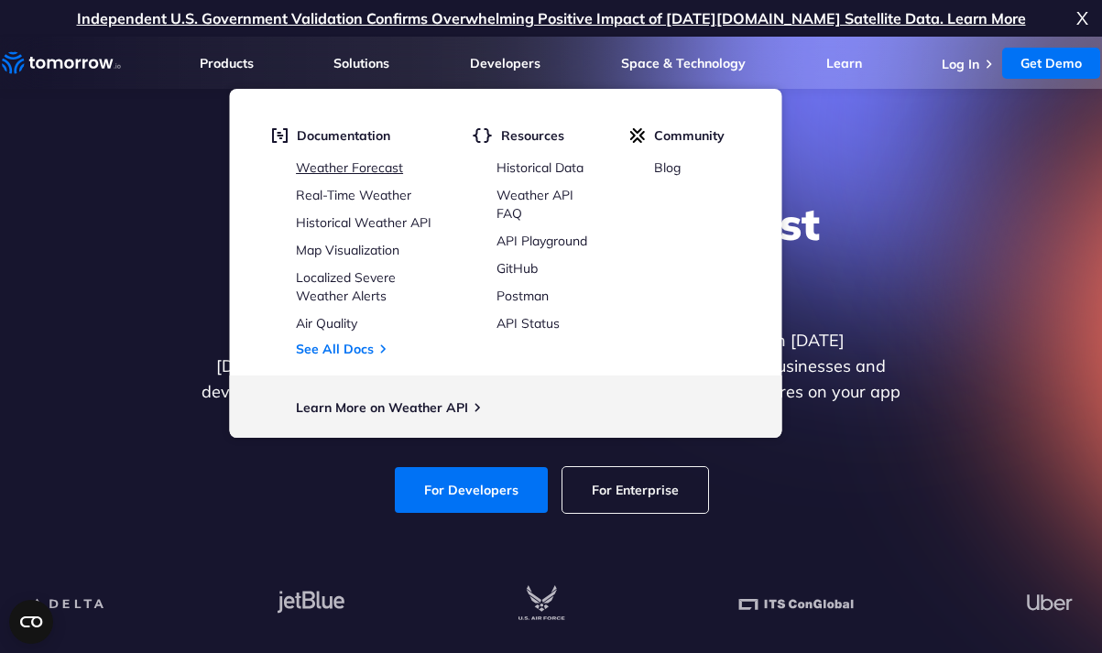
click at [366, 161] on link "Weather Forecast" at bounding box center [349, 167] width 107 height 16
